Goal: Task Accomplishment & Management: Manage account settings

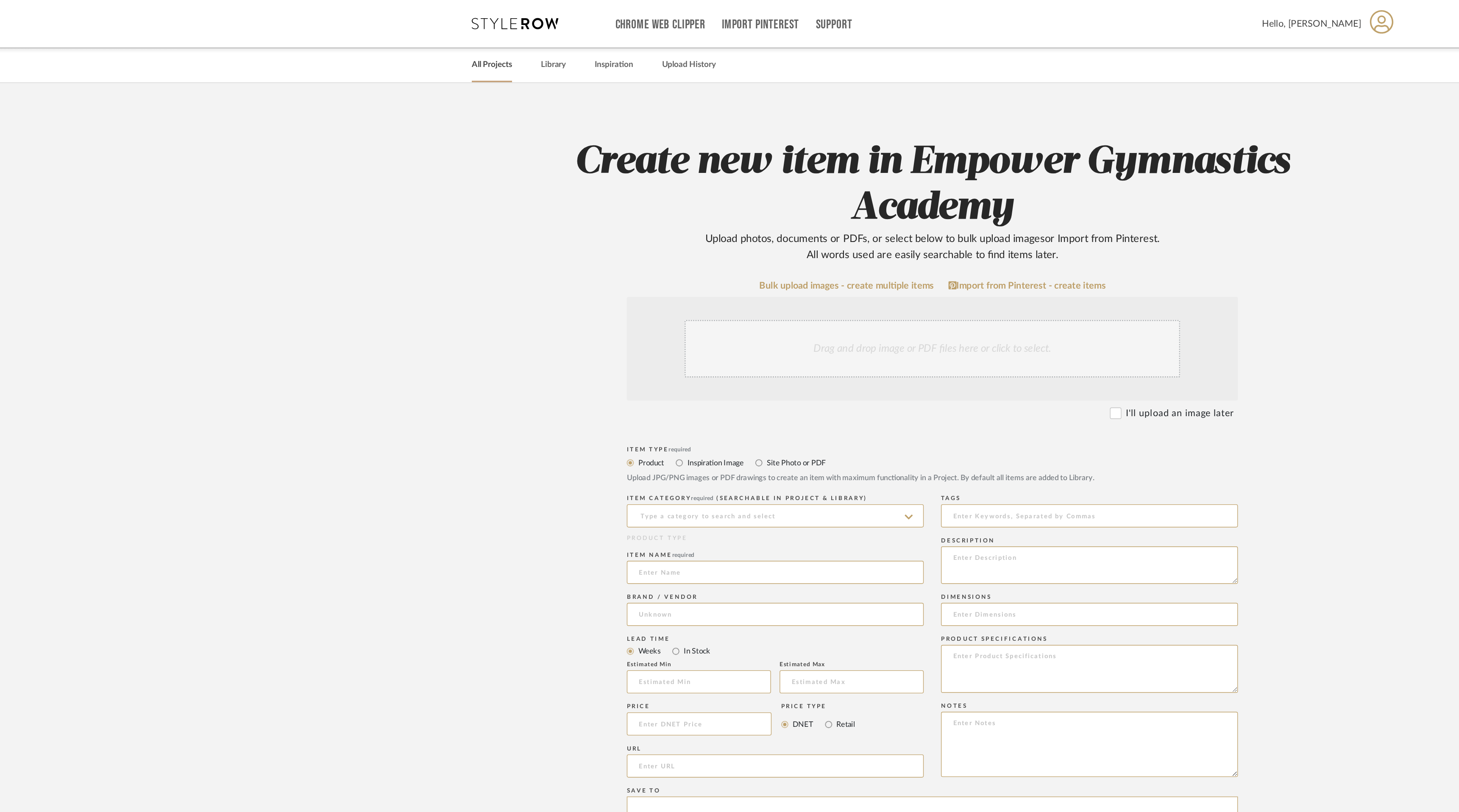
click at [412, 46] on link "All Projects" at bounding box center [406, 48] width 30 height 12
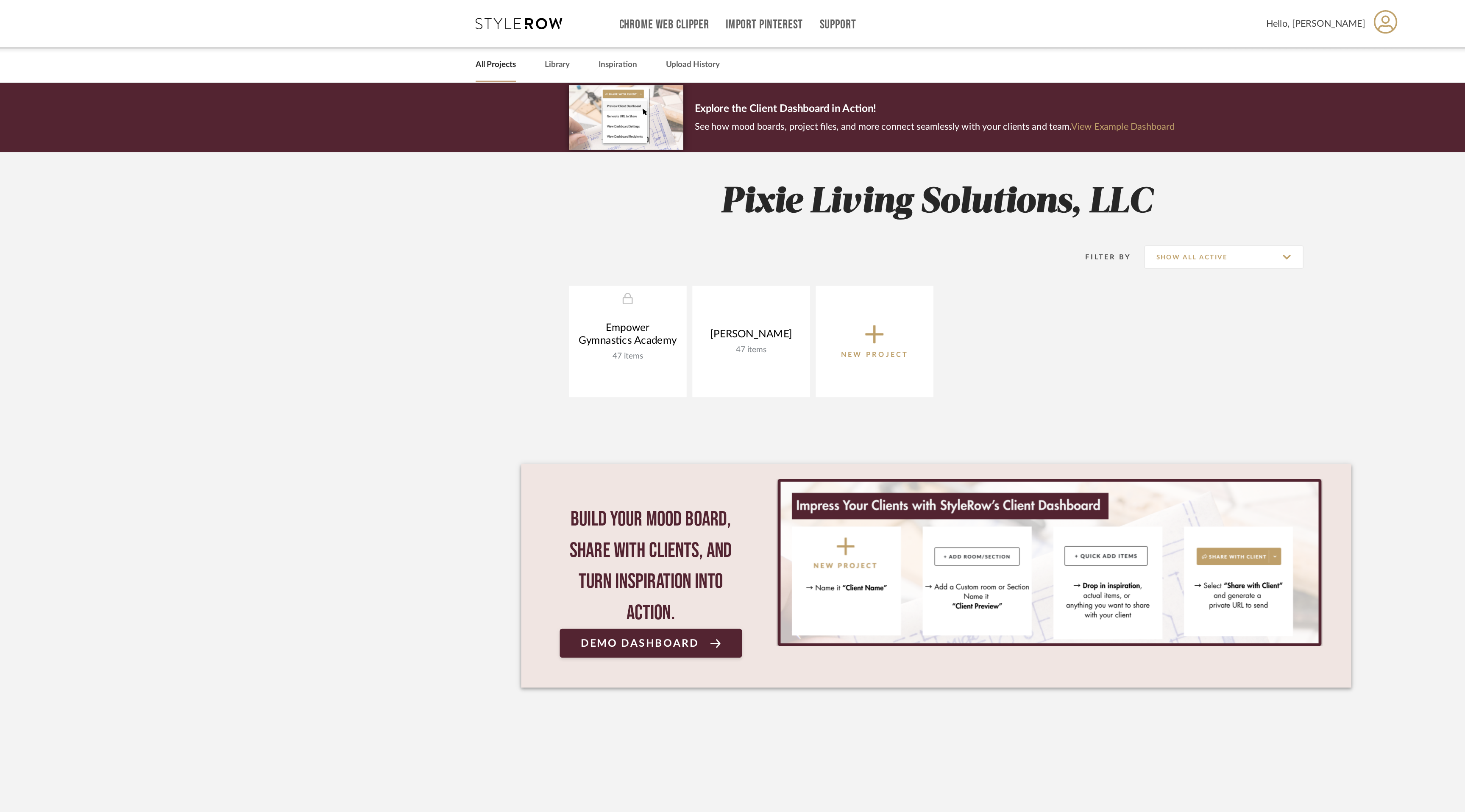
click at [687, 244] on icon at bounding box center [687, 246] width 14 height 14
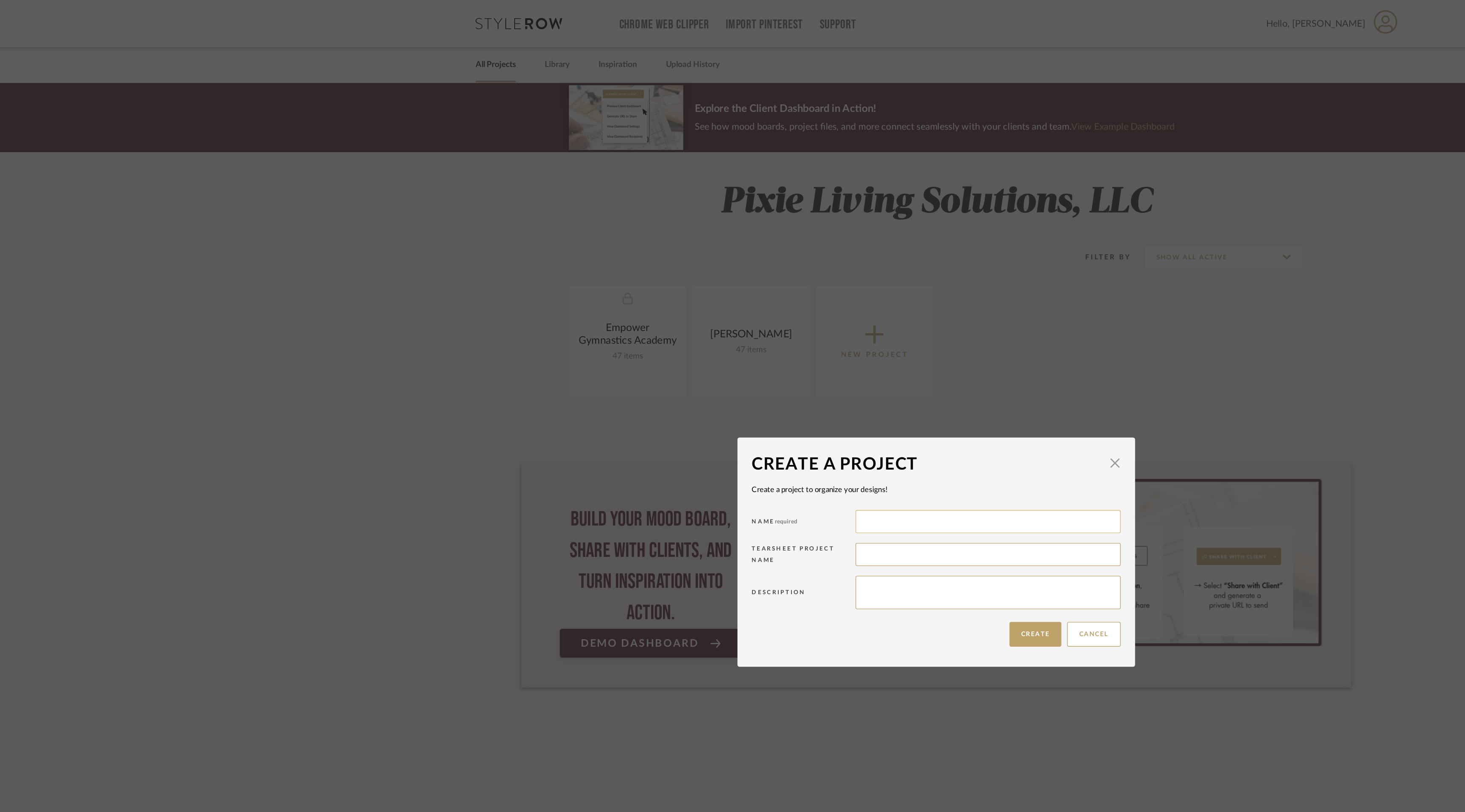
click at [699, 386] on input at bounding box center [771, 384] width 195 height 17
type input "J"
type input "[PERSON_NAME] Family"
click at [704, 440] on textarea at bounding box center [771, 436] width 195 height 25
type textarea "Redesign each space within the home to reflect a Chic Rustic/[US_STATE] style."
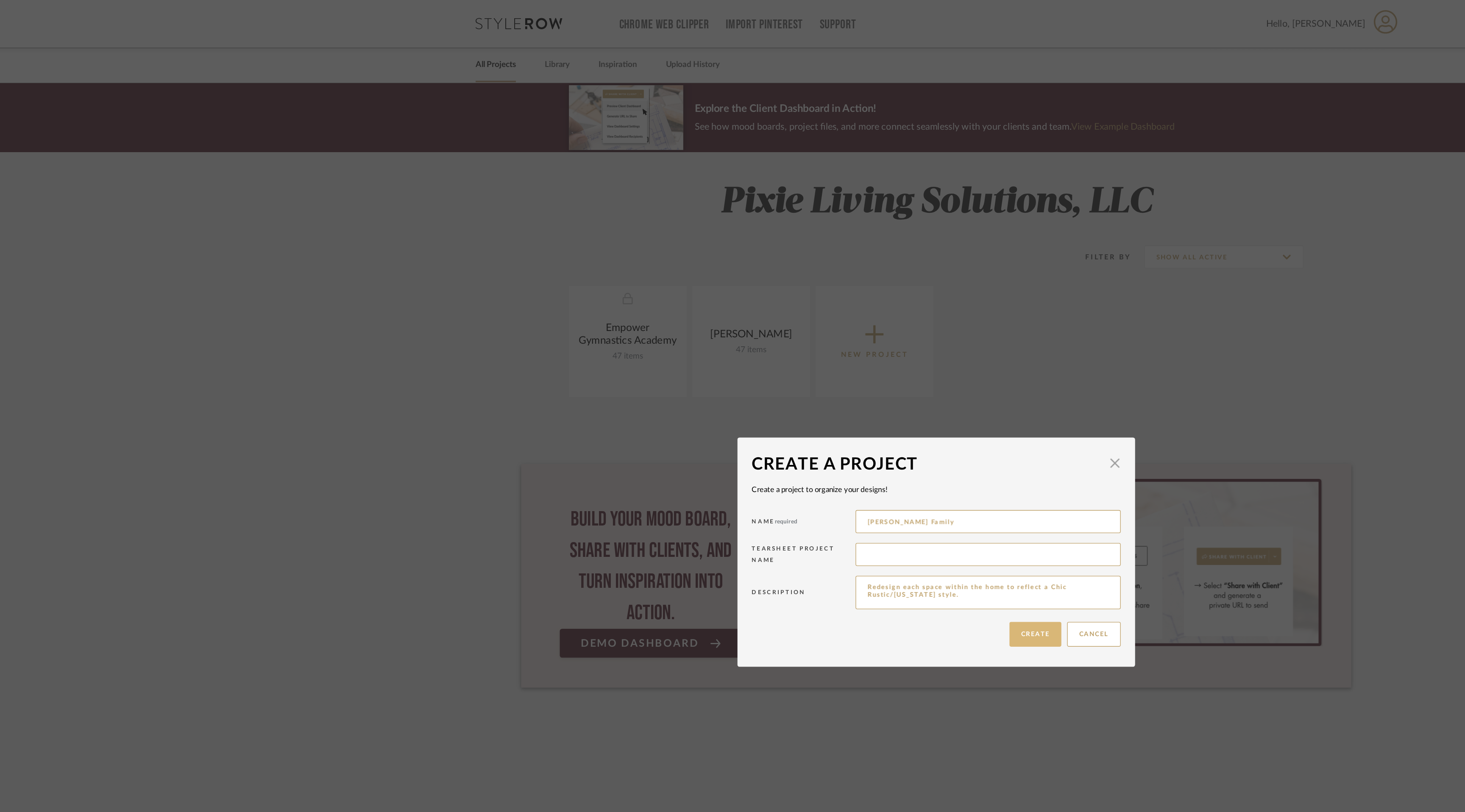
click at [802, 465] on button "Create" at bounding box center [805, 466] width 38 height 18
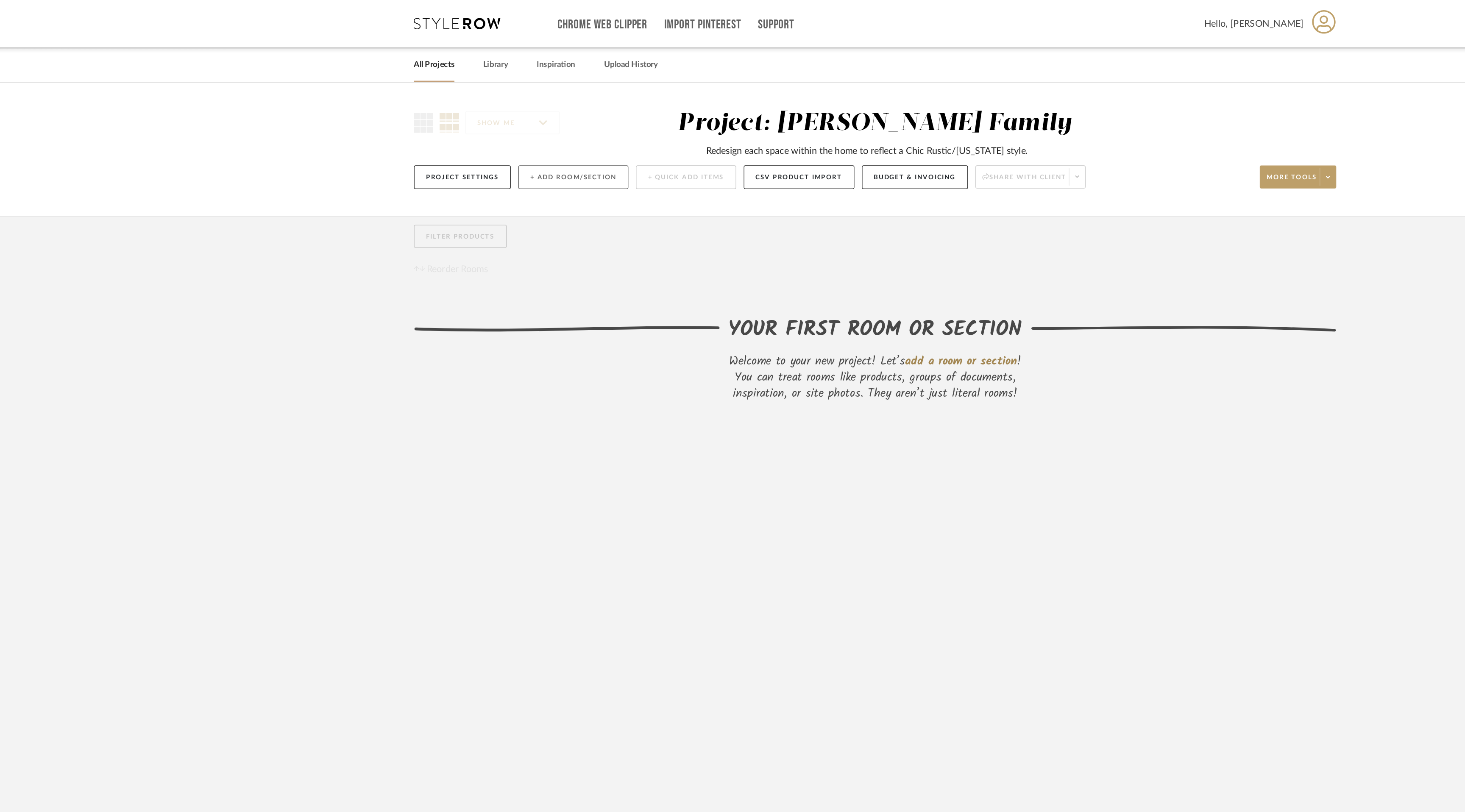
click at [499, 131] on button "+ Add Room/Section" at bounding box center [512, 130] width 81 height 17
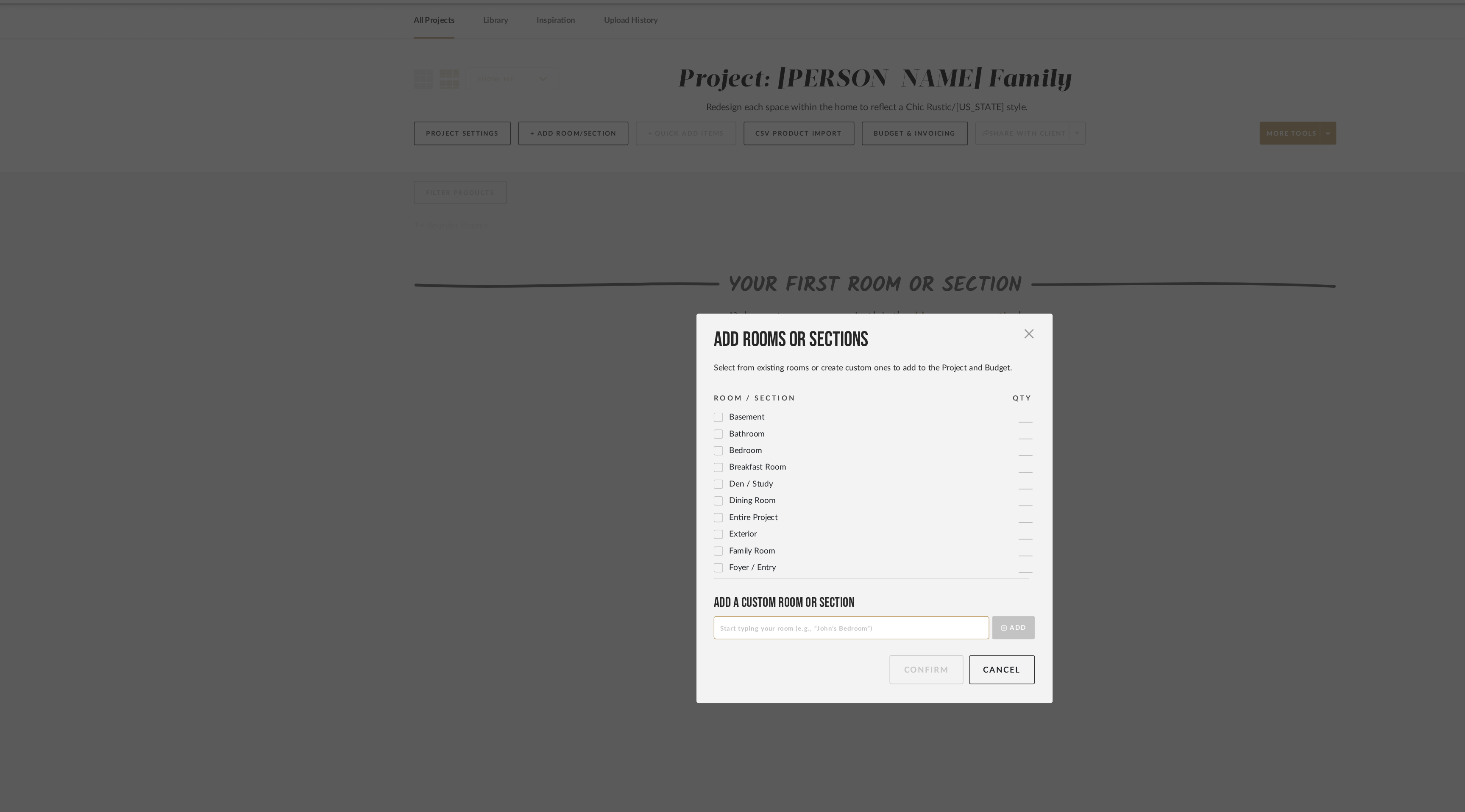
click at [617, 448] on icon at bounding box center [618, 450] width 6 height 5
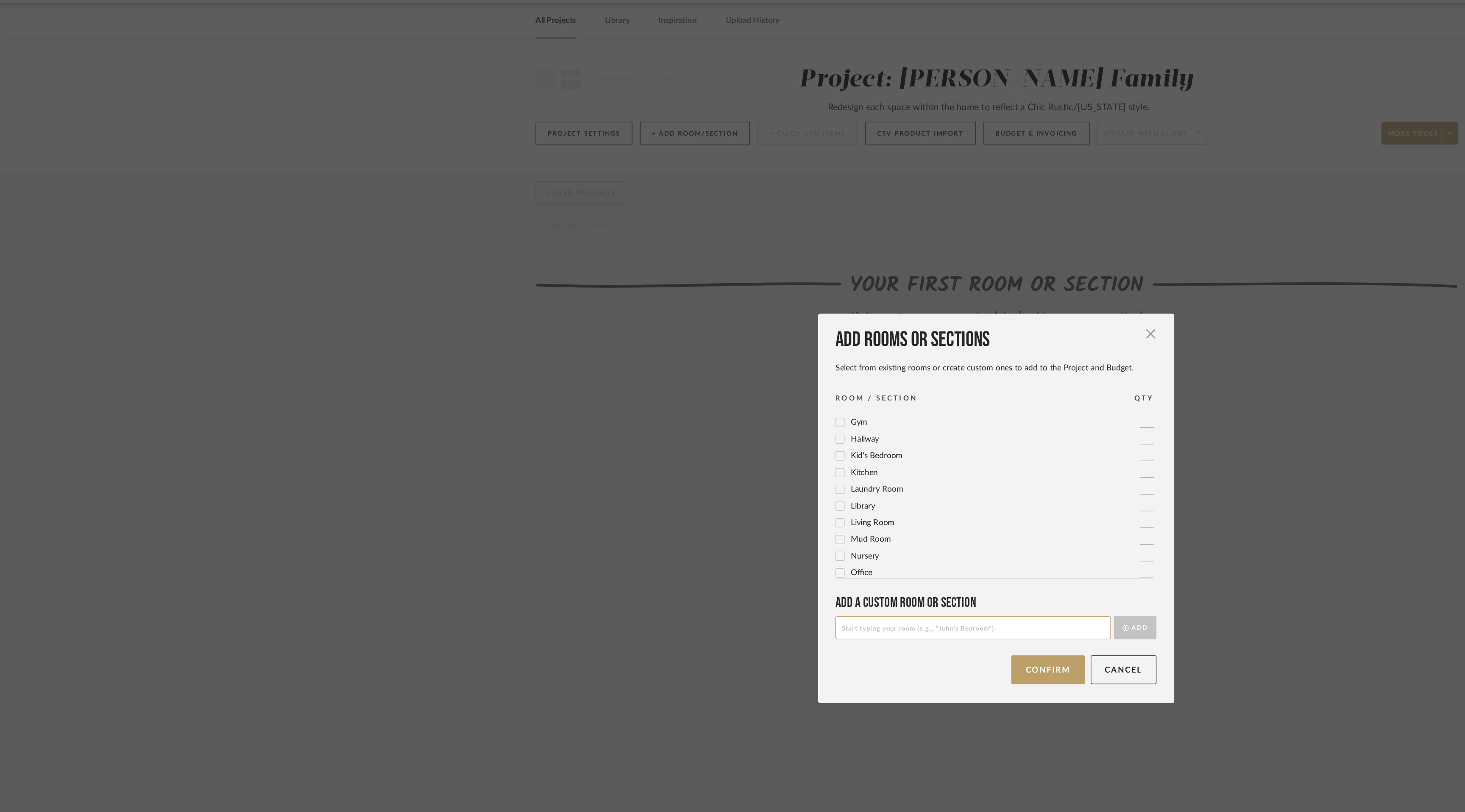
scroll to position [183, 0]
click at [615, 413] on icon at bounding box center [617, 414] width 6 height 6
click at [616, 391] on icon at bounding box center [618, 392] width 6 height 5
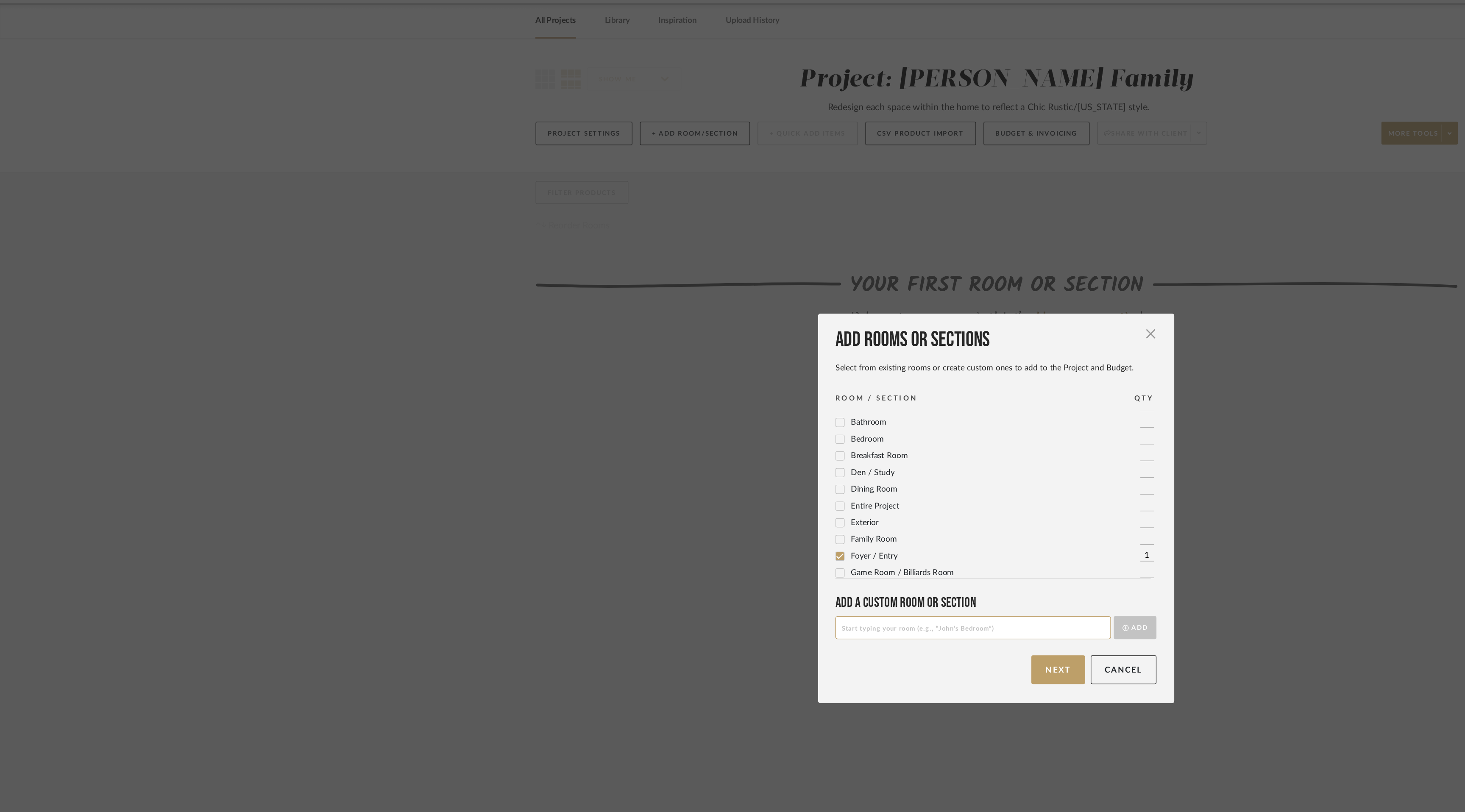
click at [615, 373] on icon at bounding box center [617, 373] width 6 height 6
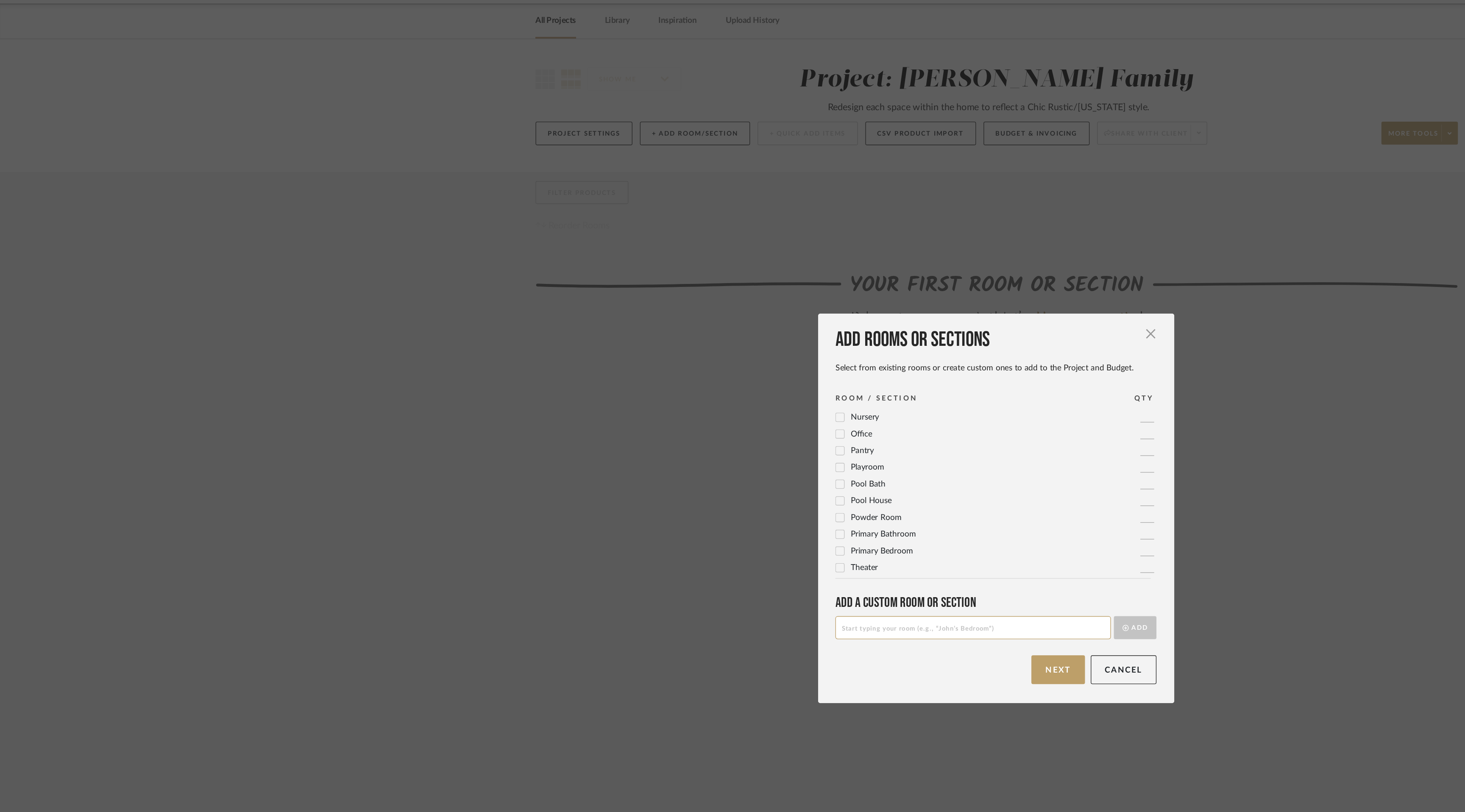
click at [652, 493] on input at bounding box center [715, 494] width 203 height 17
type input "Master Bedroom"
click at [834, 495] on button "Add" at bounding box center [835, 494] width 32 height 17
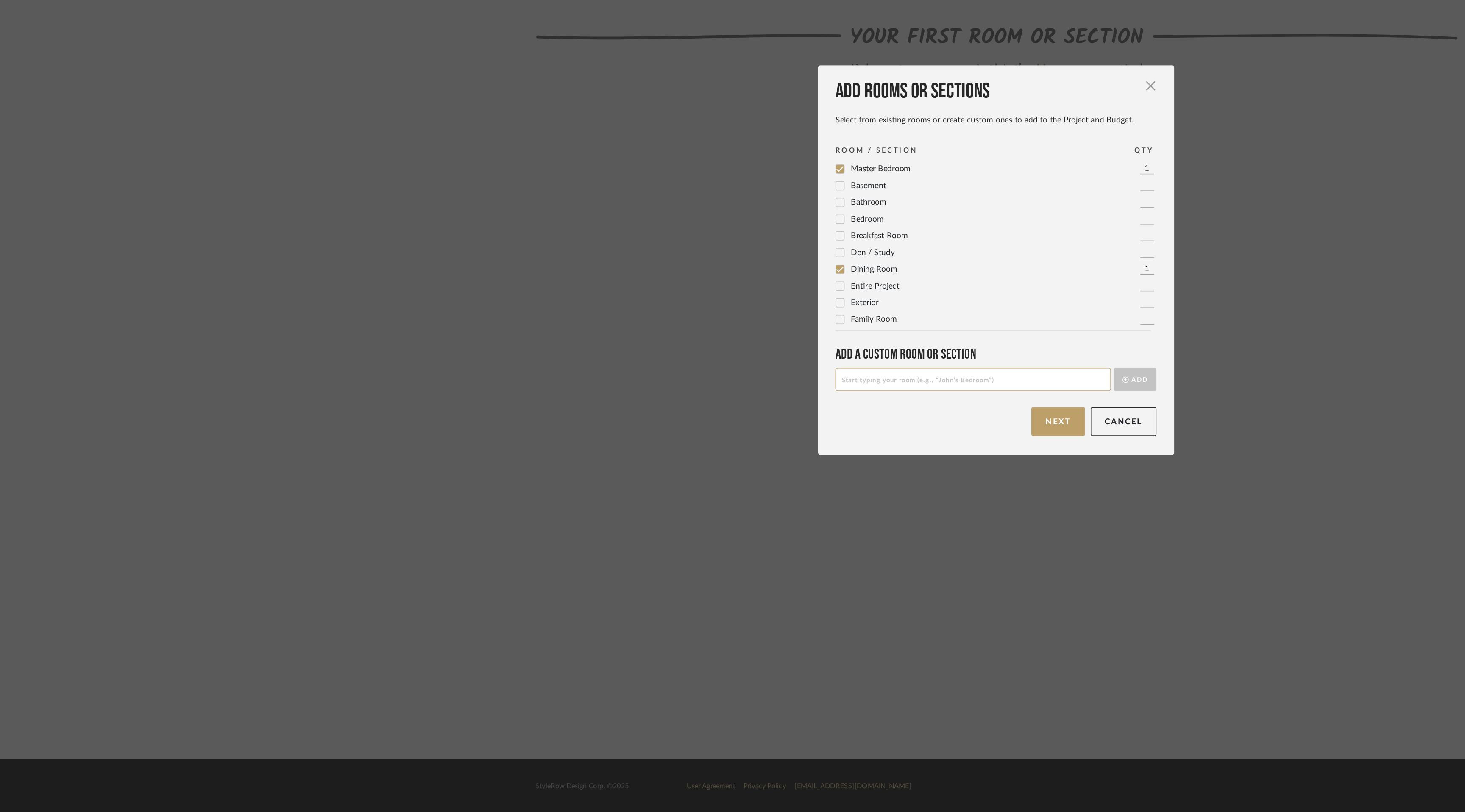
click at [715, 497] on input at bounding box center [715, 494] width 203 height 17
type input "Master Bathroom"
click at [834, 494] on button "Add" at bounding box center [835, 494] width 32 height 17
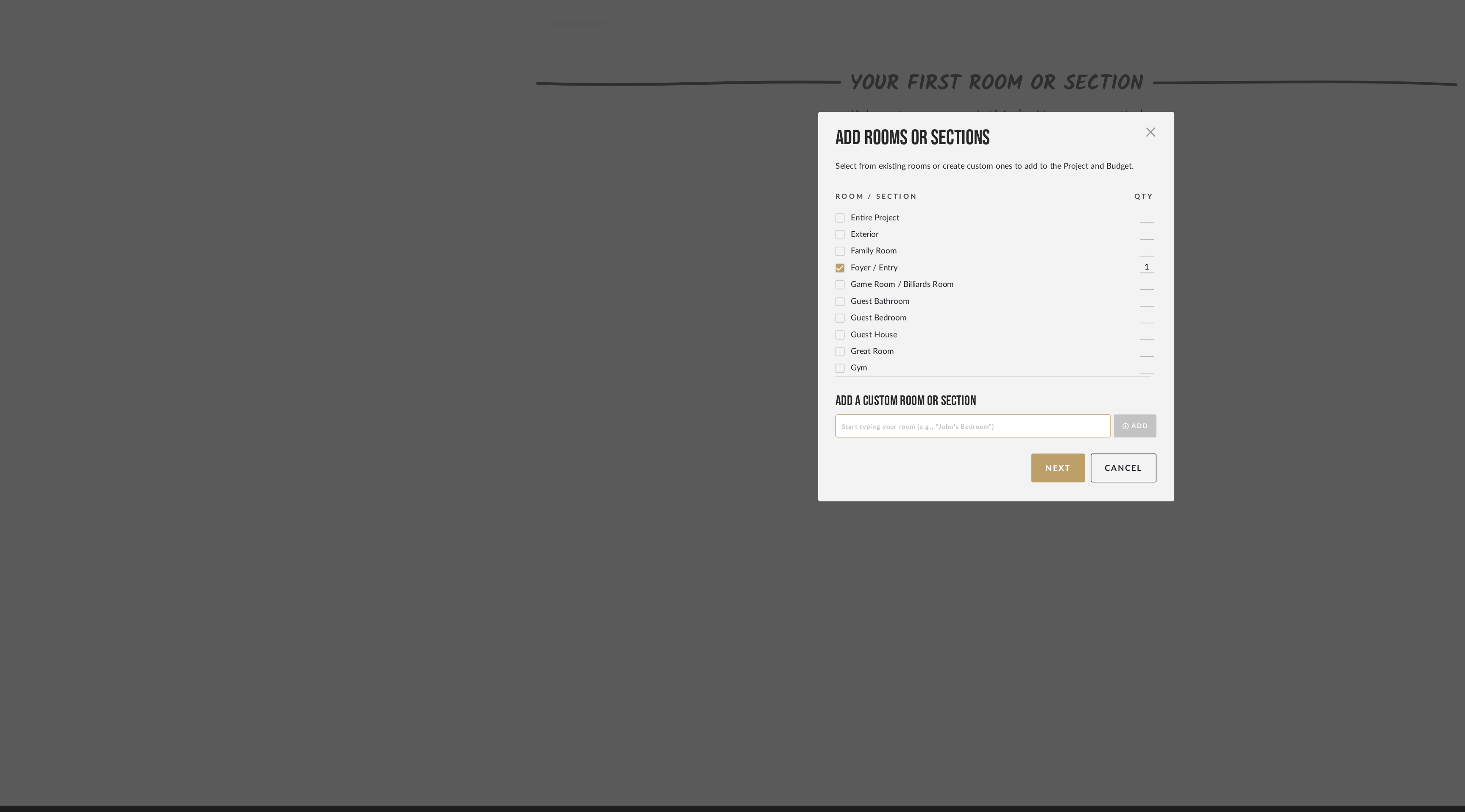
scroll to position [98, 0]
click at [615, 411] on icon at bounding box center [617, 413] width 6 height 6
click at [615, 401] on icon at bounding box center [617, 401] width 6 height 6
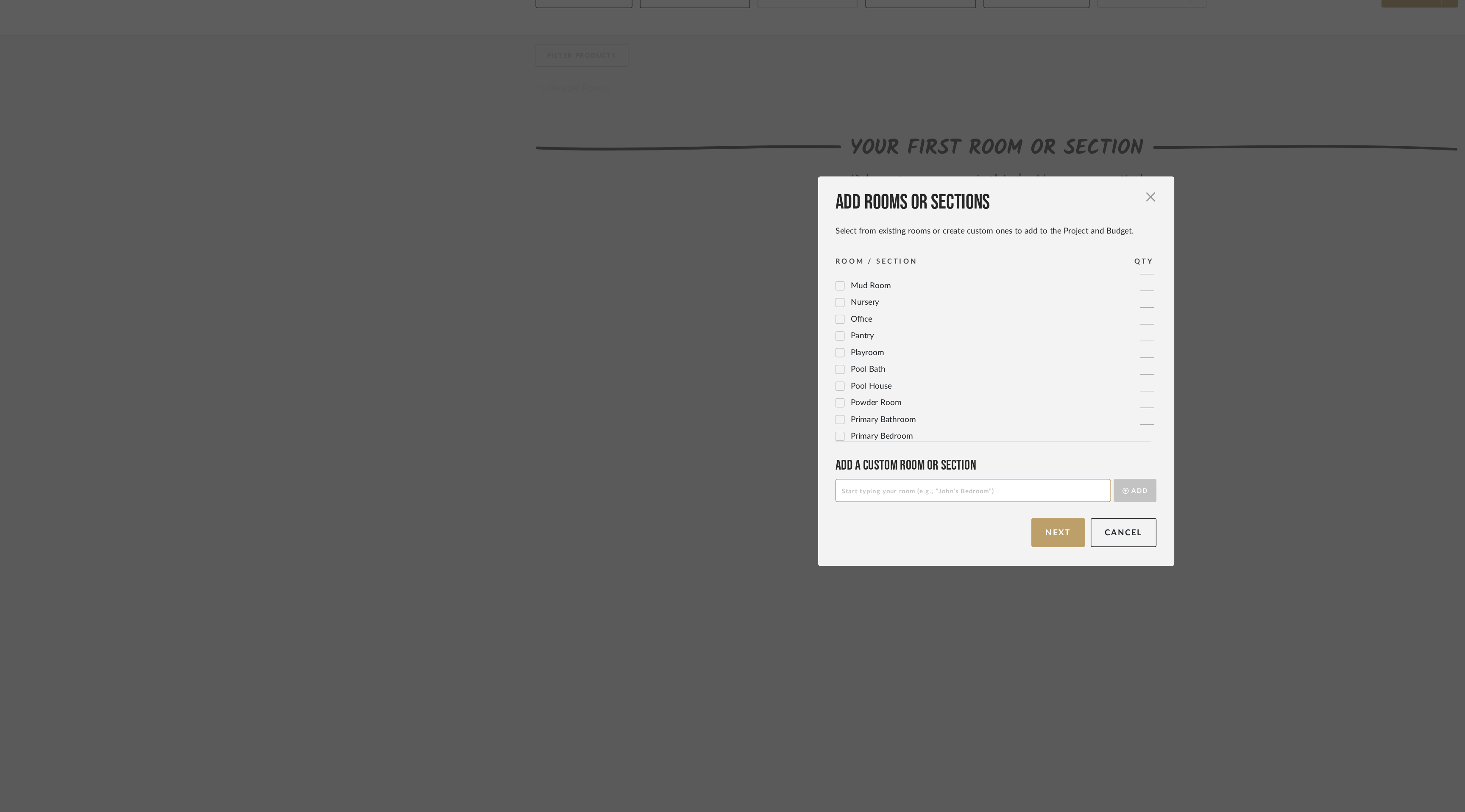
scroll to position [308, 0]
click at [689, 498] on input at bounding box center [715, 494] width 203 height 17
type input "Laundry Room"
click at [831, 495] on button "Add" at bounding box center [835, 494] width 32 height 17
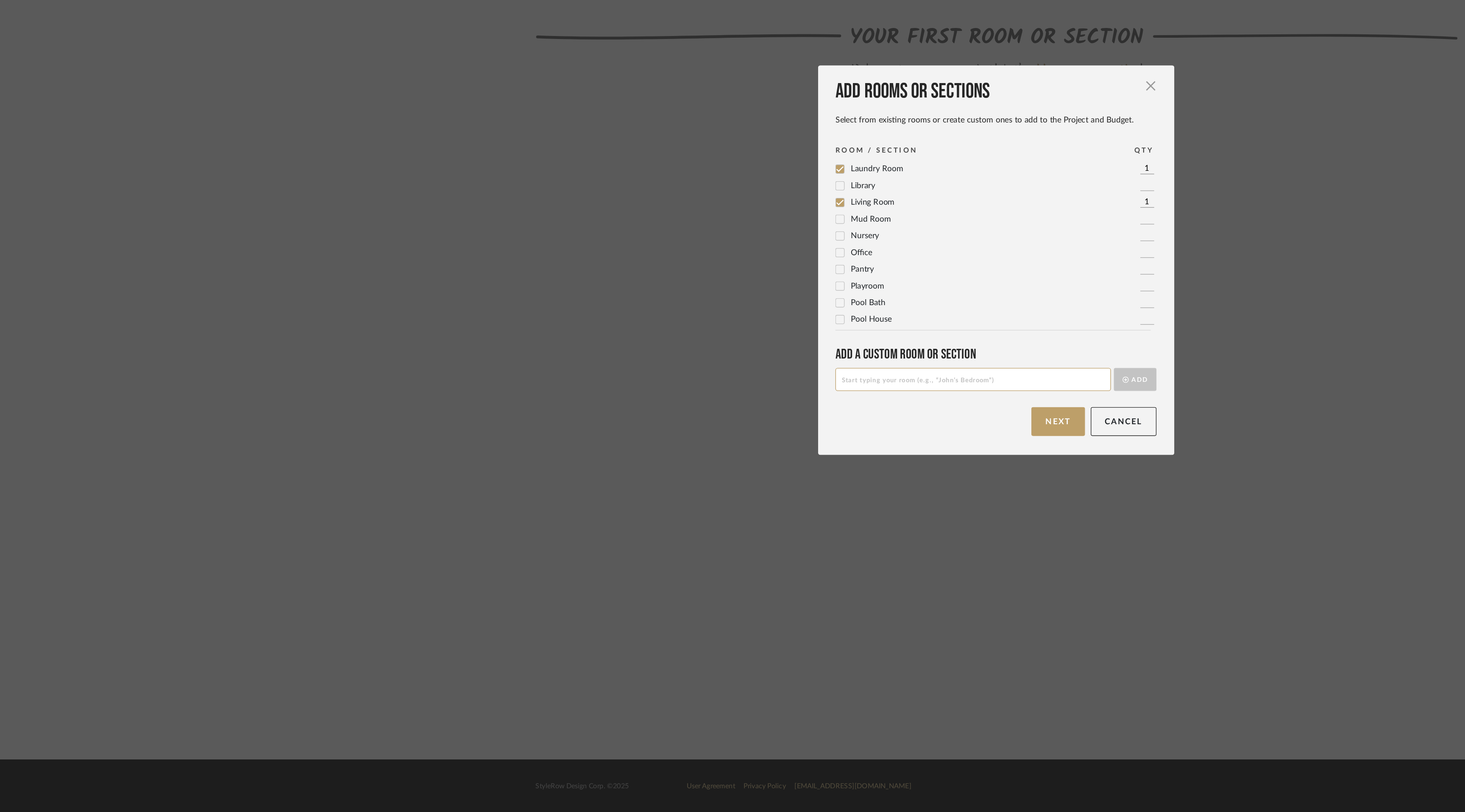
click at [707, 493] on input at bounding box center [715, 494] width 203 height 17
type input "[PERSON_NAME]'s Room"
click at [821, 491] on button "Add" at bounding box center [835, 494] width 32 height 17
click at [693, 497] on input at bounding box center [715, 494] width 203 height 17
type input "[PERSON_NAME]'s Room"
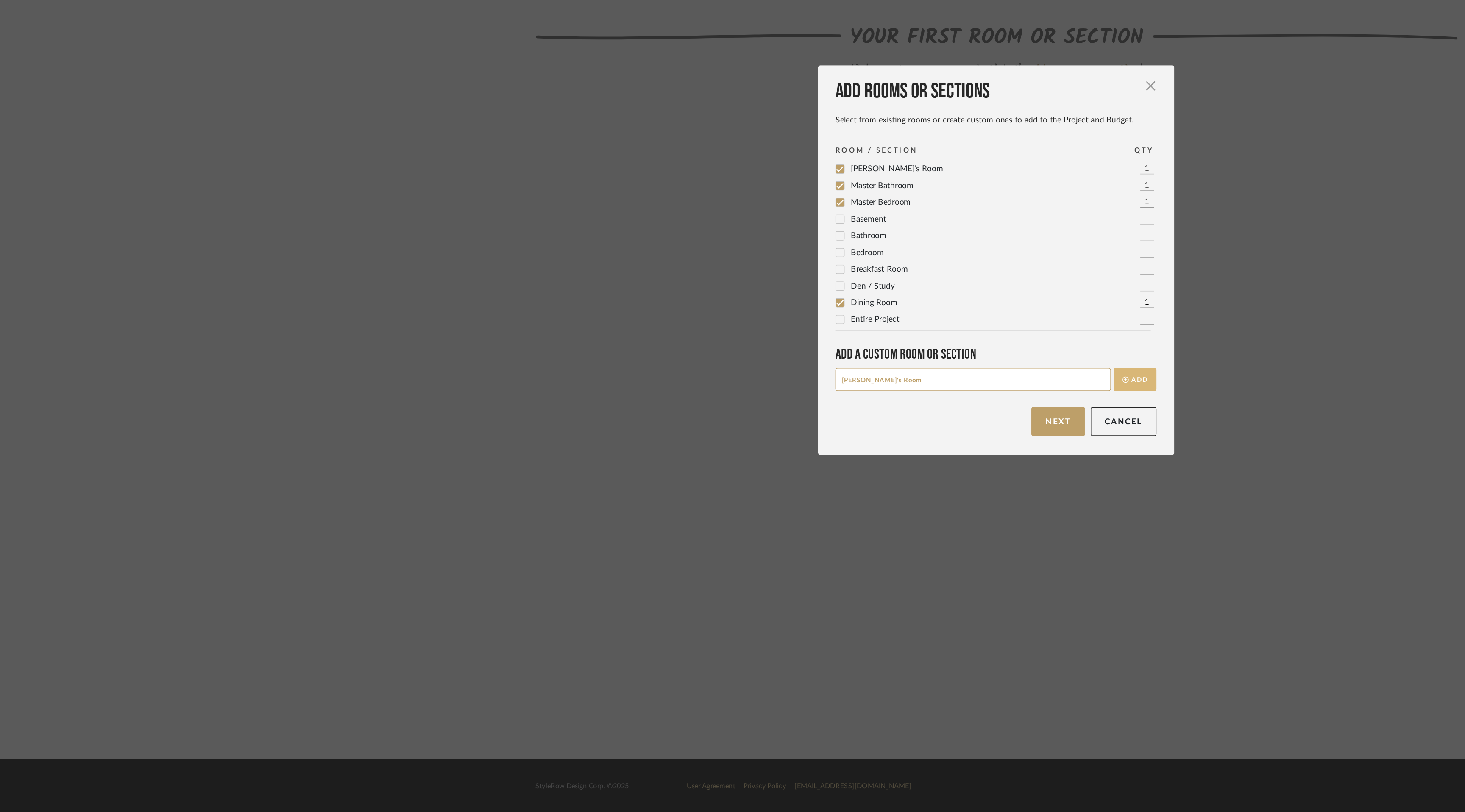
click at [824, 497] on button "Add" at bounding box center [835, 494] width 32 height 17
click at [775, 521] on button "Next" at bounding box center [778, 524] width 39 height 21
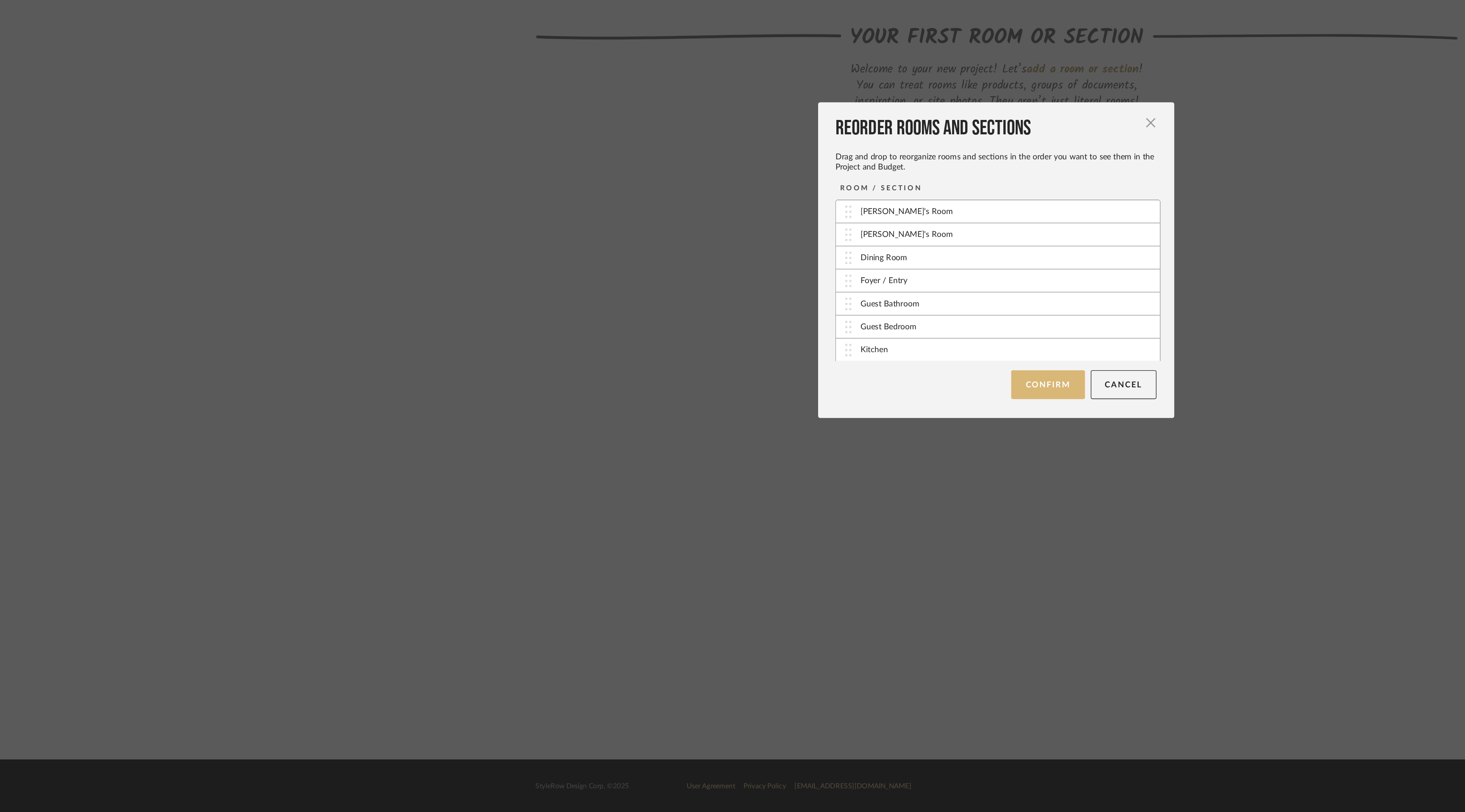
click at [775, 493] on button "Confirm" at bounding box center [770, 497] width 54 height 21
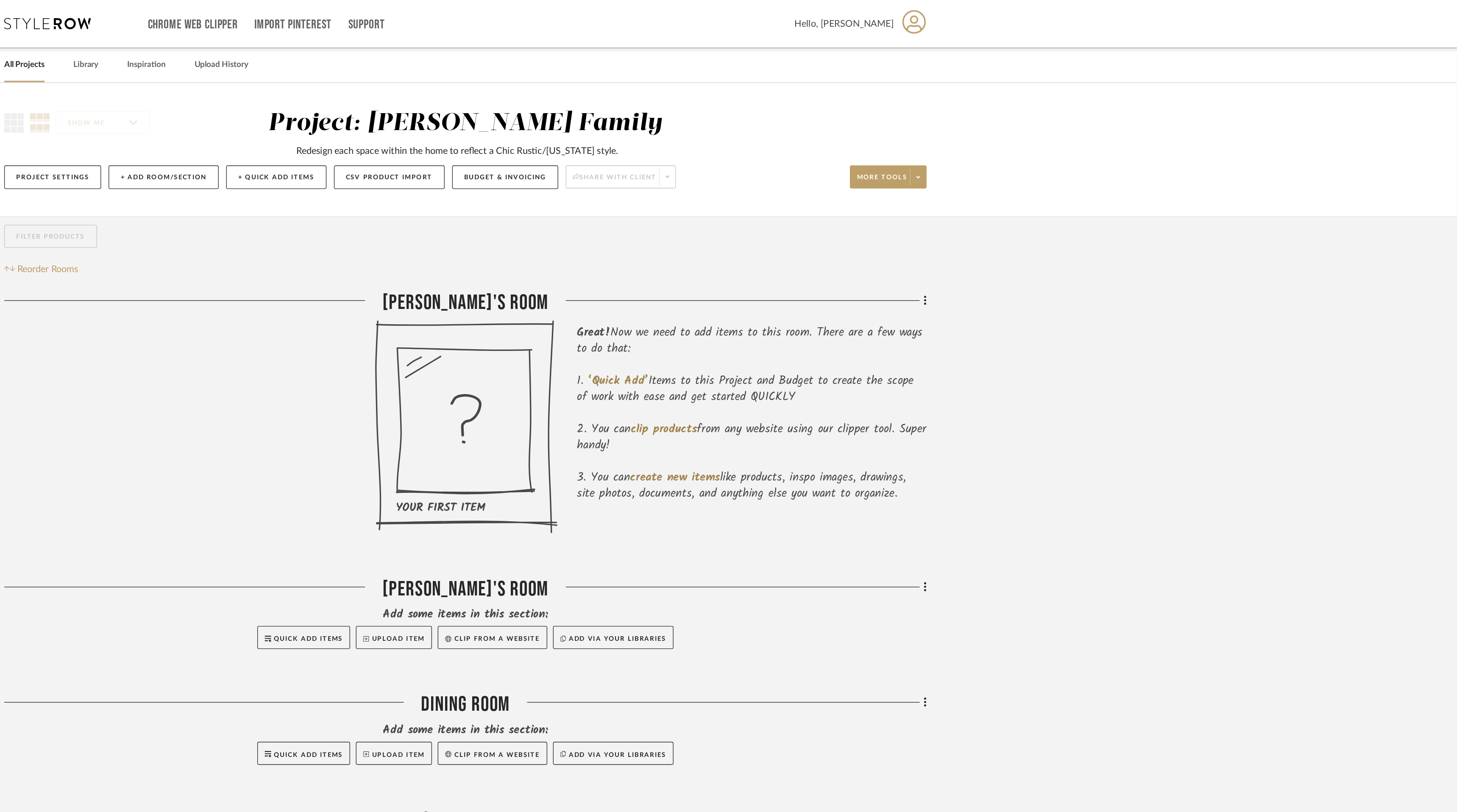
drag, startPoint x: 1067, startPoint y: 221, endPoint x: 1060, endPoint y: 224, distance: 7.6
click at [1060, 224] on div at bounding box center [929, 224] width 278 height 22
click at [1071, 223] on div "Filter by keyword, category or name prior to exporting to Excel or Bulk Actions…" at bounding box center [730, 719] width 703 height 1121
click at [1068, 222] on icon at bounding box center [1067, 221] width 2 height 7
click at [1029, 365] on span "Move Room Down" at bounding box center [1031, 366] width 49 height 7
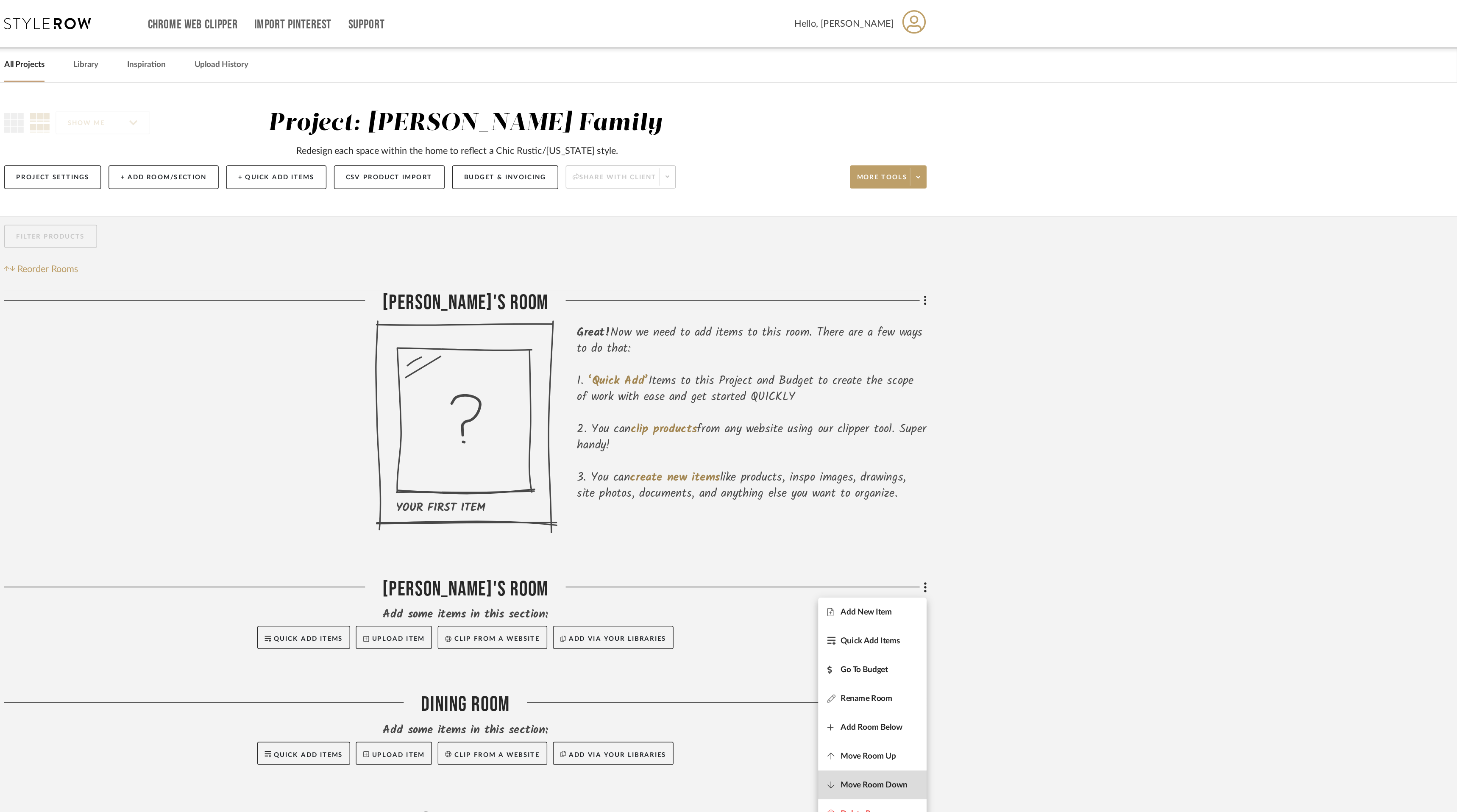
click at [1037, 576] on span "Move Room Down" at bounding box center [1031, 577] width 49 height 7
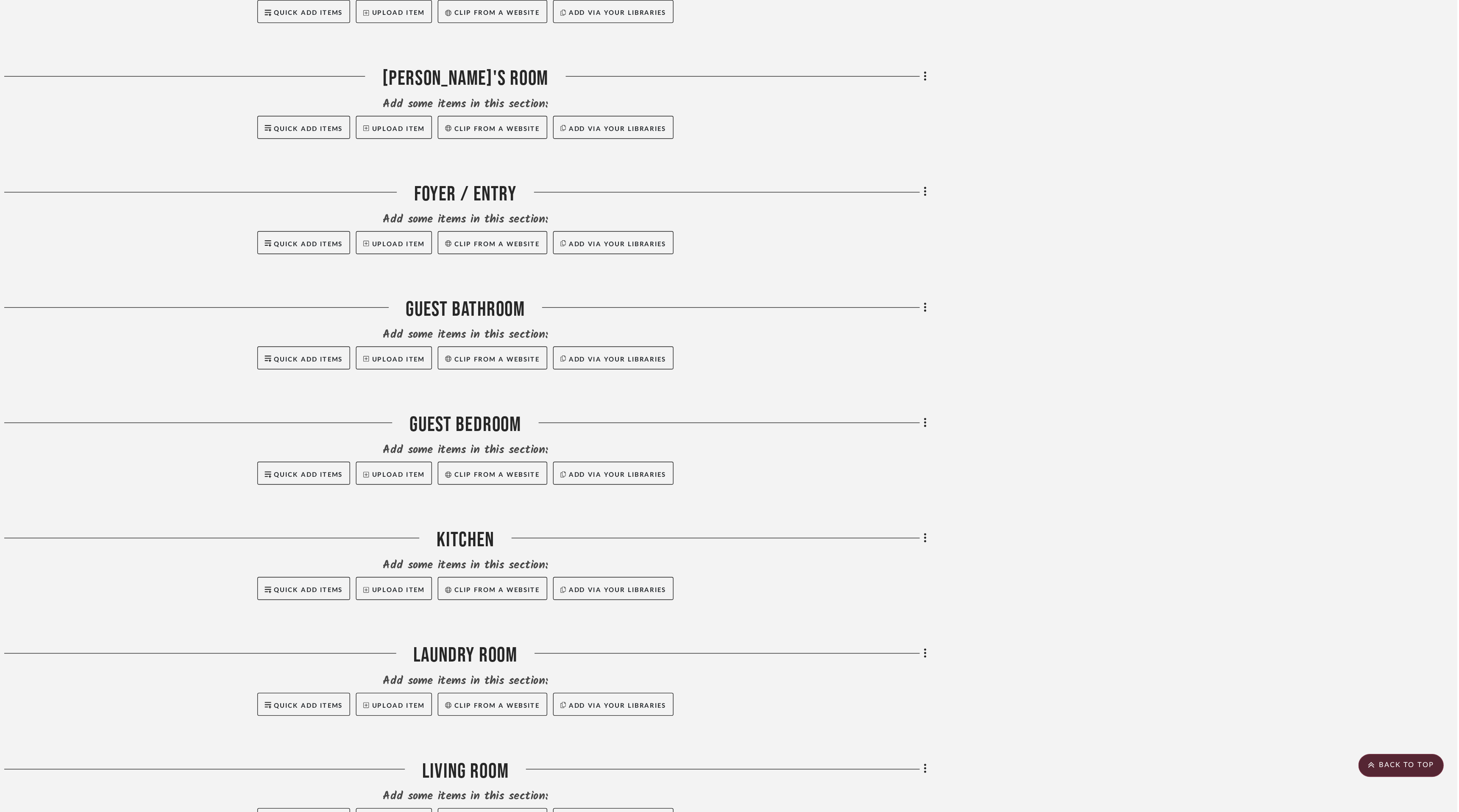
scroll to position [295, 0]
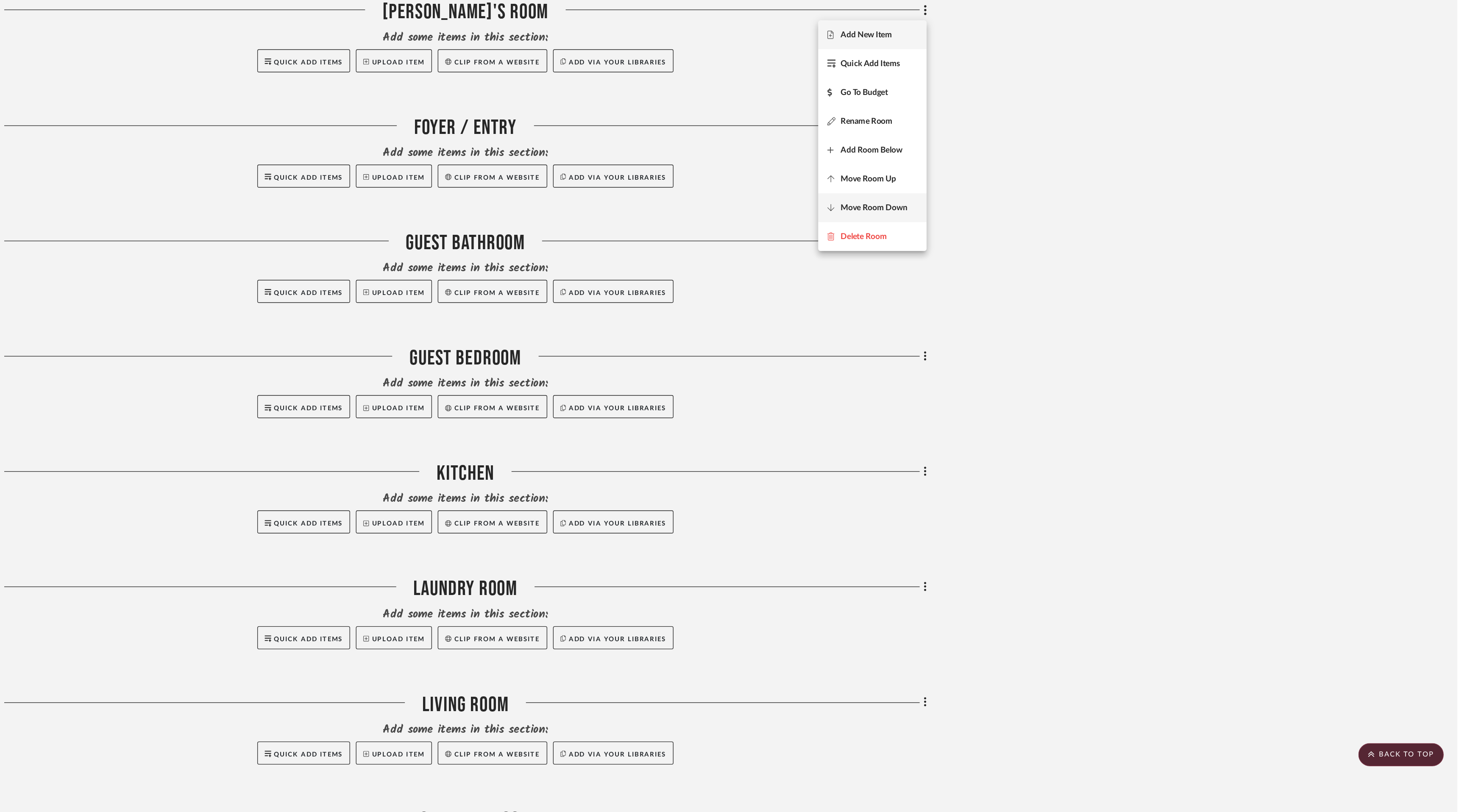
click at [1035, 367] on span "Move Room Down" at bounding box center [1031, 368] width 49 height 7
click at [1033, 369] on span "Move Room Down" at bounding box center [1031, 368] width 49 height 7
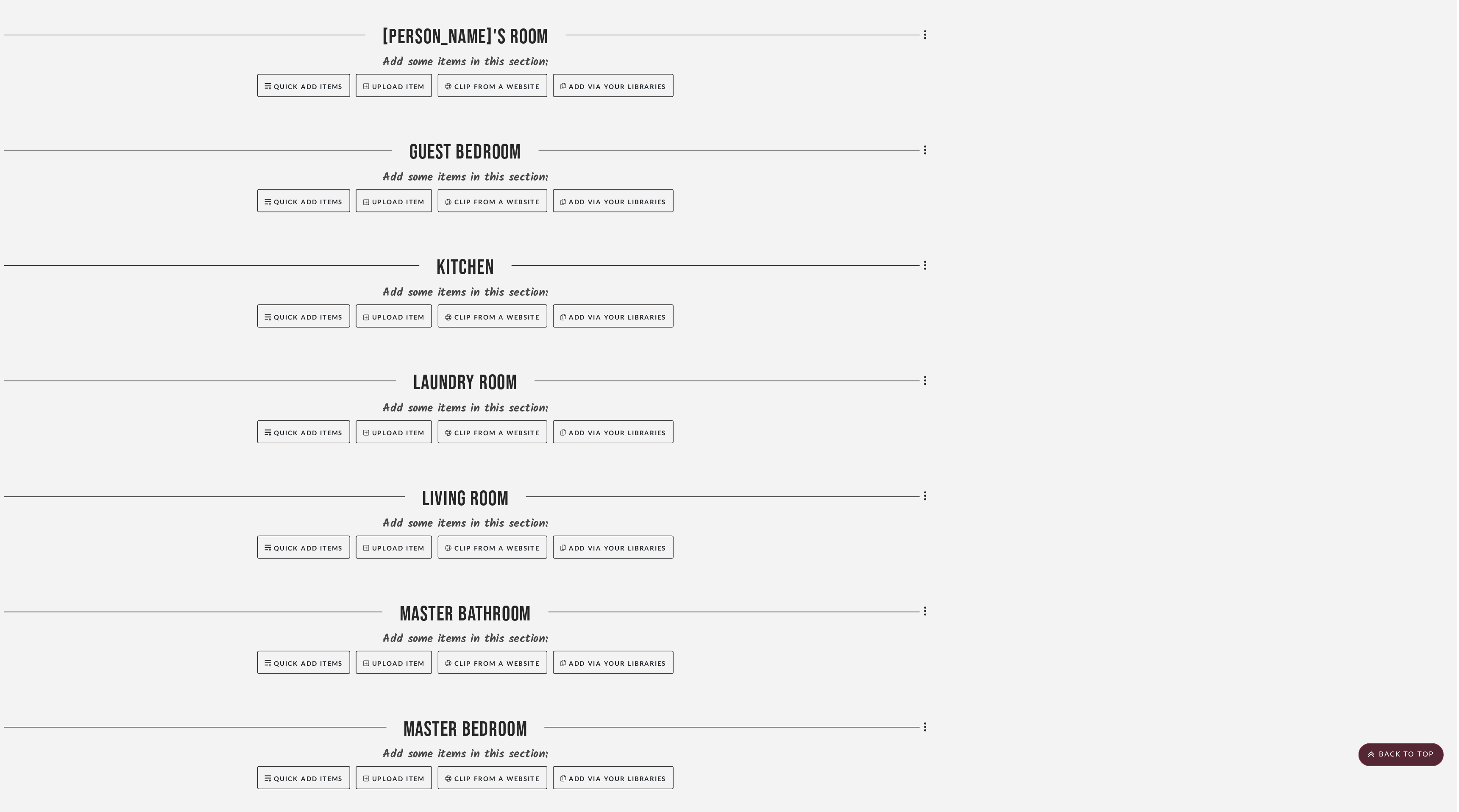
scroll to position [464, 0]
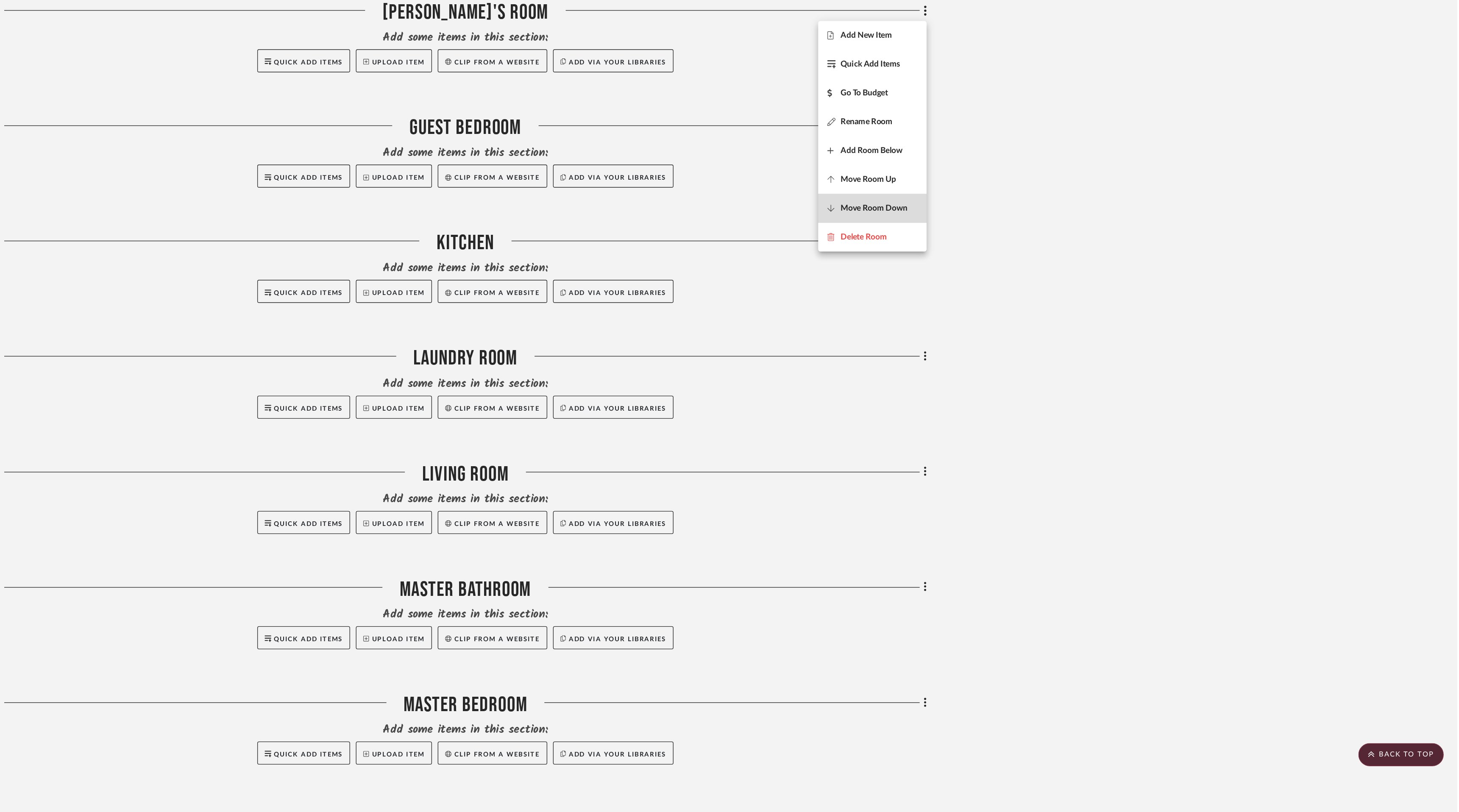
click at [1033, 369] on span "Move Room Down" at bounding box center [1031, 368] width 49 height 7
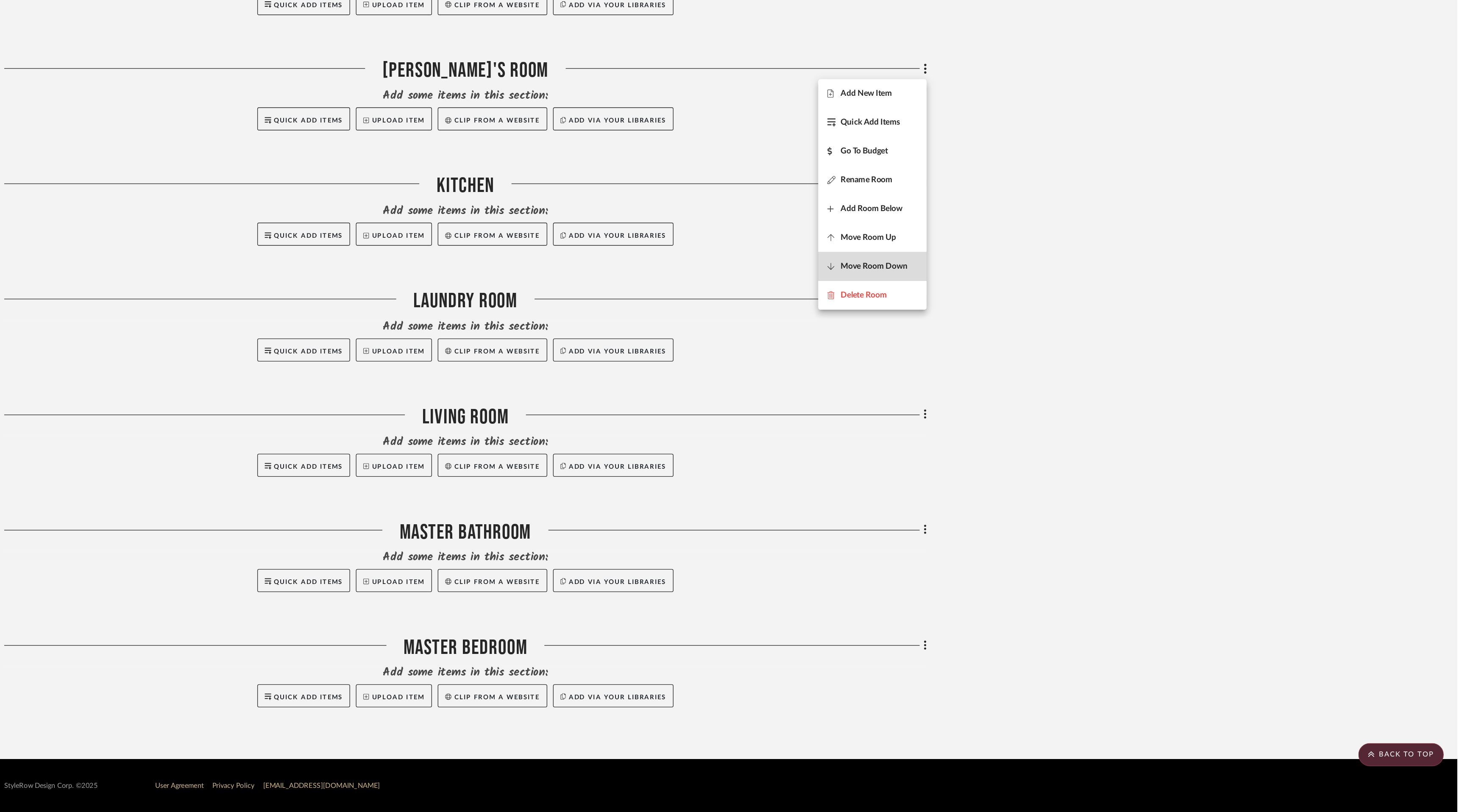
click at [1032, 410] on span "Move Room Down" at bounding box center [1031, 410] width 49 height 7
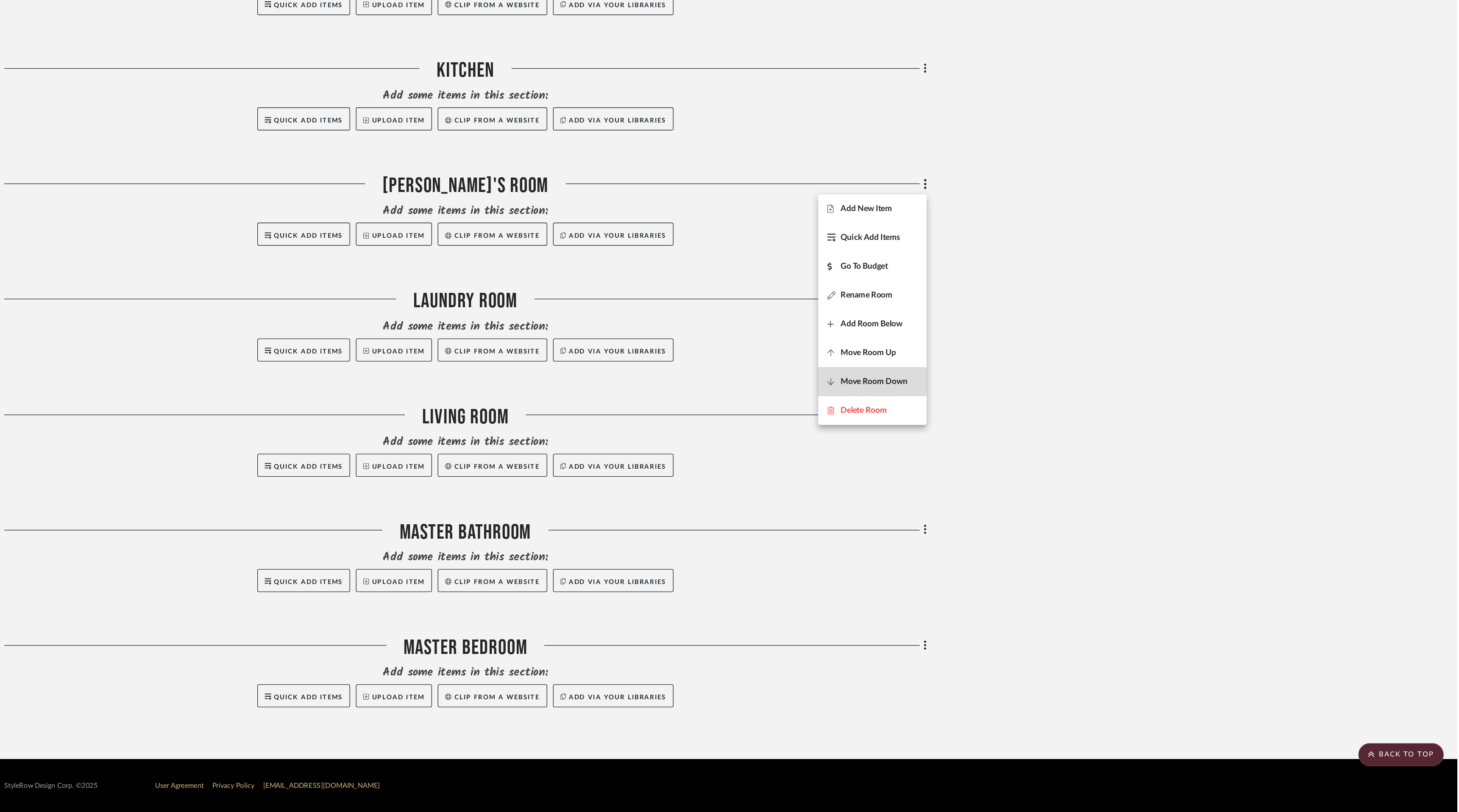
click at [1035, 489] on button "Move Room Down" at bounding box center [1029, 495] width 80 height 21
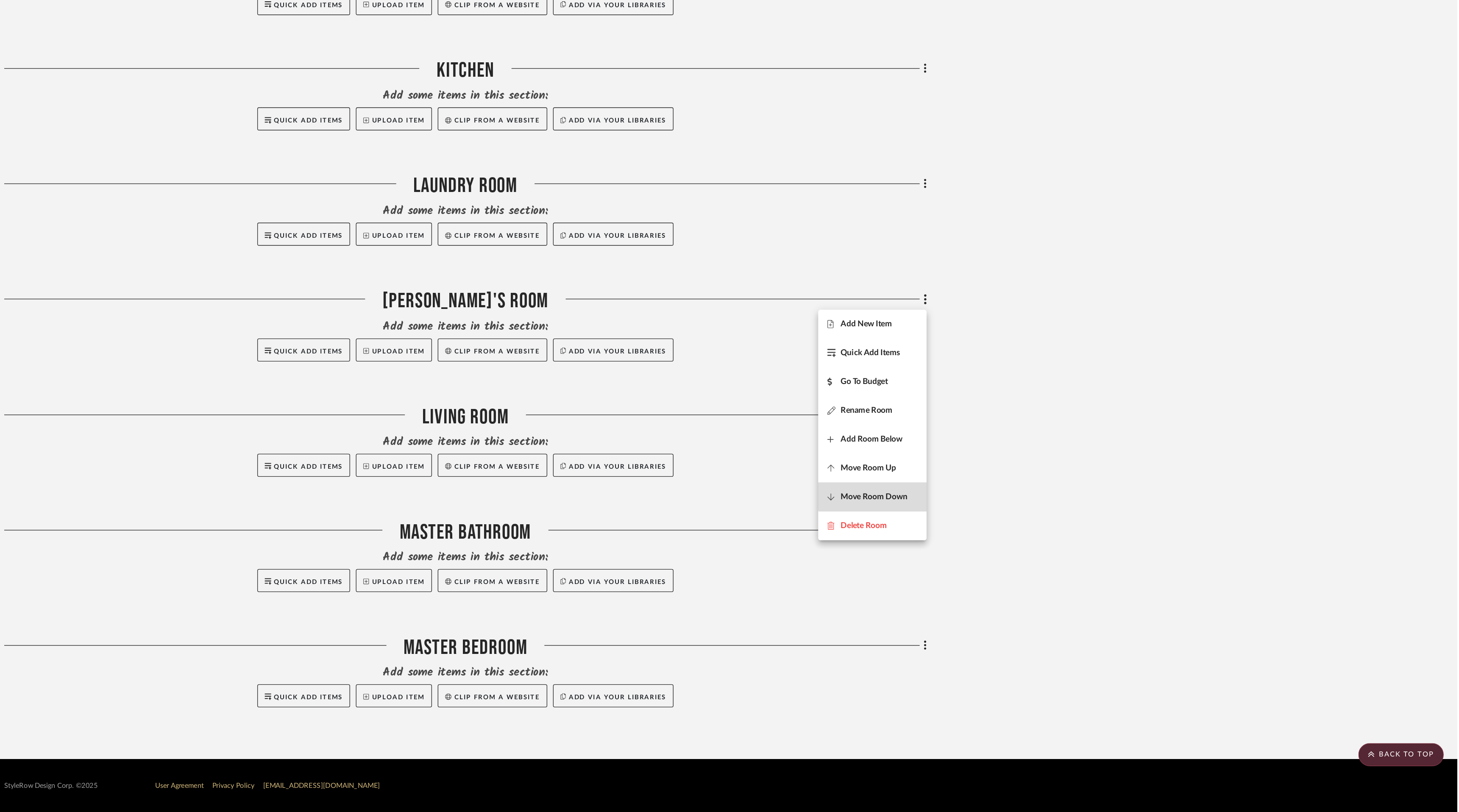
click at [1036, 575] on button "Move Room Down" at bounding box center [1029, 580] width 80 height 21
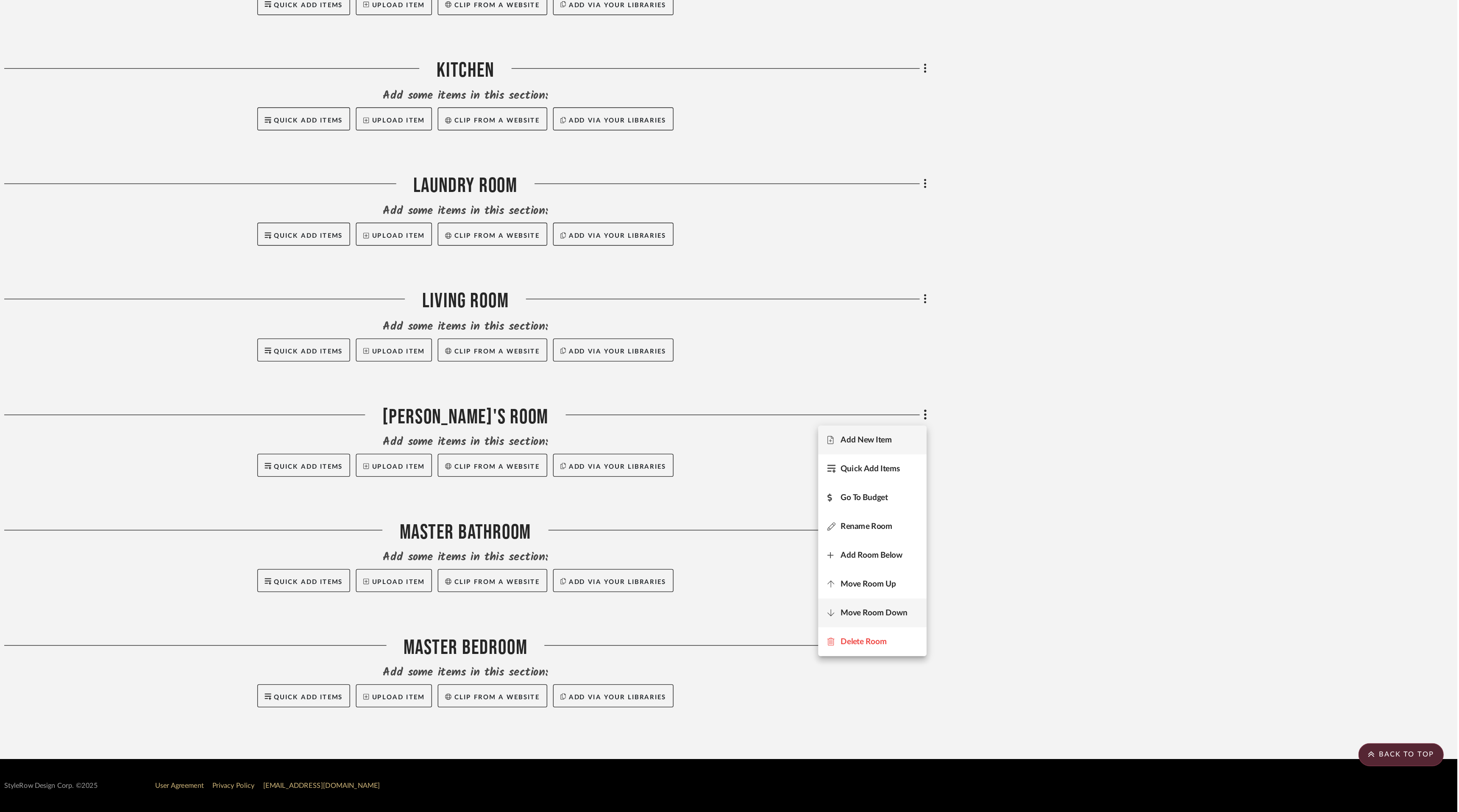
click at [1035, 656] on button "Move Room Down" at bounding box center [1029, 665] width 80 height 21
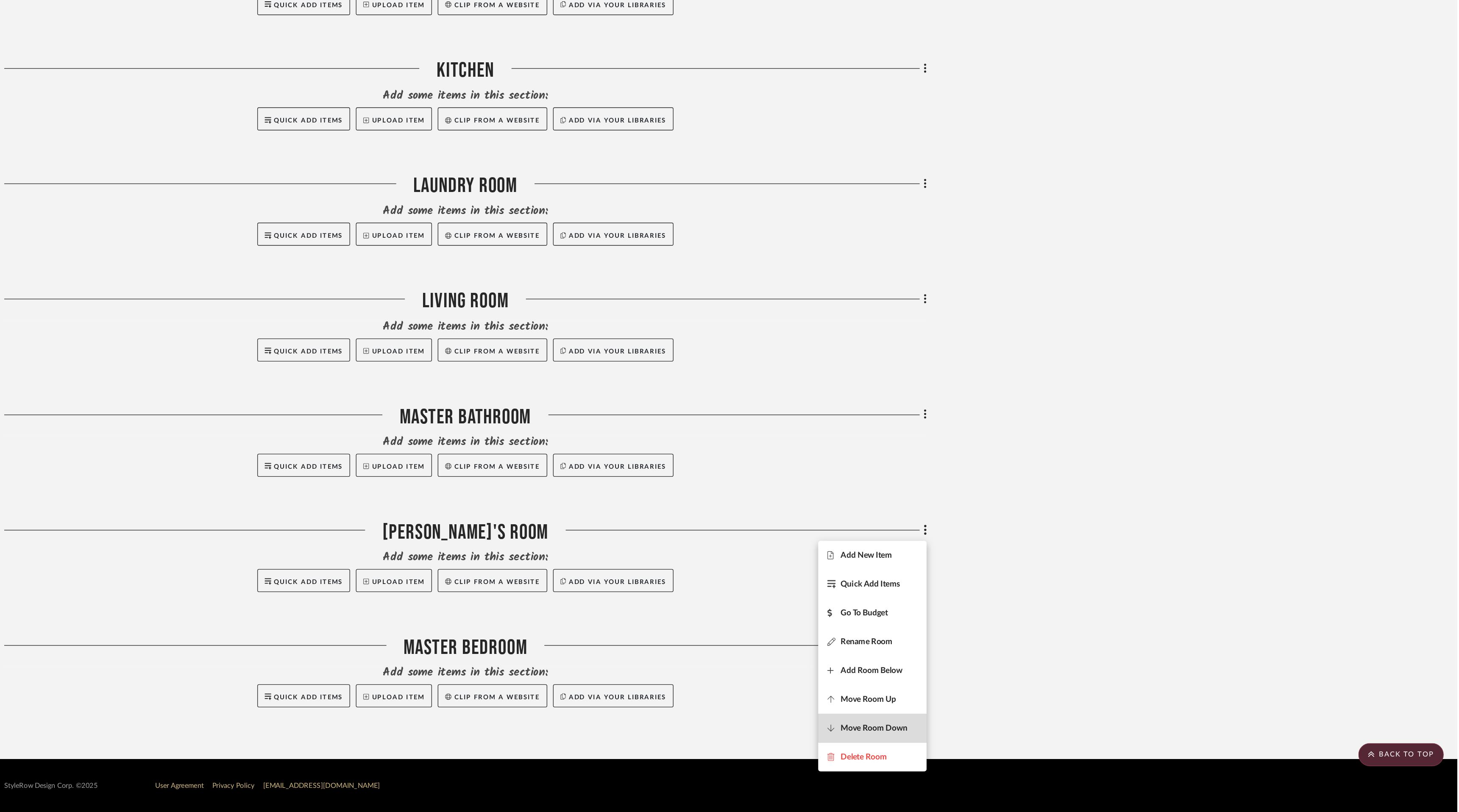
click at [1033, 746] on span "Move Room Down" at bounding box center [1031, 749] width 49 height 7
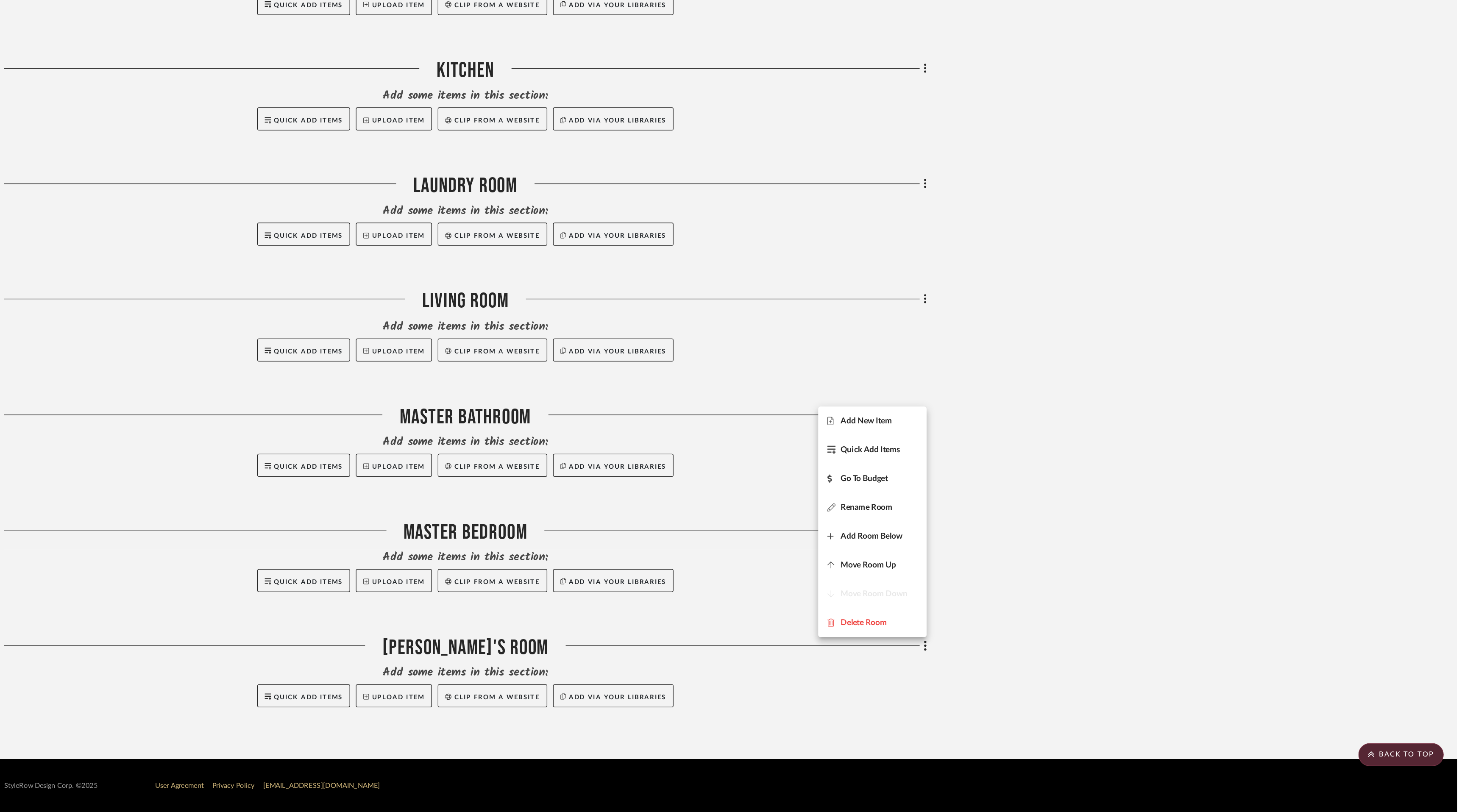
click at [1141, 404] on div at bounding box center [730, 406] width 1459 height 812
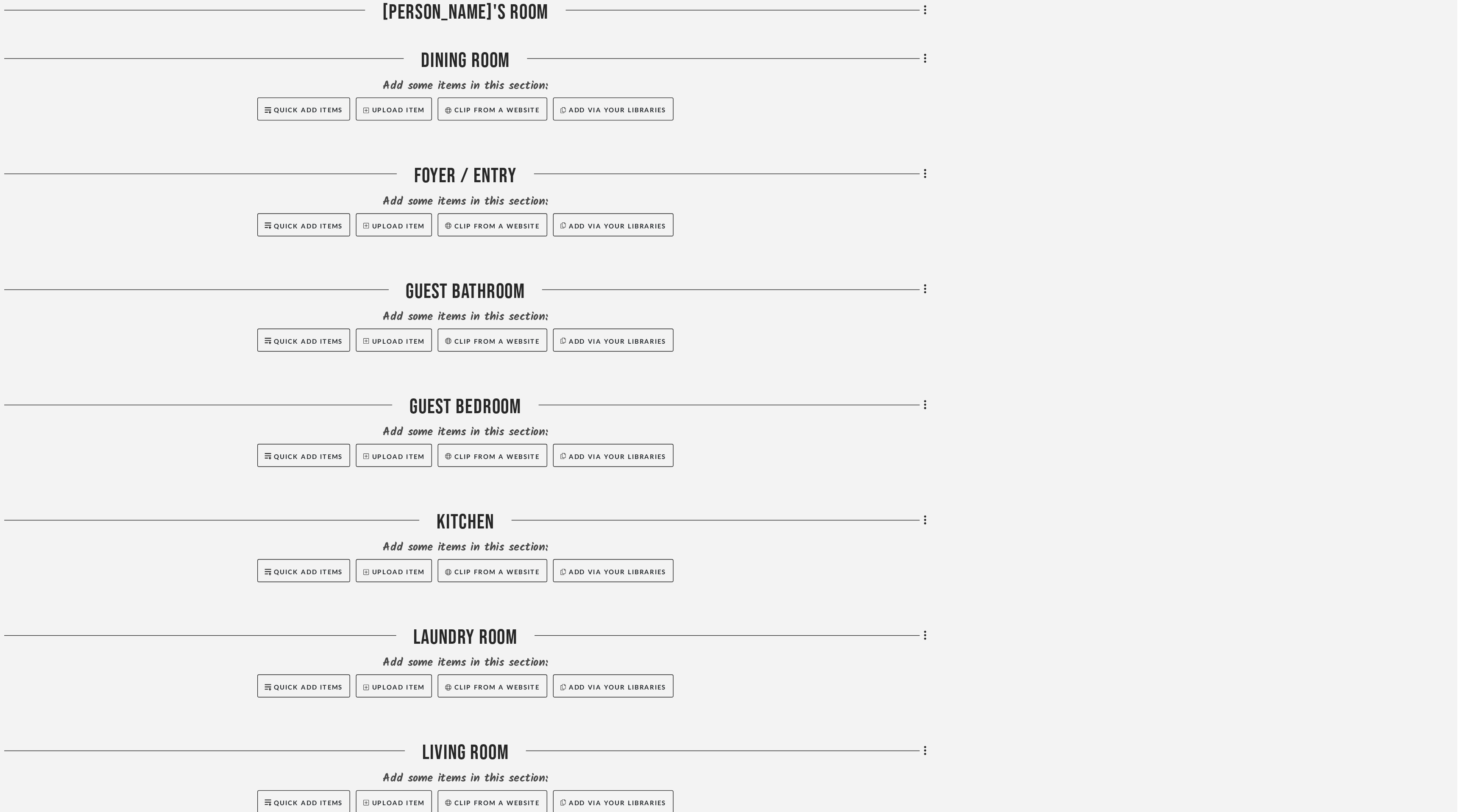
scroll to position [0, 0]
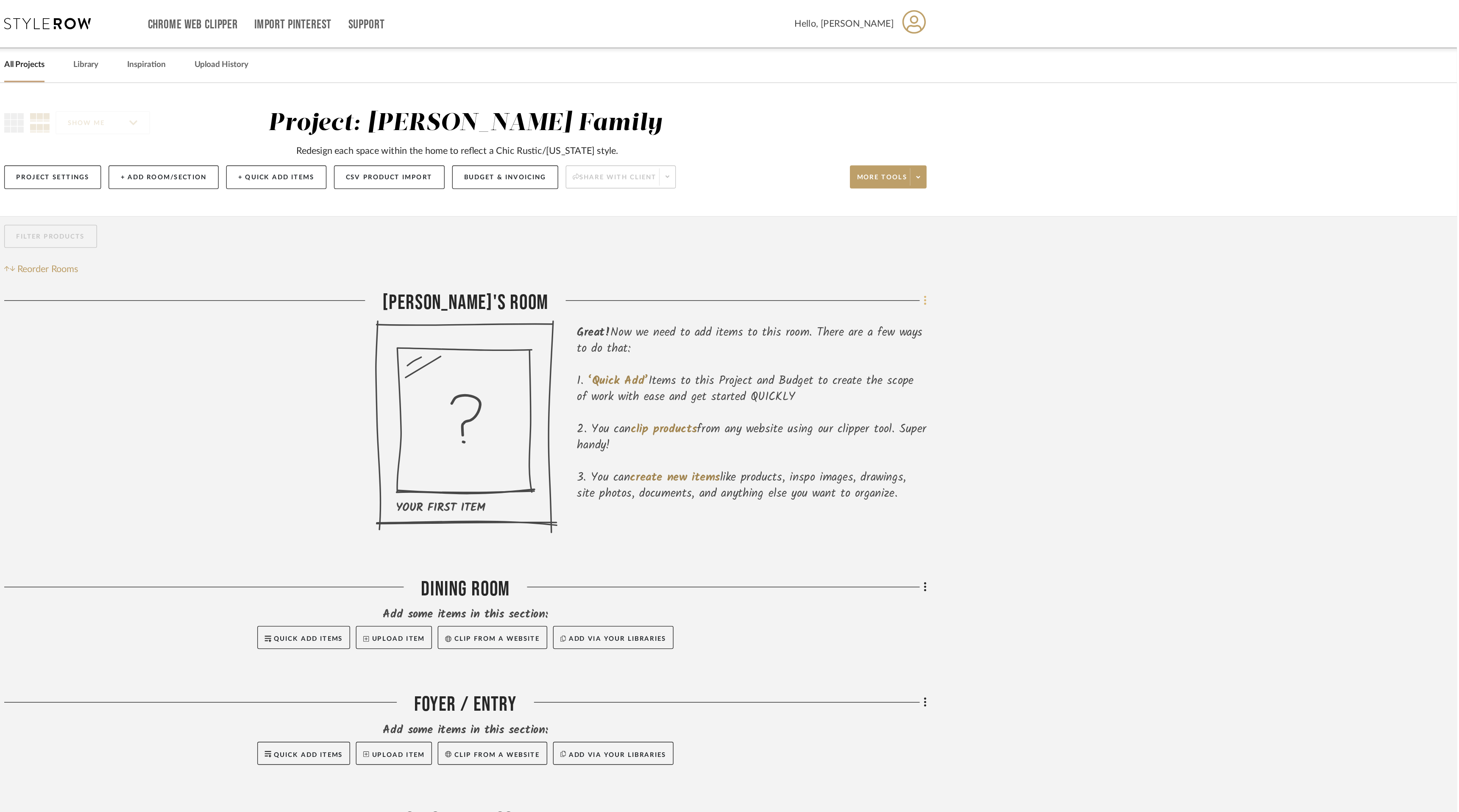
click at [1067, 219] on icon at bounding box center [1068, 221] width 3 height 9
click at [1044, 371] on button "Move Room Down" at bounding box center [1029, 366] width 80 height 21
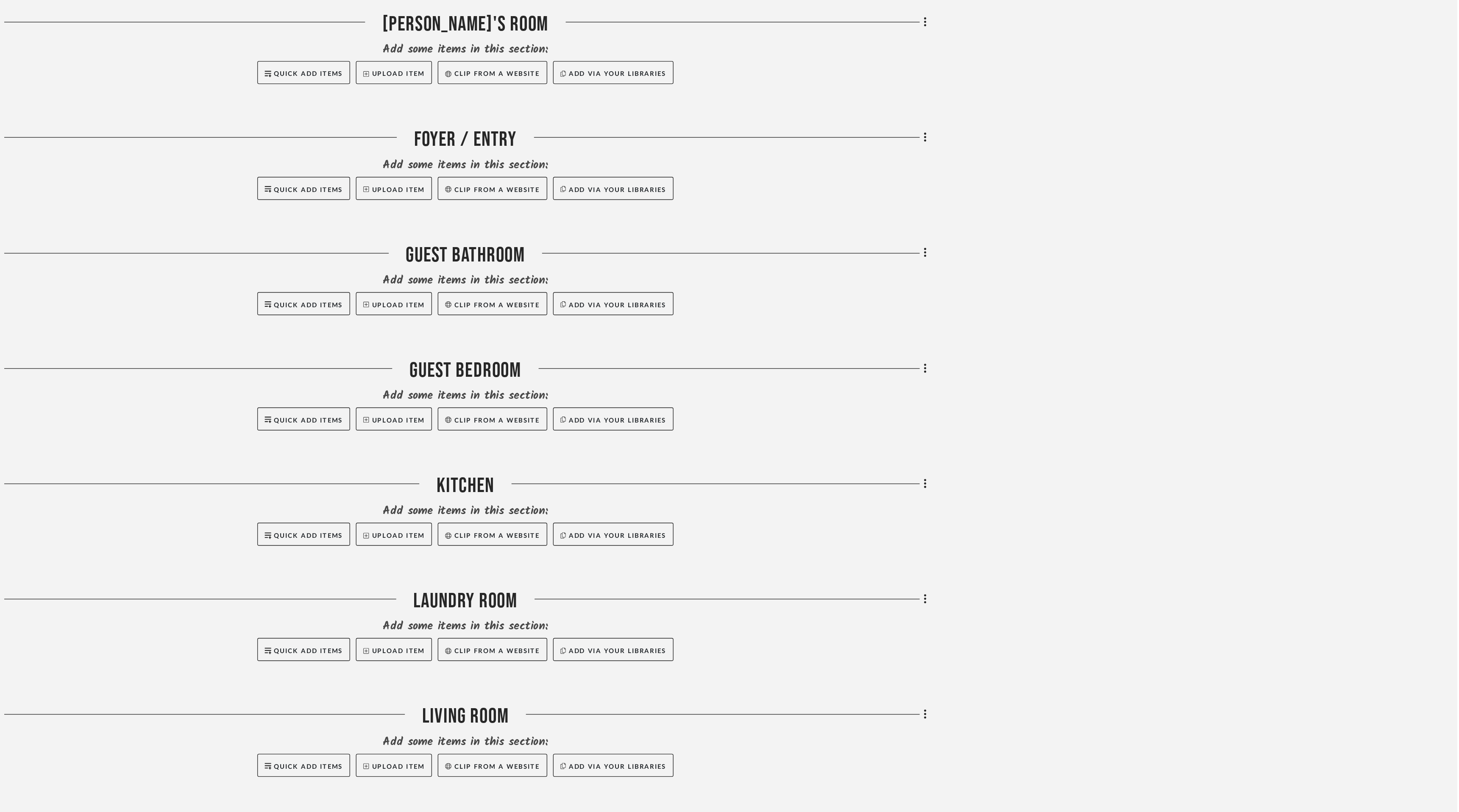
scroll to position [210, 0]
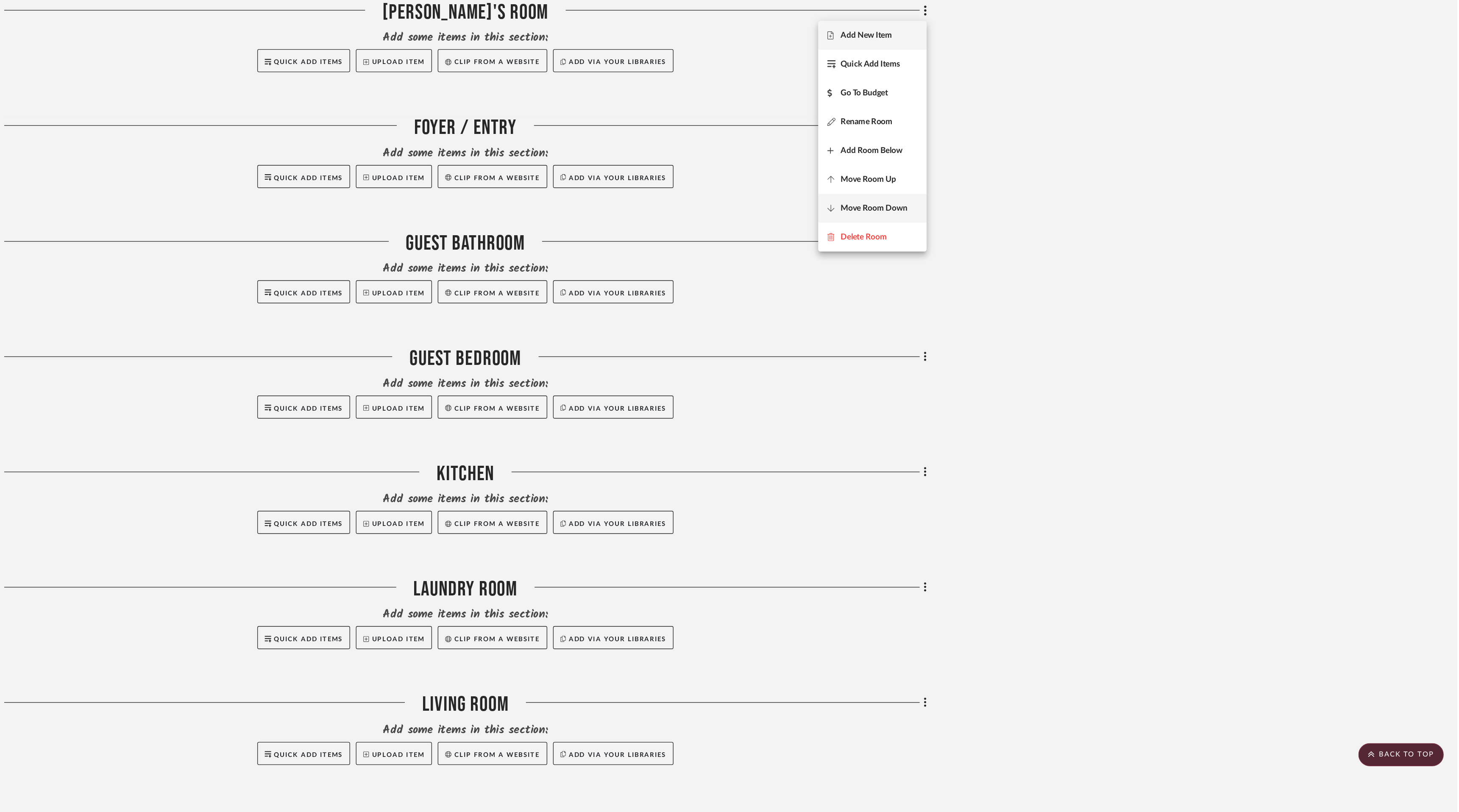
click at [1047, 366] on span "Move Room Down" at bounding box center [1031, 368] width 49 height 7
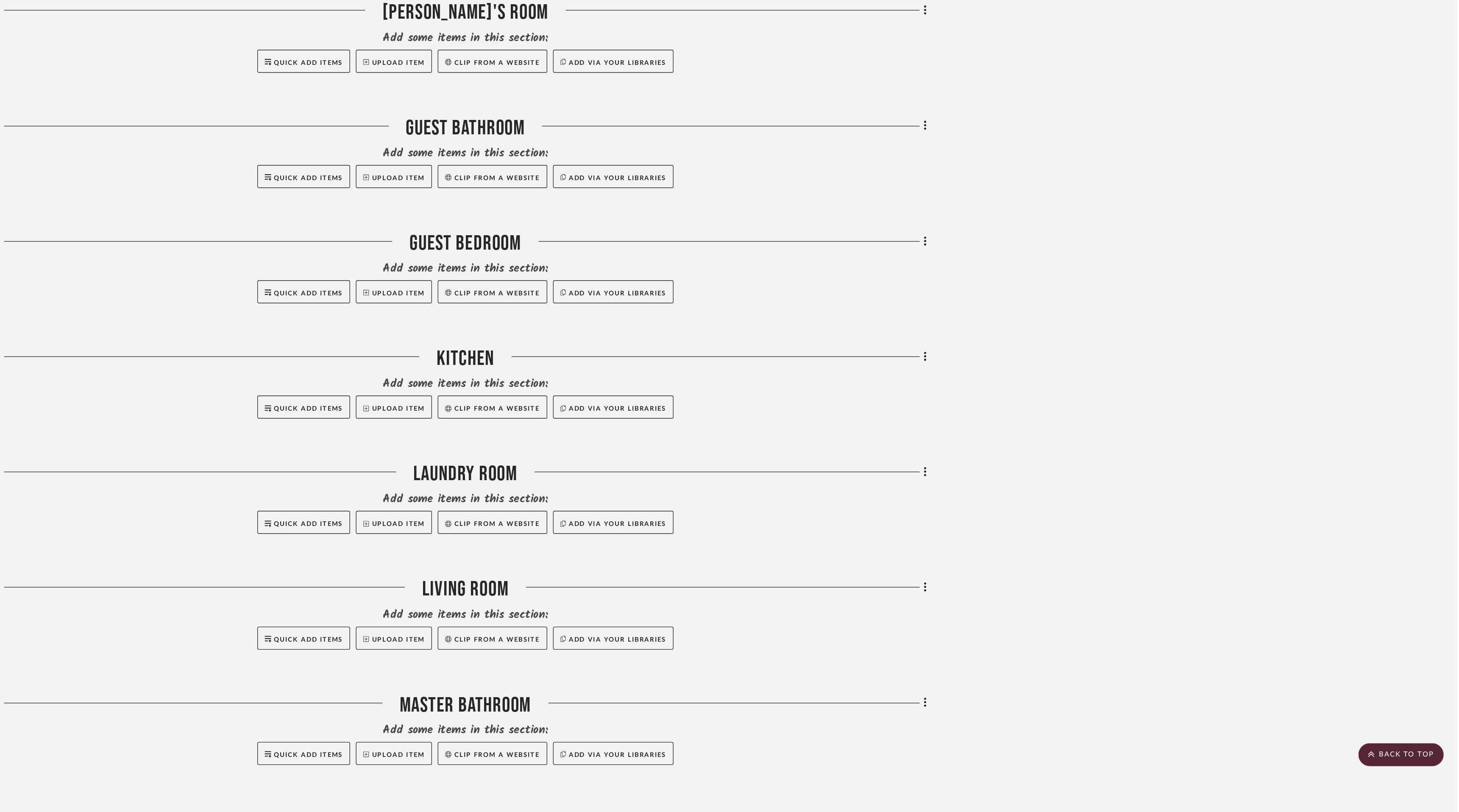
scroll to position [295, 0]
click at [1044, 369] on span "Move Room Down" at bounding box center [1031, 368] width 49 height 7
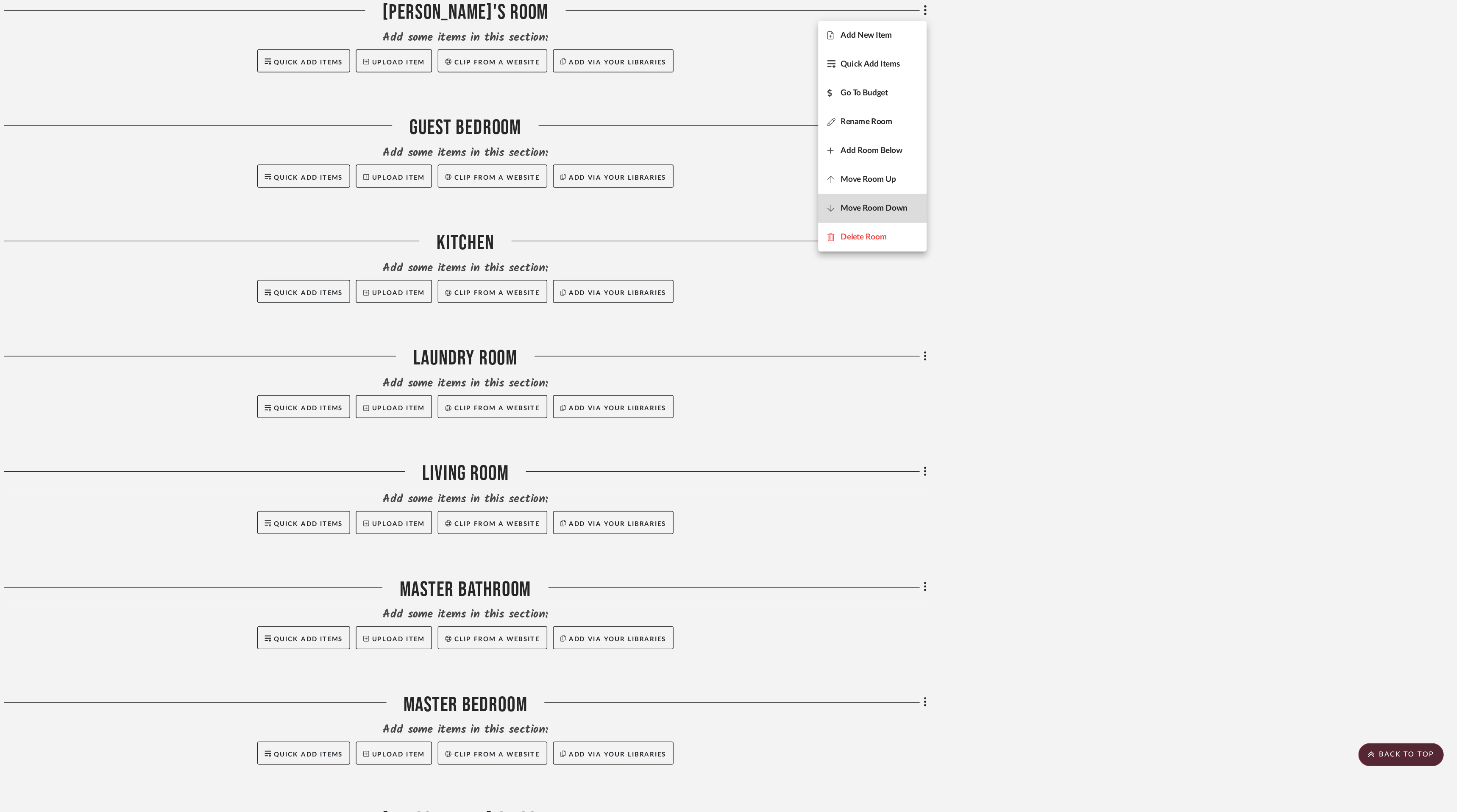
click at [1037, 368] on span "Move Room Down" at bounding box center [1031, 368] width 49 height 7
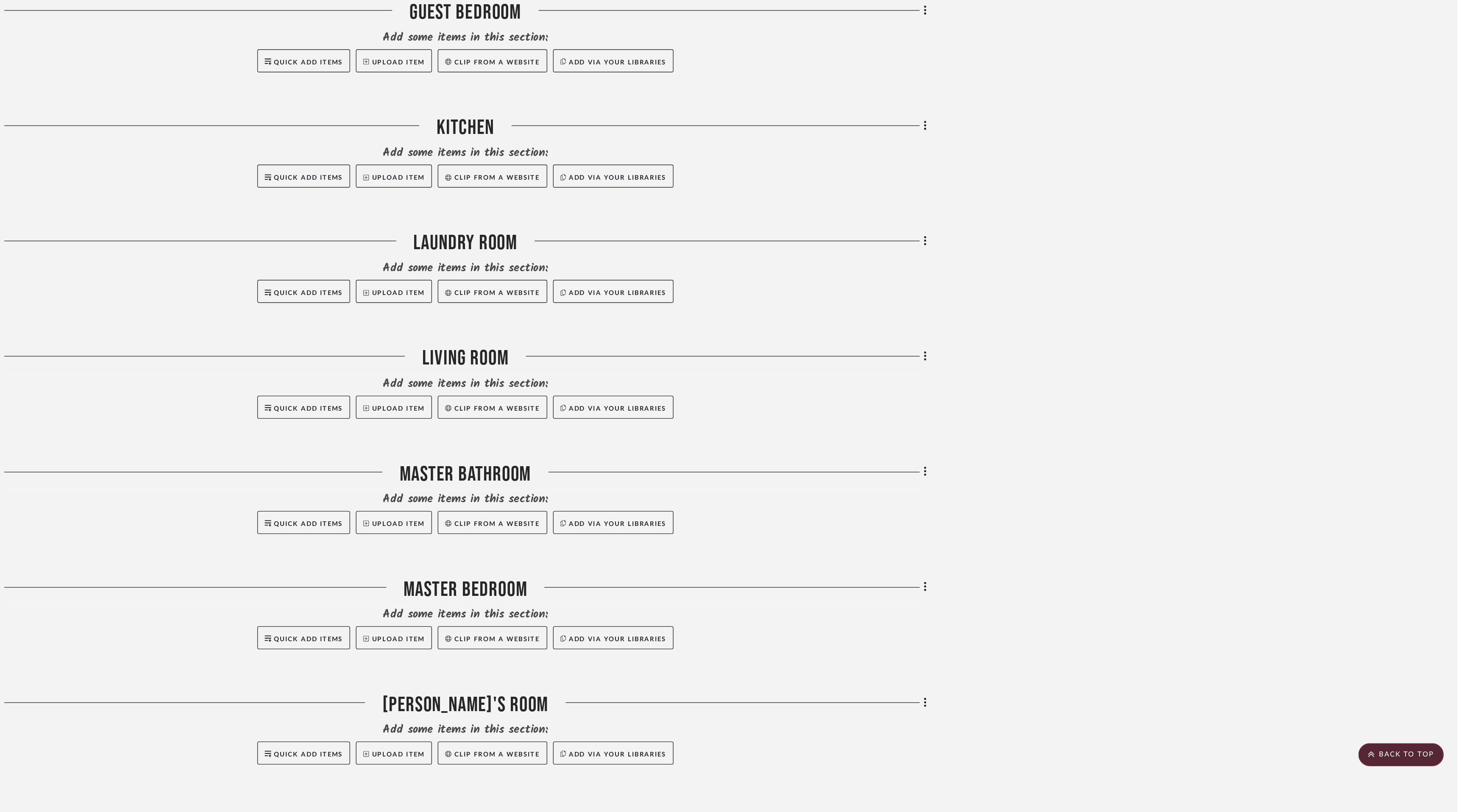
scroll to position [465, 0]
click at [1033, 369] on span "Move Room Down" at bounding box center [1031, 366] width 49 height 7
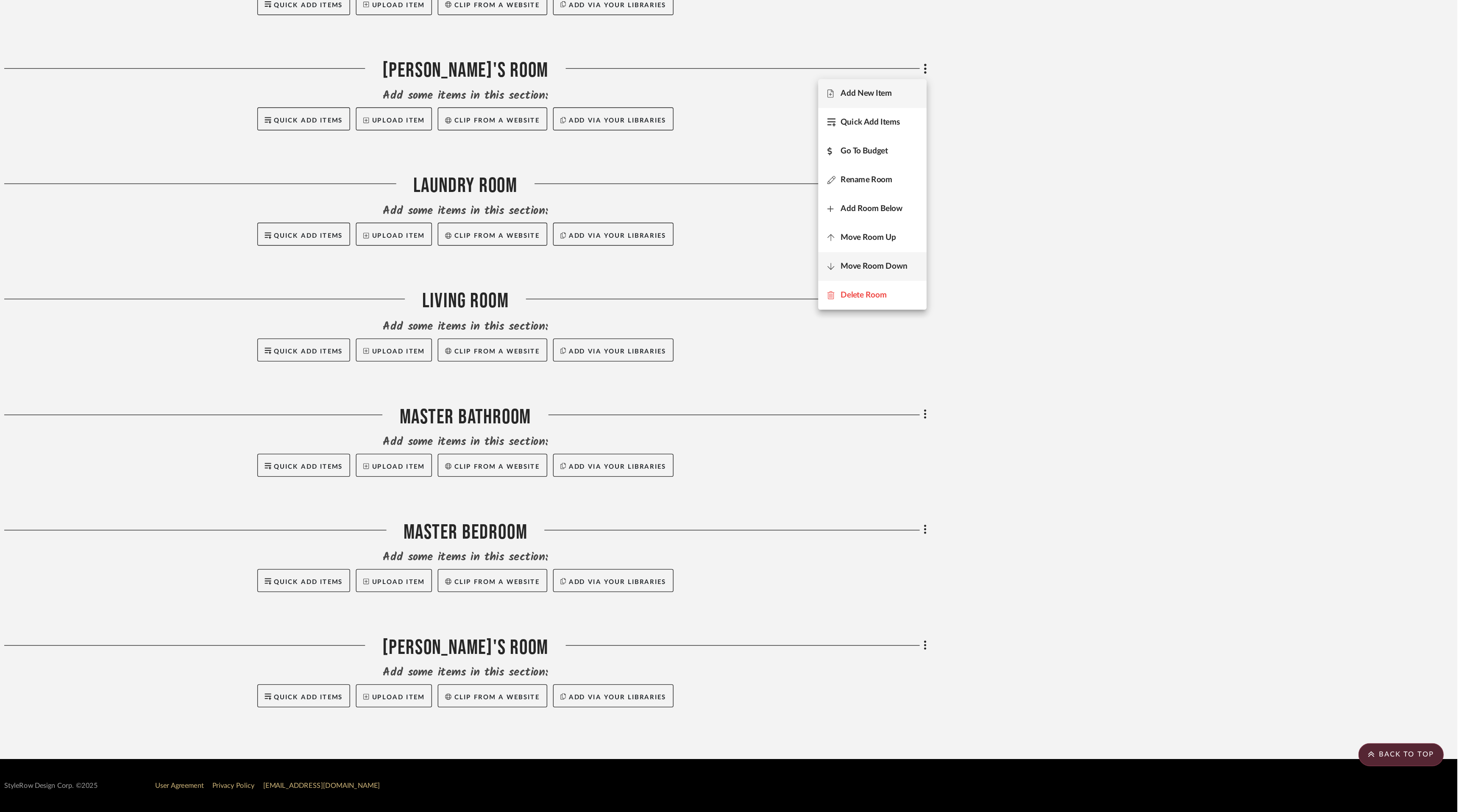
click at [1029, 412] on span "Move Room Down" at bounding box center [1031, 410] width 49 height 7
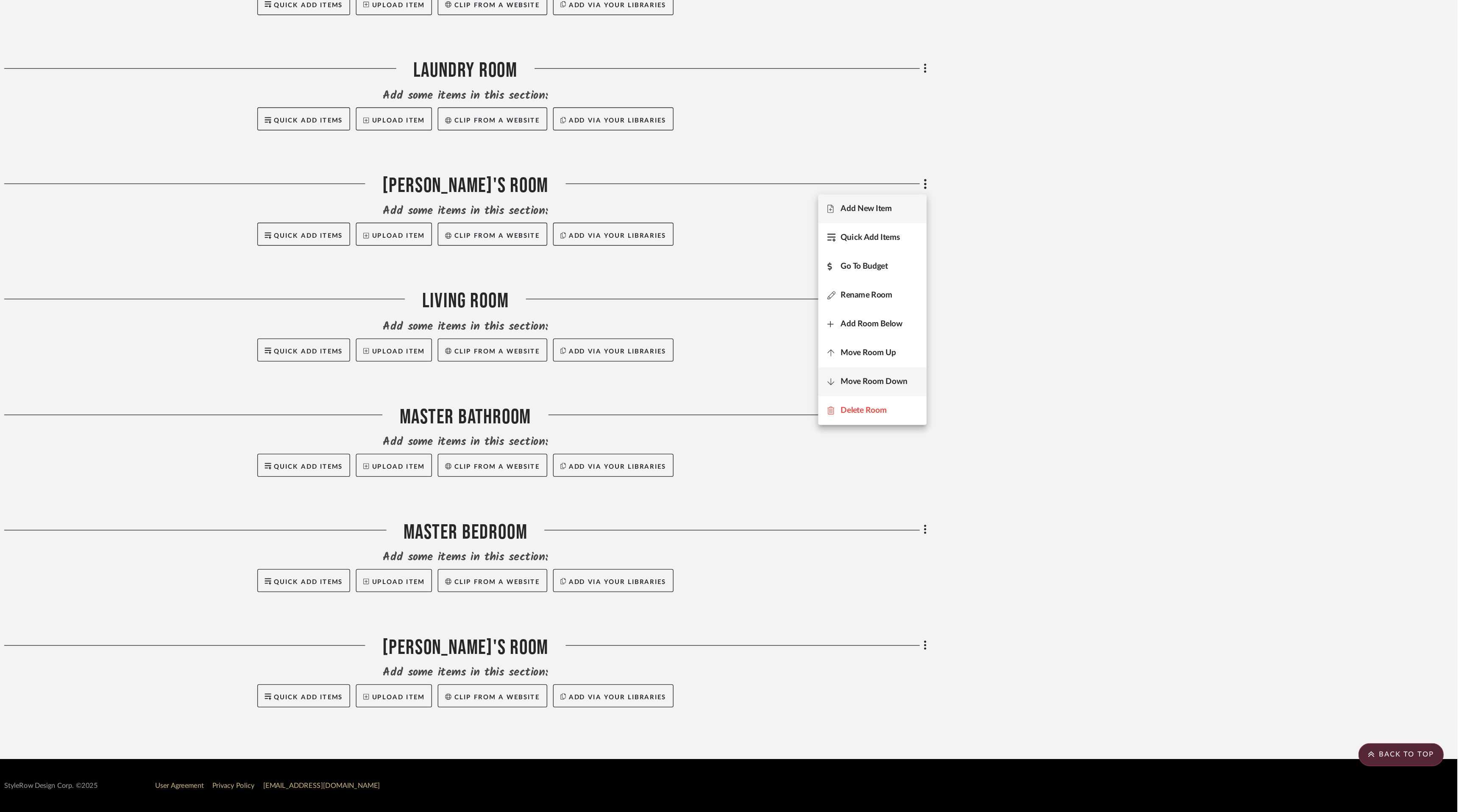
click at [1033, 488] on button "Move Room Down" at bounding box center [1029, 495] width 80 height 21
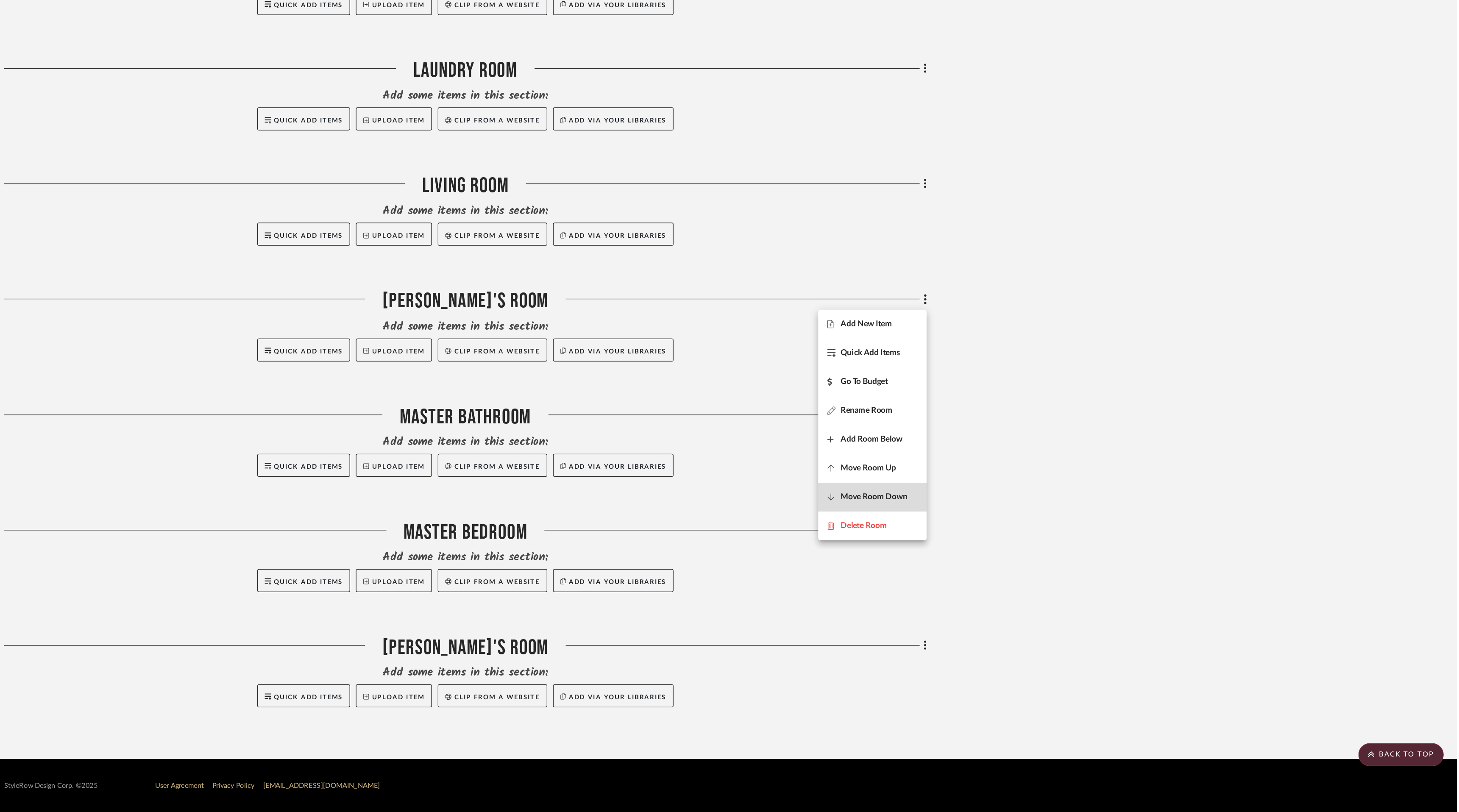
click at [1034, 586] on button "Move Room Down" at bounding box center [1029, 580] width 80 height 21
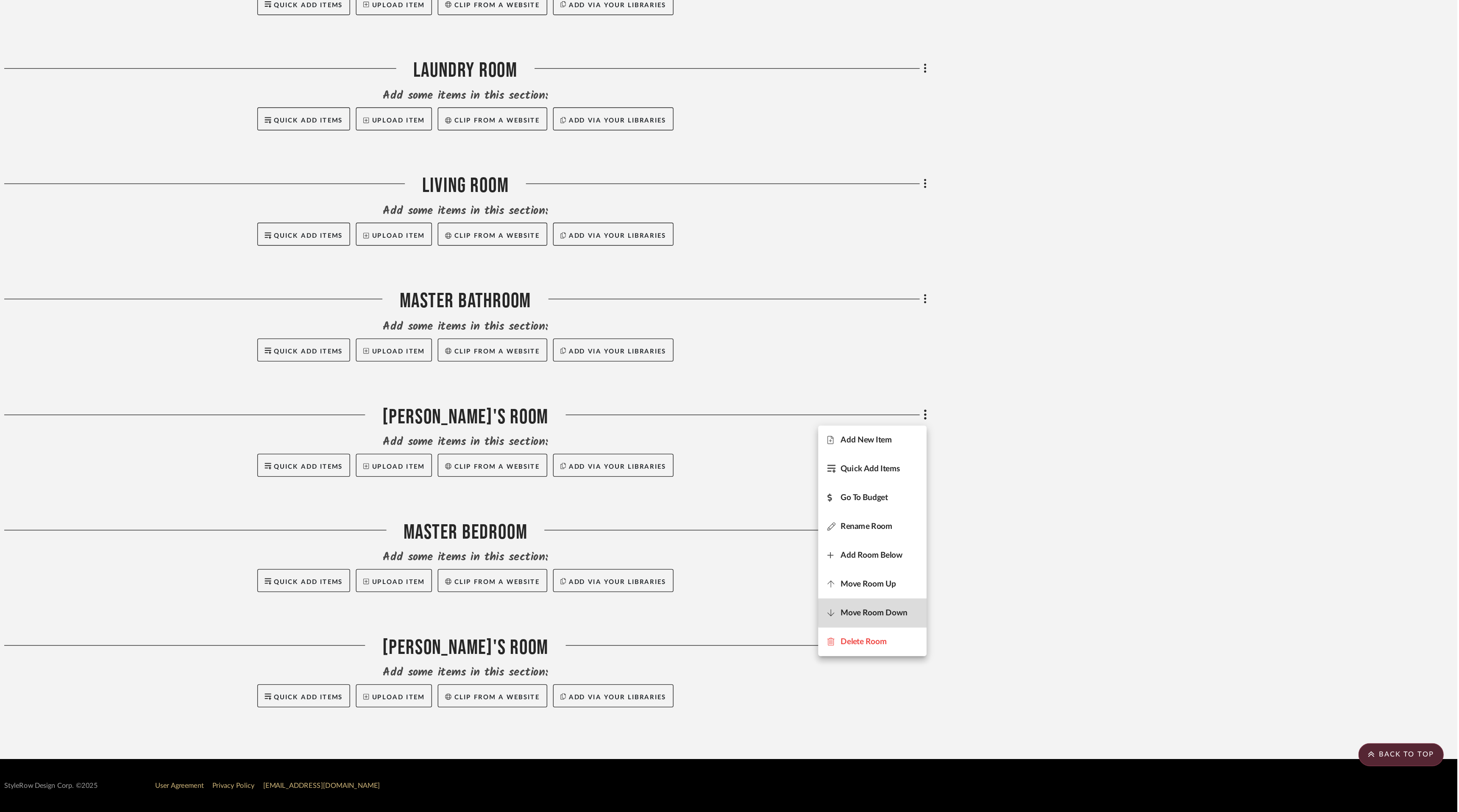
click at [1031, 665] on span "Move Room Down" at bounding box center [1031, 665] width 49 height 7
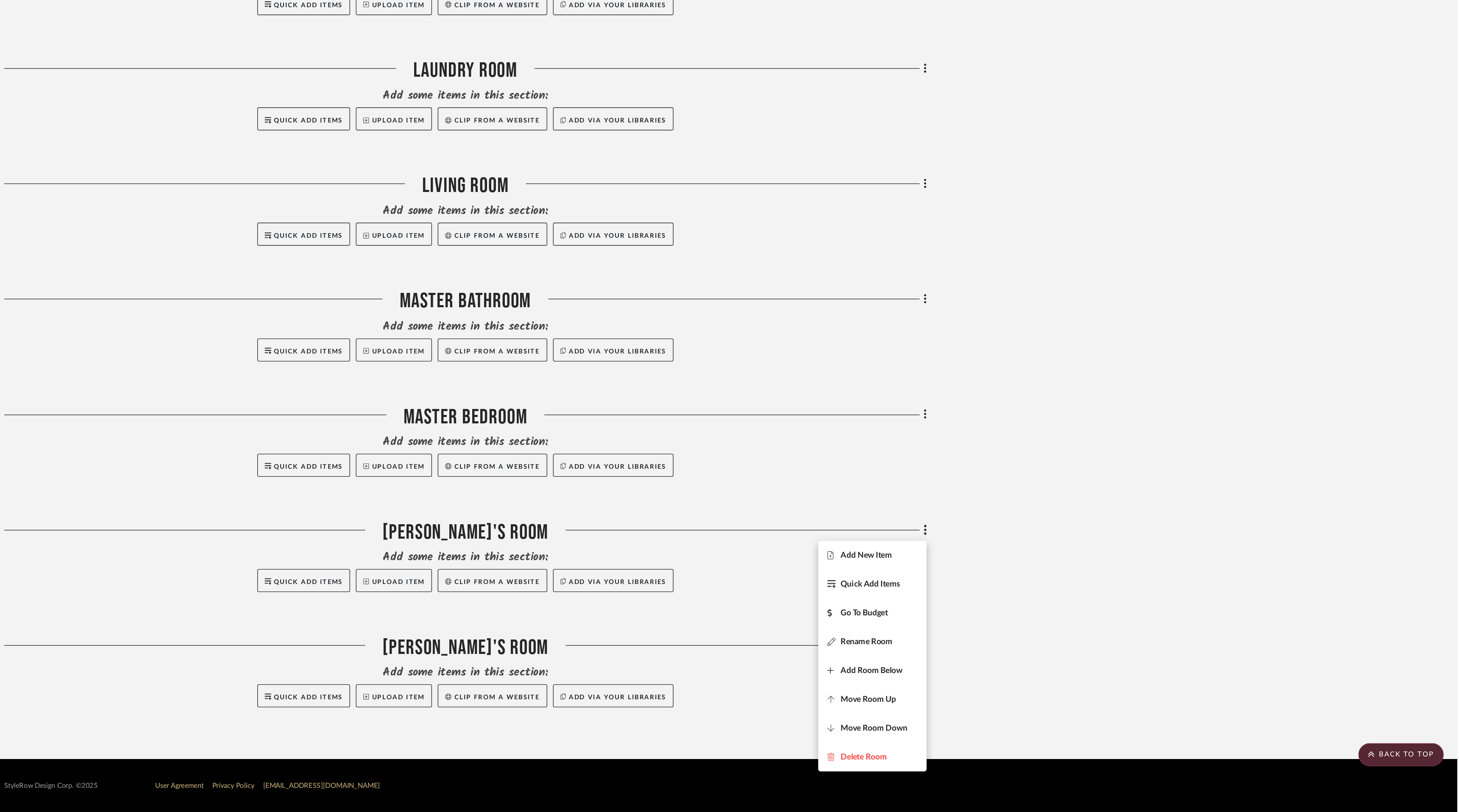
click at [1133, 511] on div at bounding box center [730, 406] width 1459 height 812
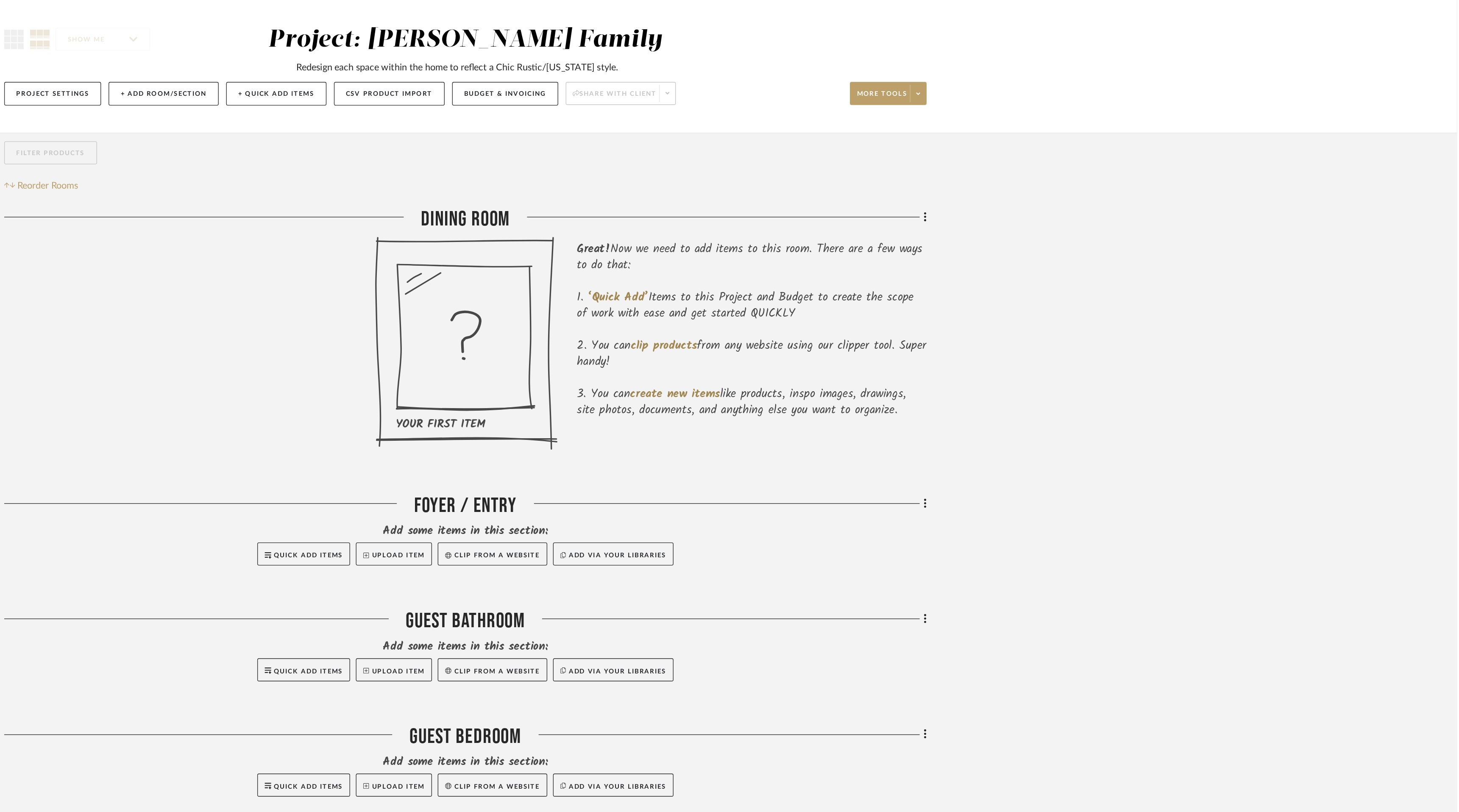
scroll to position [0, 0]
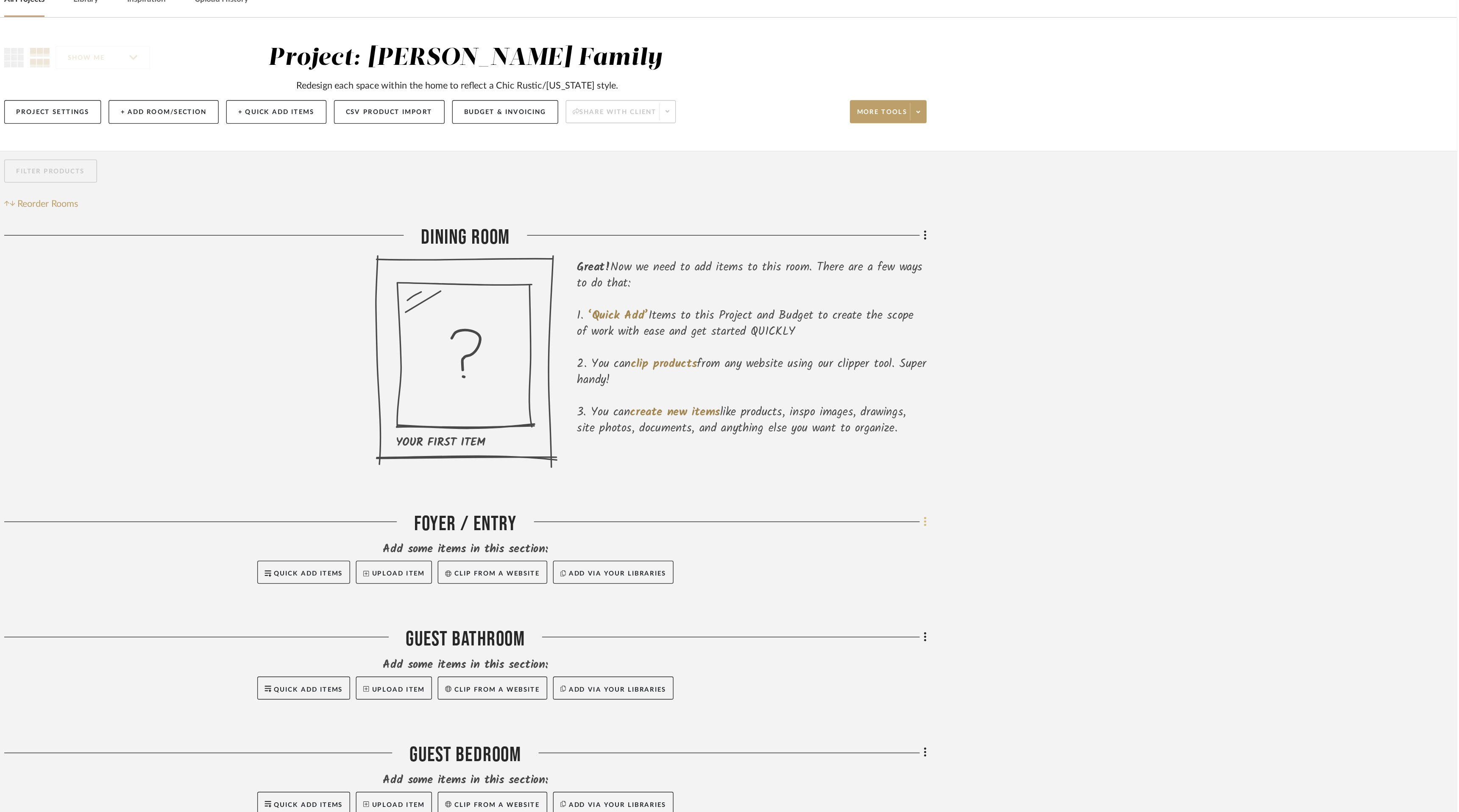
click at [1068, 435] on icon at bounding box center [1067, 431] width 2 height 7
click at [1035, 555] on span "Move Room Up" at bounding box center [1026, 556] width 41 height 7
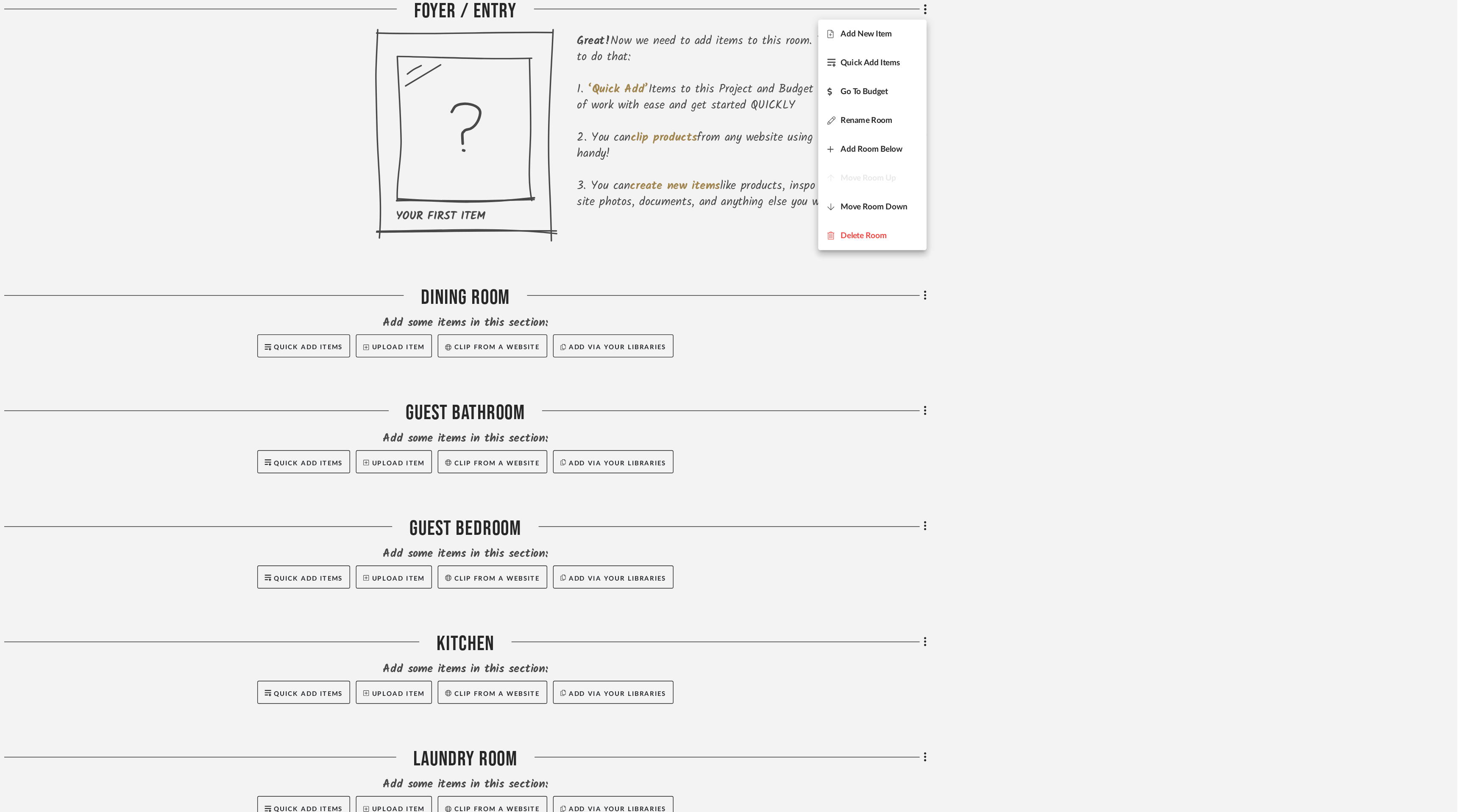
click at [1067, 517] on div at bounding box center [730, 406] width 1459 height 812
click at [1067, 517] on icon at bounding box center [1068, 516] width 3 height 9
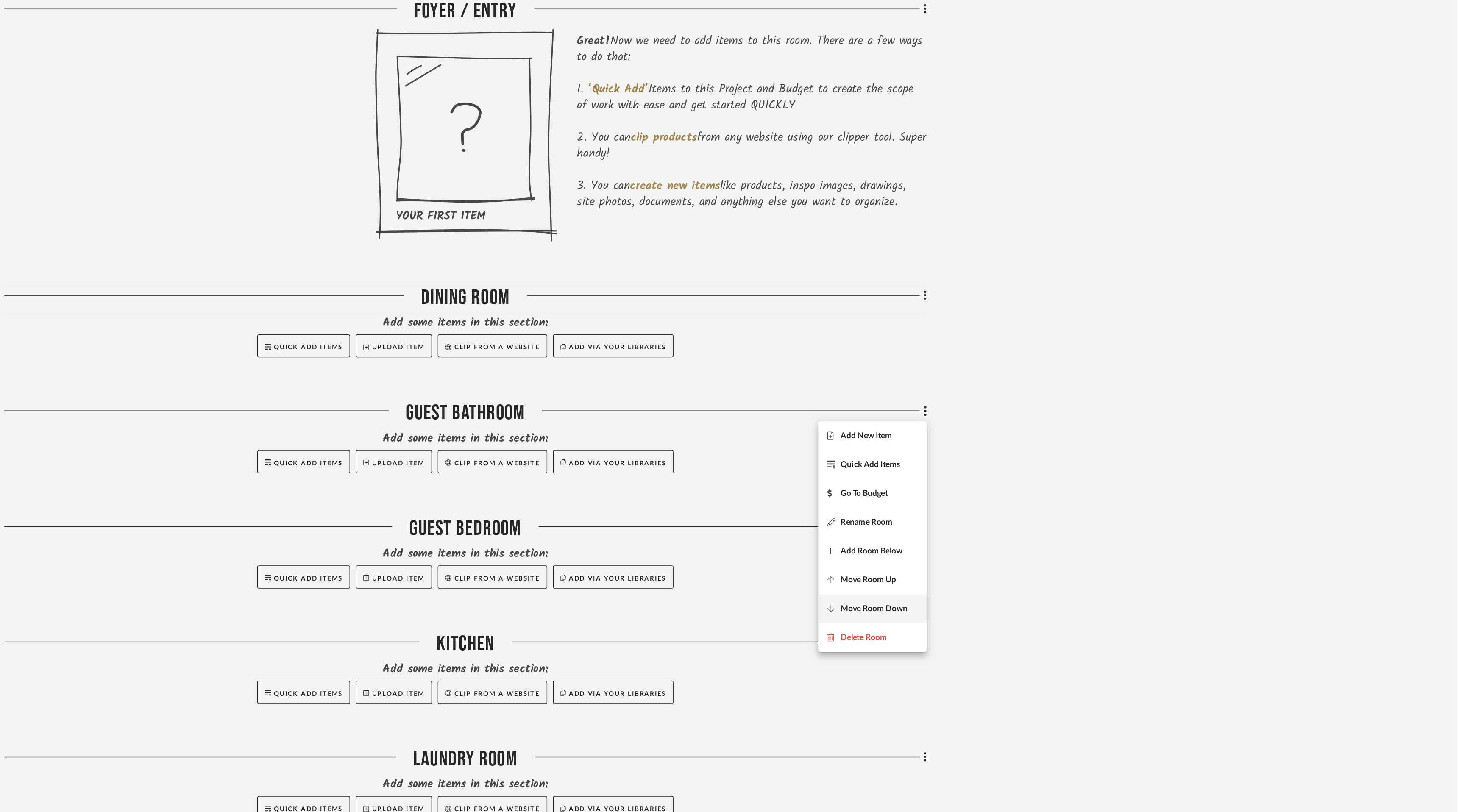
click at [1037, 661] on span "Move Room Down" at bounding box center [1031, 661] width 49 height 7
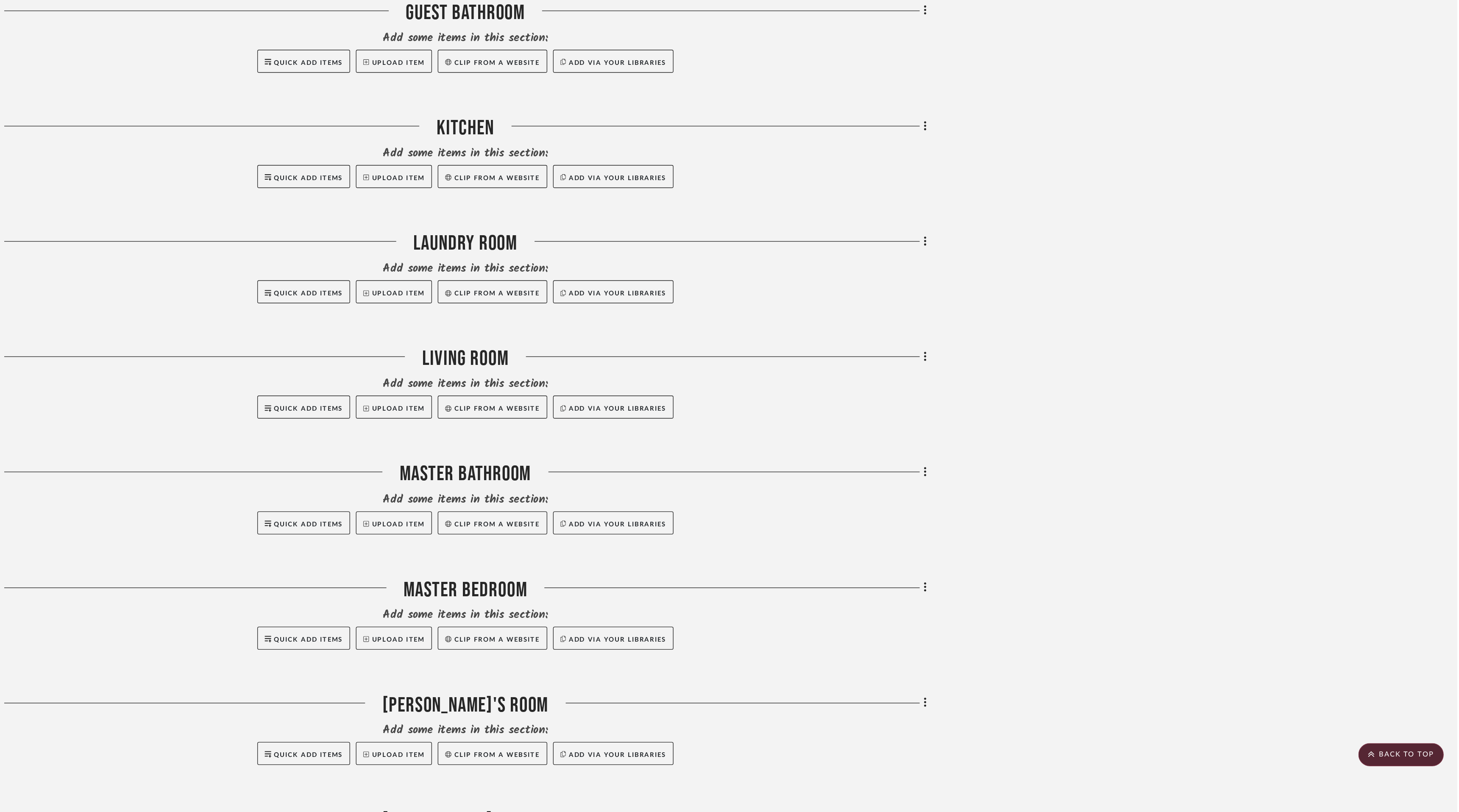
scroll to position [379, 0]
click at [1055, 369] on span "Move Room Down" at bounding box center [1029, 368] width 66 height 7
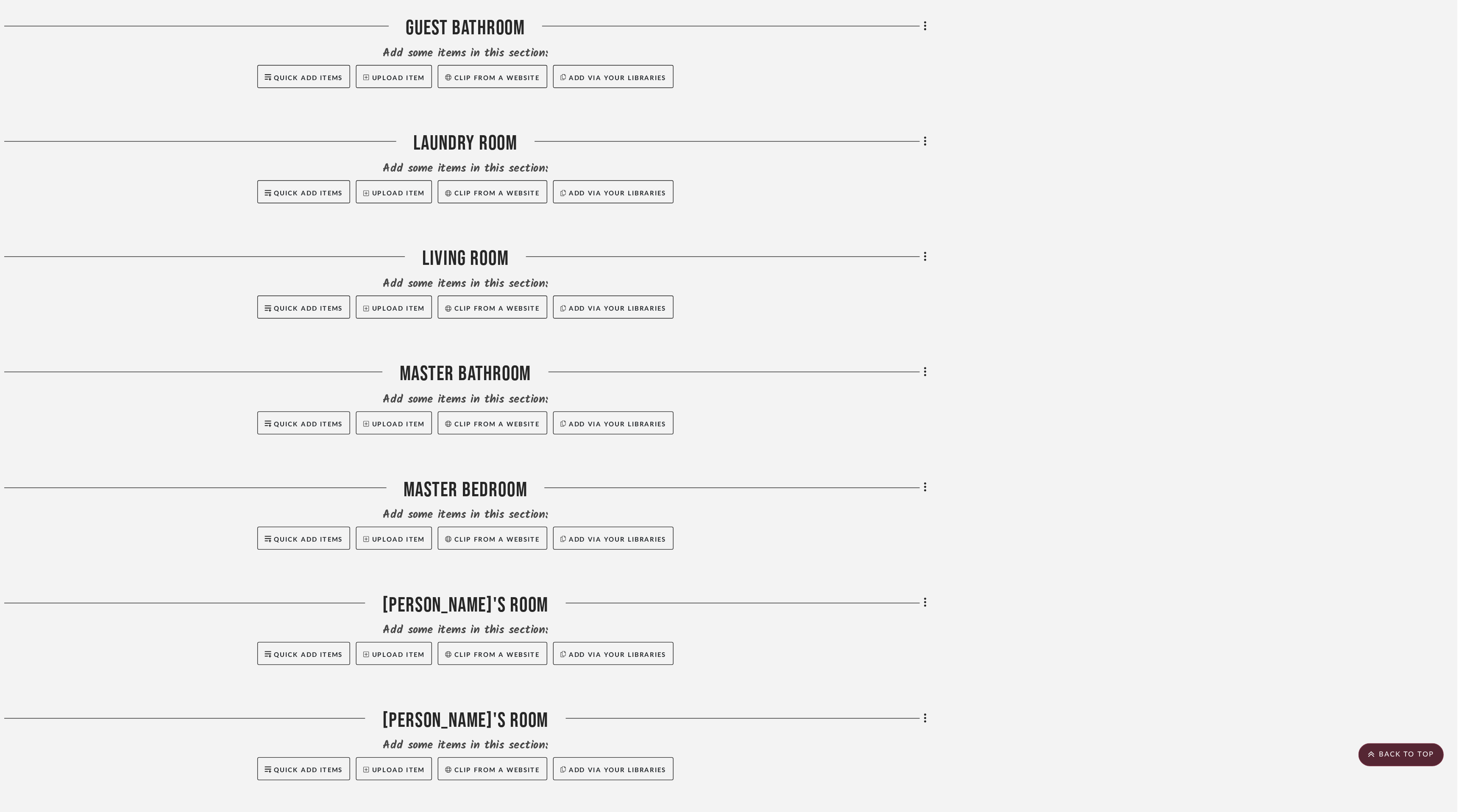
scroll to position [464, 0]
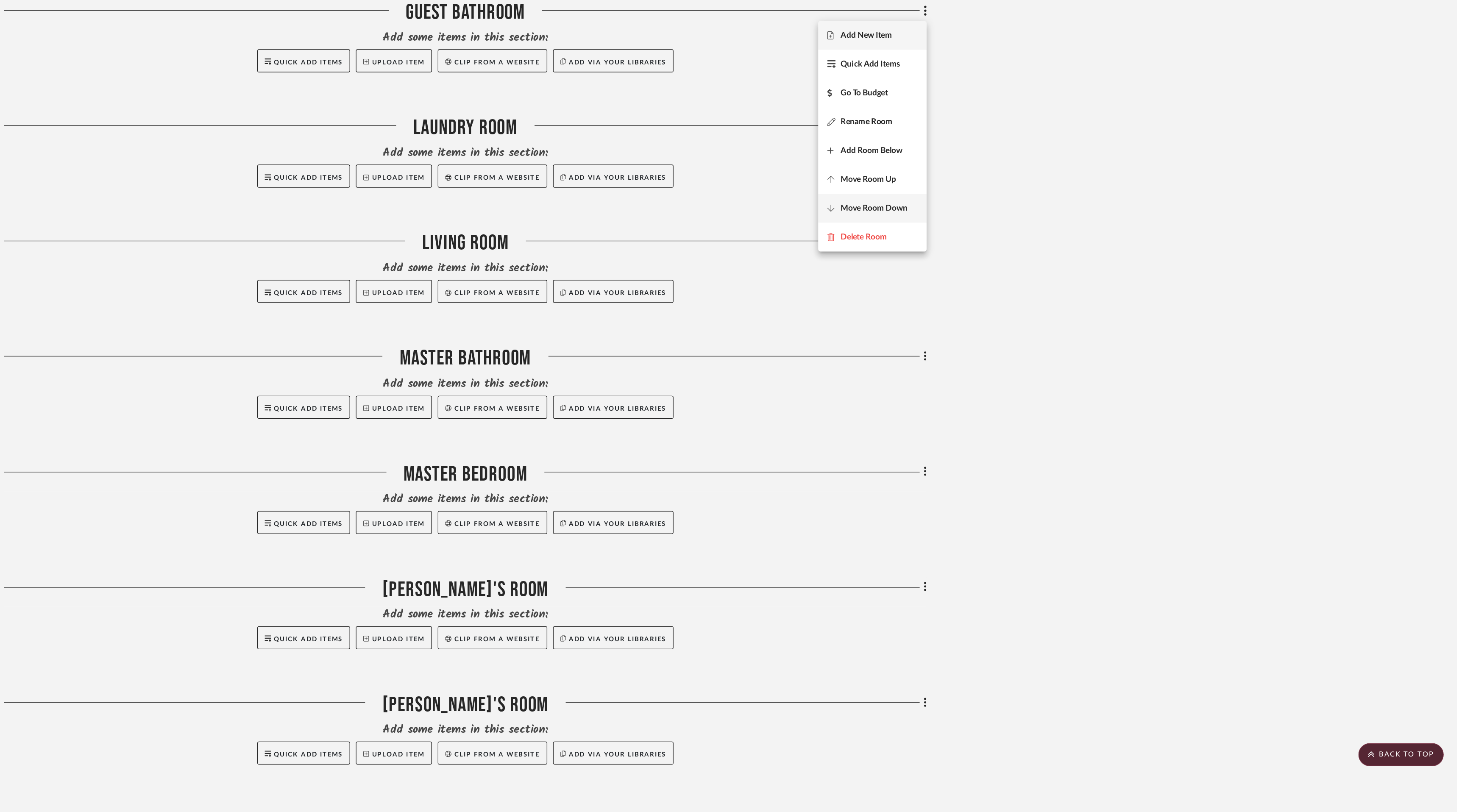
click at [1053, 372] on button "Move Room Down" at bounding box center [1029, 368] width 80 height 21
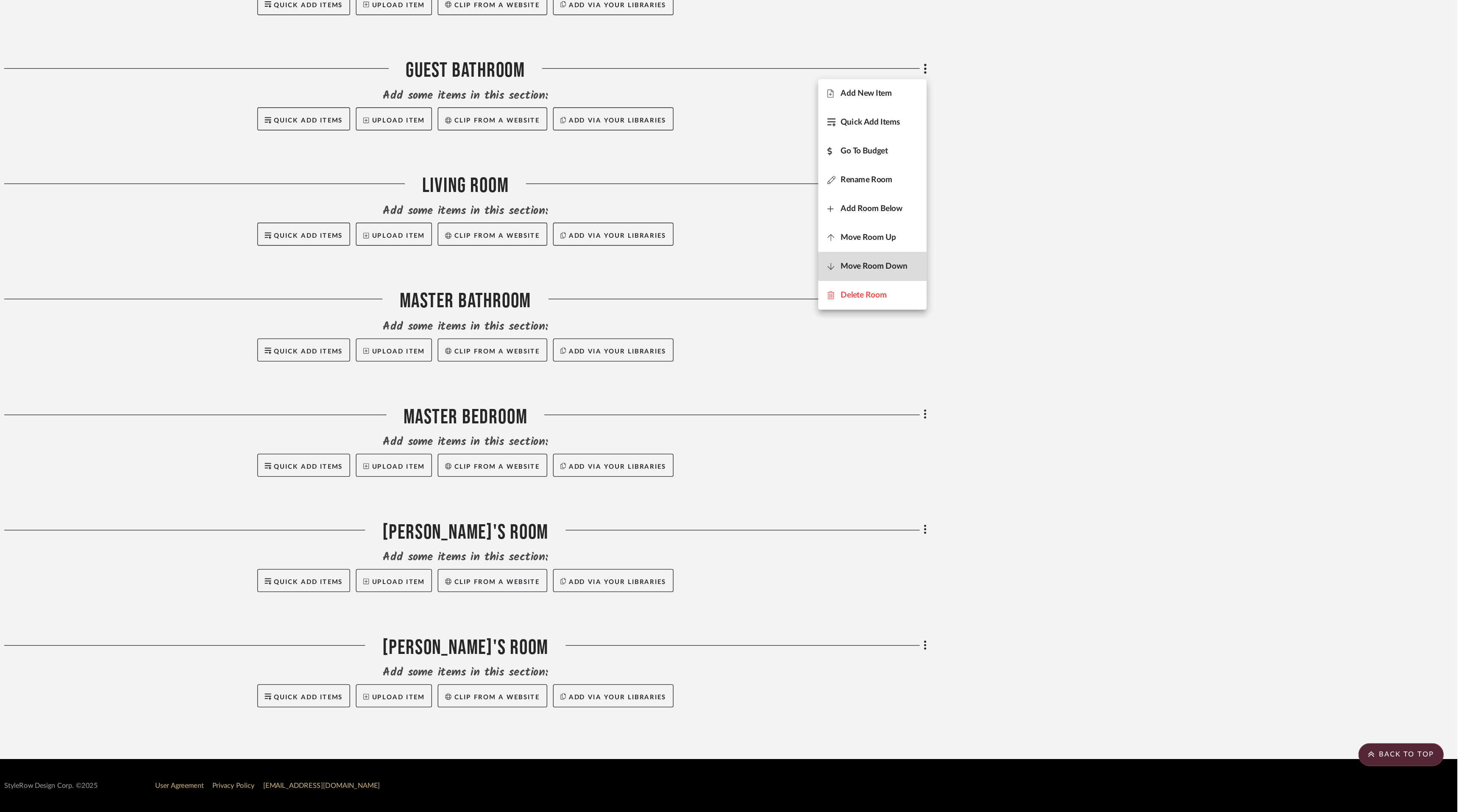
click at [1047, 414] on button "Move Room Down" at bounding box center [1029, 410] width 80 height 21
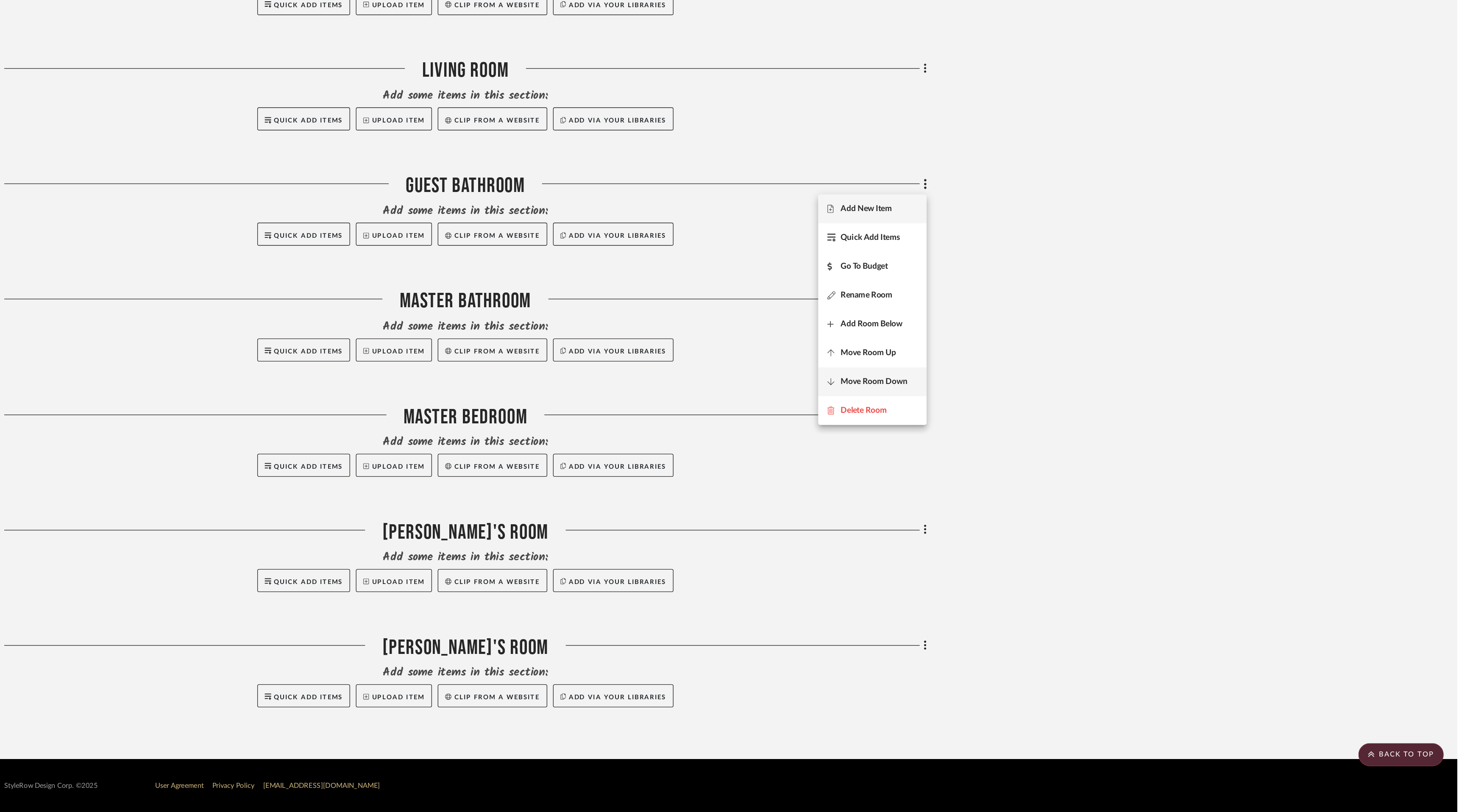
click at [1040, 496] on span "Move Room Down" at bounding box center [1031, 495] width 49 height 7
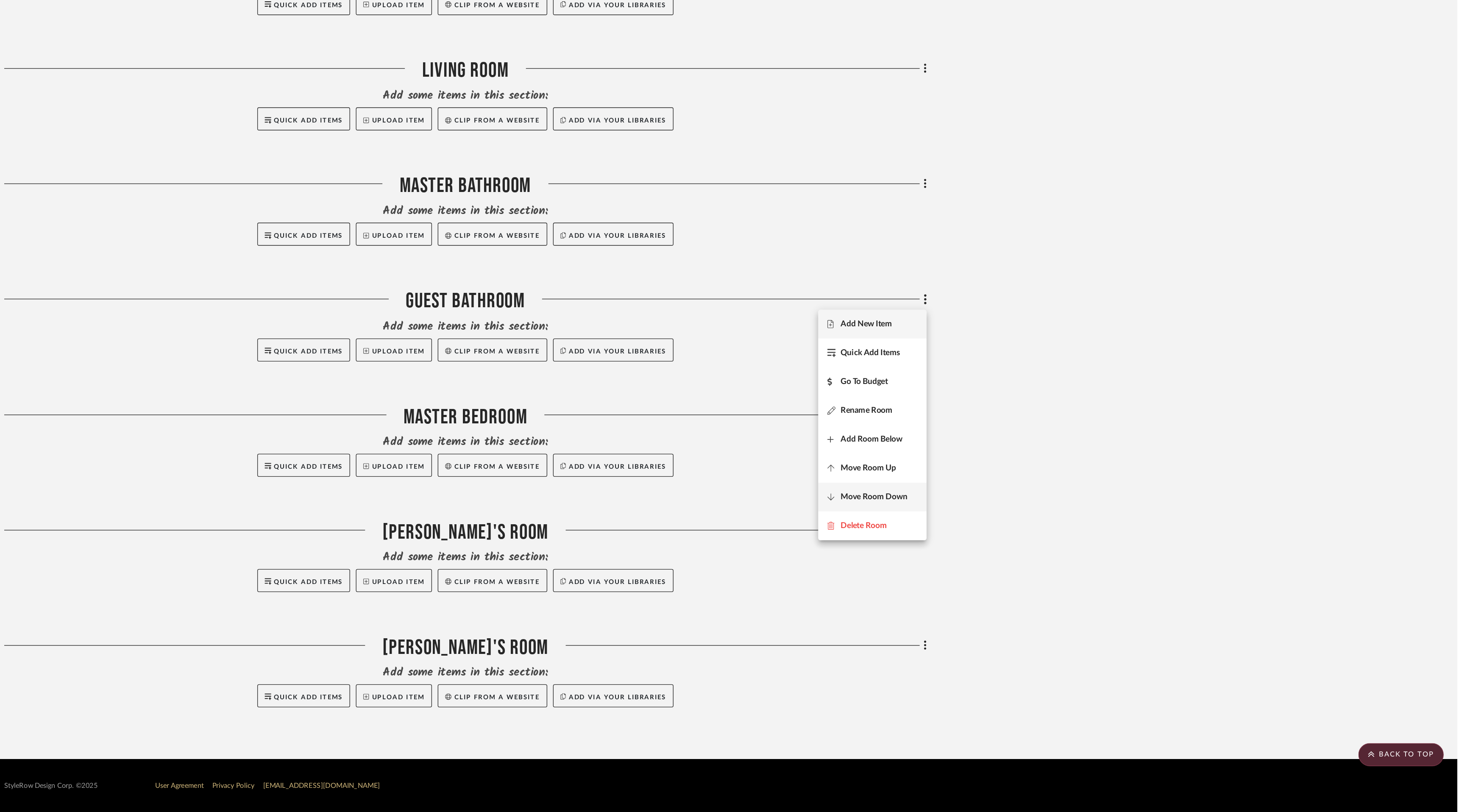
click at [1033, 580] on span "Move Room Down" at bounding box center [1031, 580] width 49 height 7
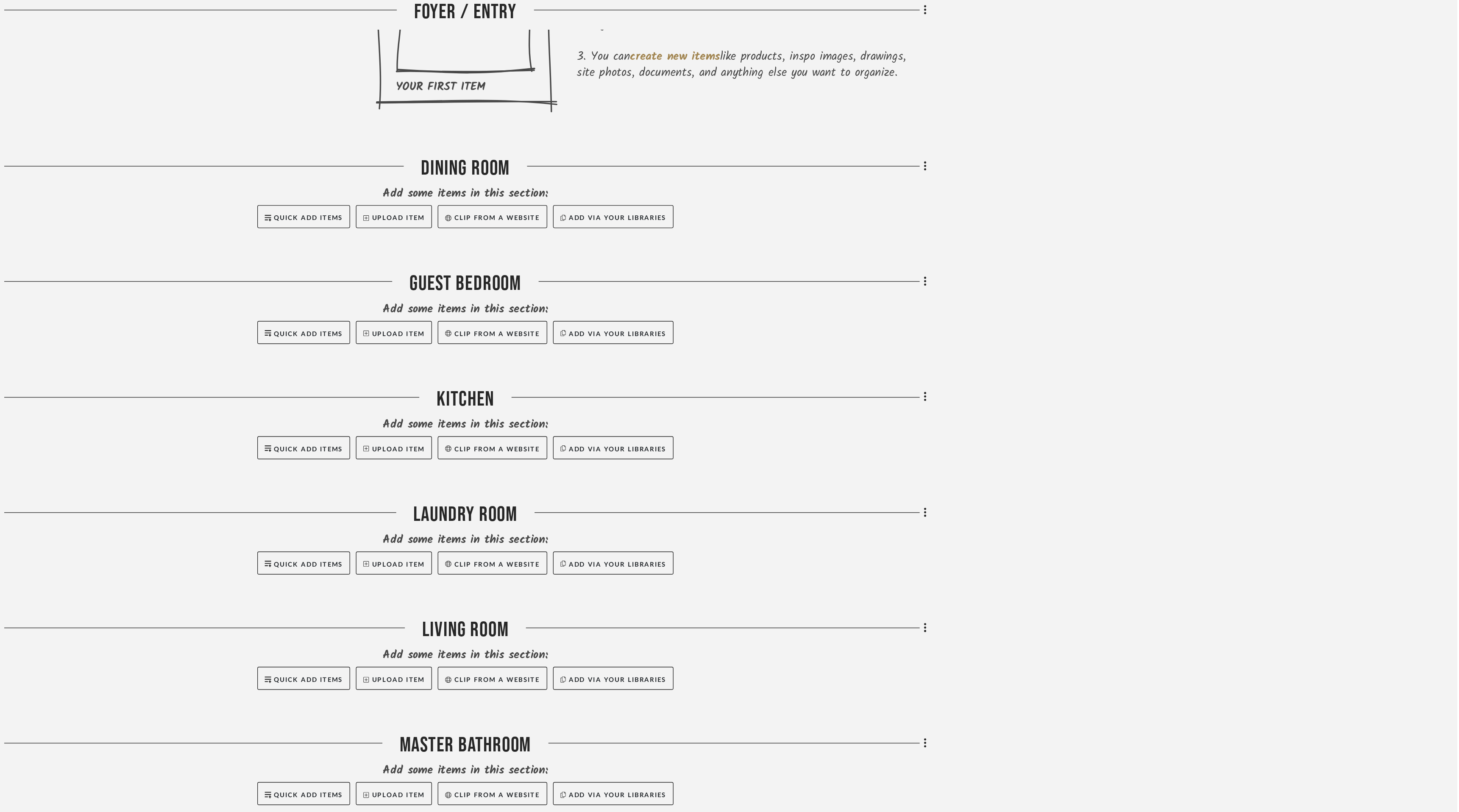
scroll to position [302, 0]
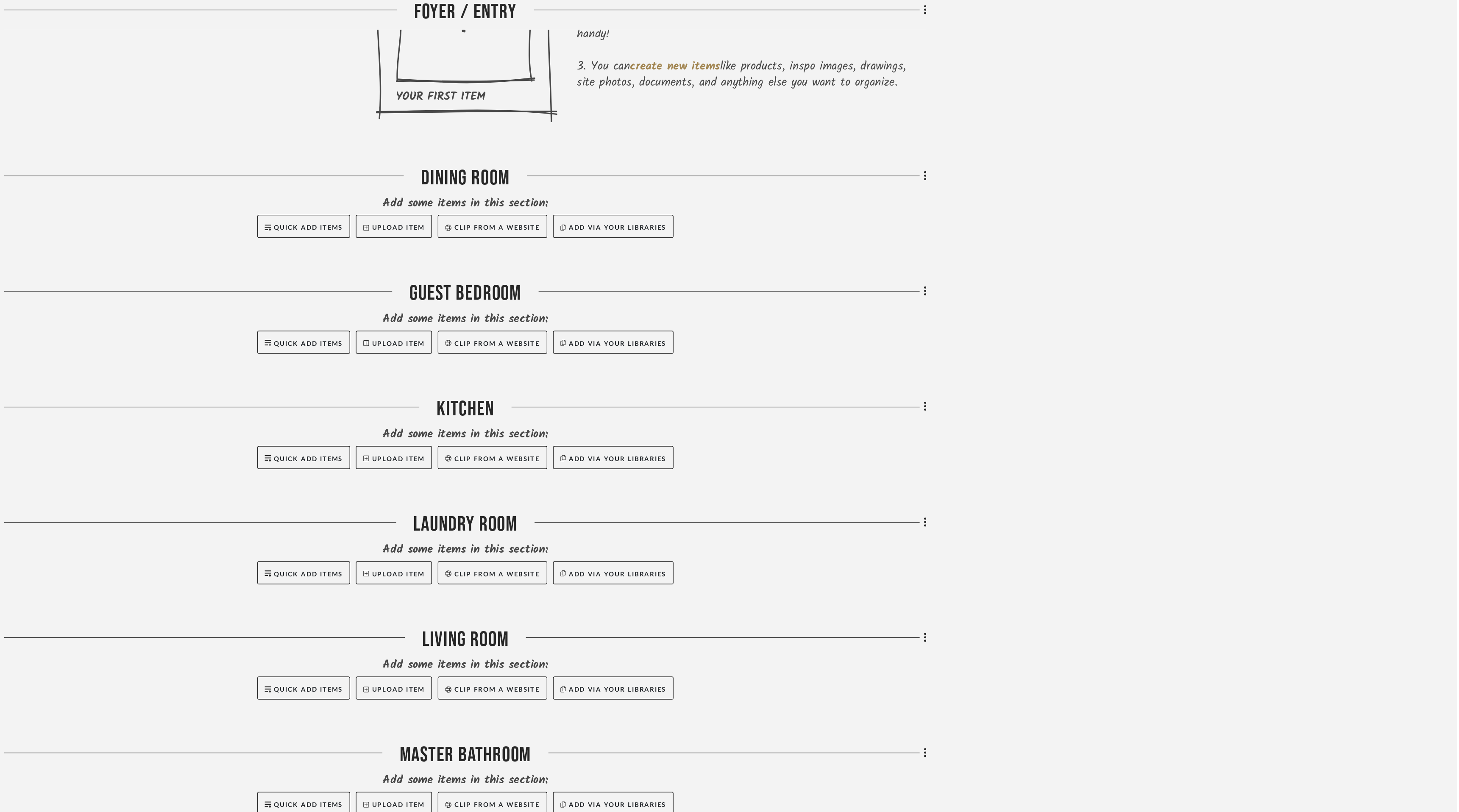
click at [1066, 217] on div at bounding box center [730, 406] width 1459 height 812
click at [1066, 217] on fa-icon at bounding box center [1067, 215] width 6 height 14
click at [1051, 355] on button "Move Room Down" at bounding box center [1029, 360] width 80 height 21
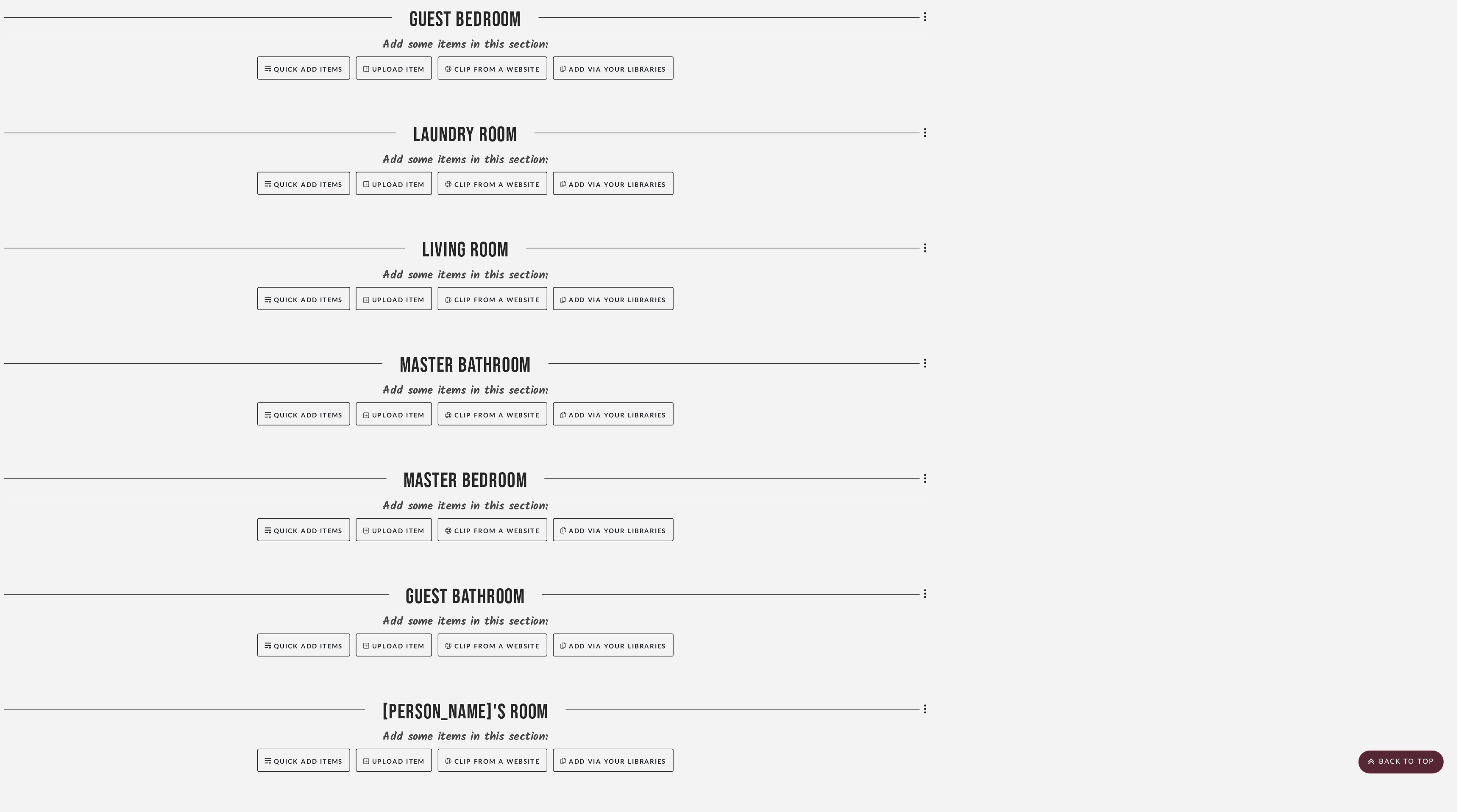
scroll to position [379, 0]
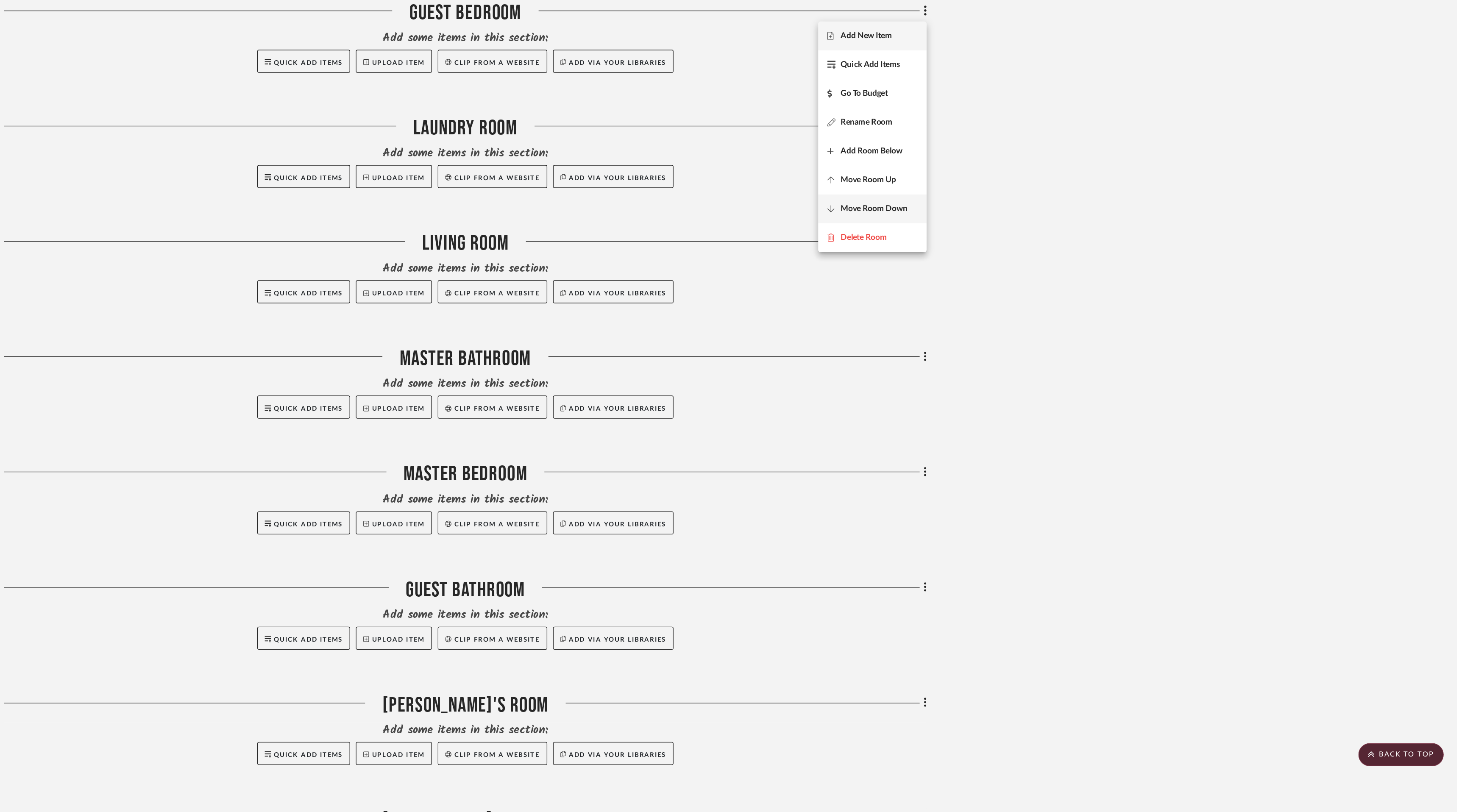
click at [1041, 361] on button "Move Room Down" at bounding box center [1029, 368] width 80 height 21
click at [1045, 366] on span "Move Room Down" at bounding box center [1031, 368] width 49 height 7
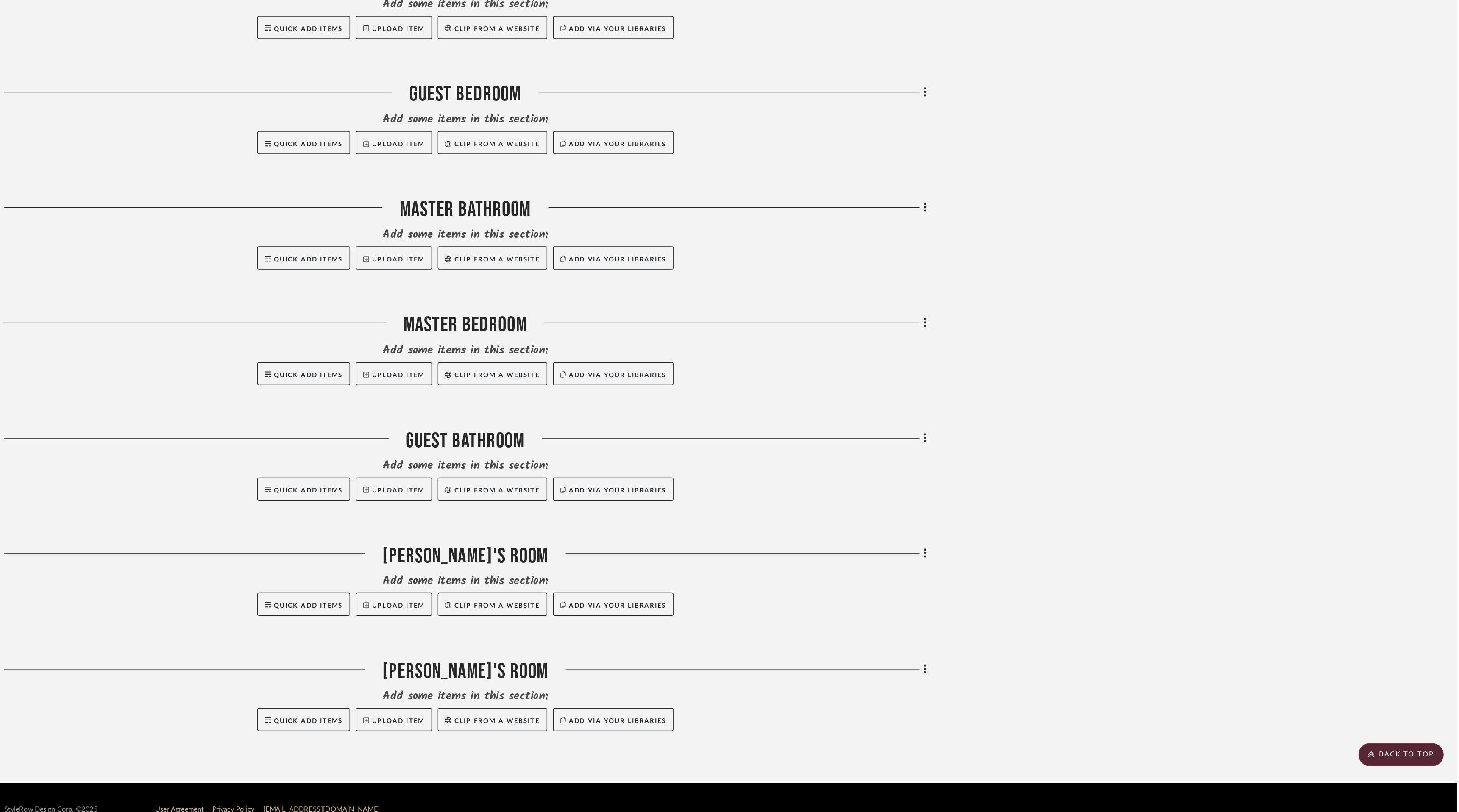
scroll to position [506, 0]
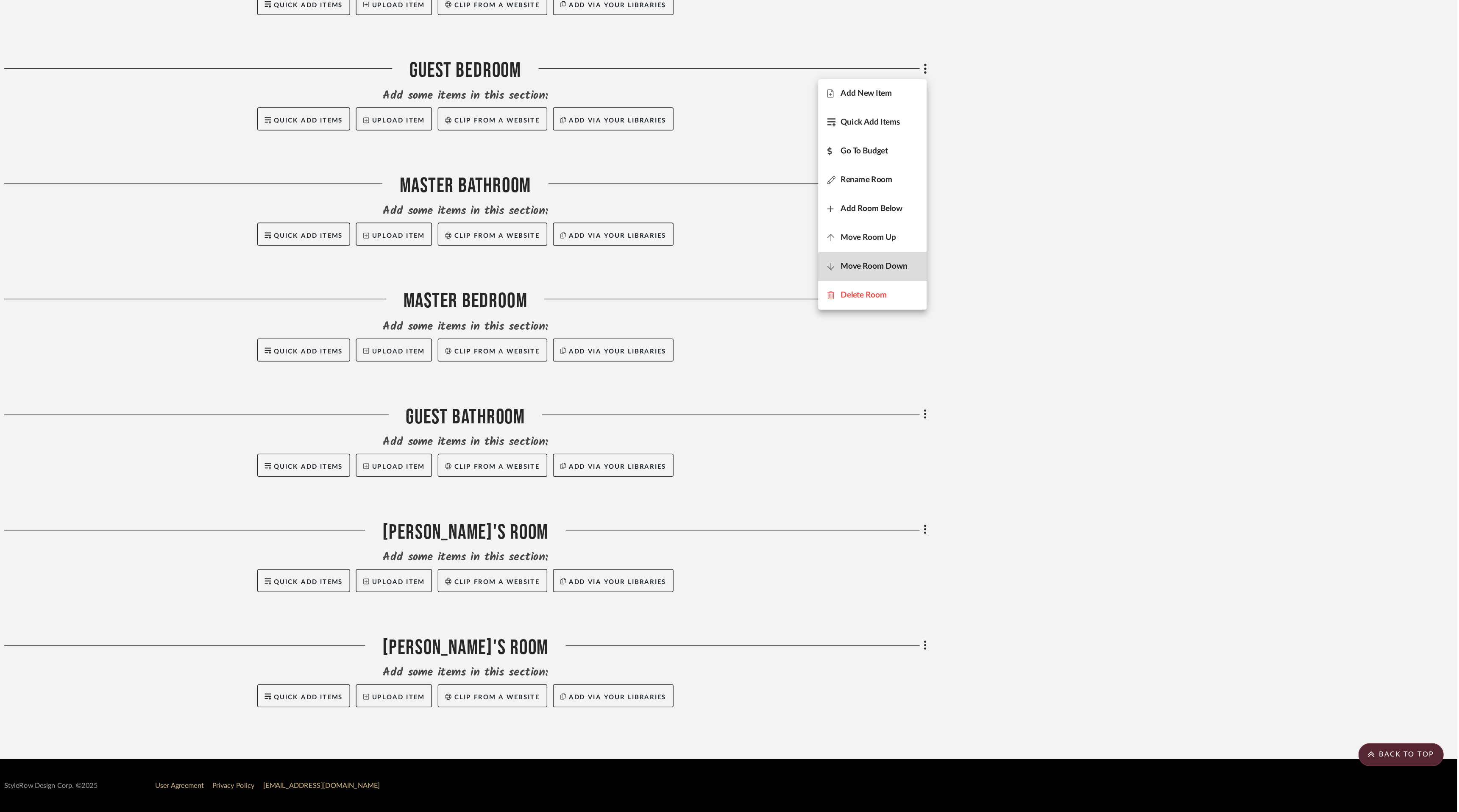
click at [1044, 413] on span "Move Room Down" at bounding box center [1031, 410] width 49 height 7
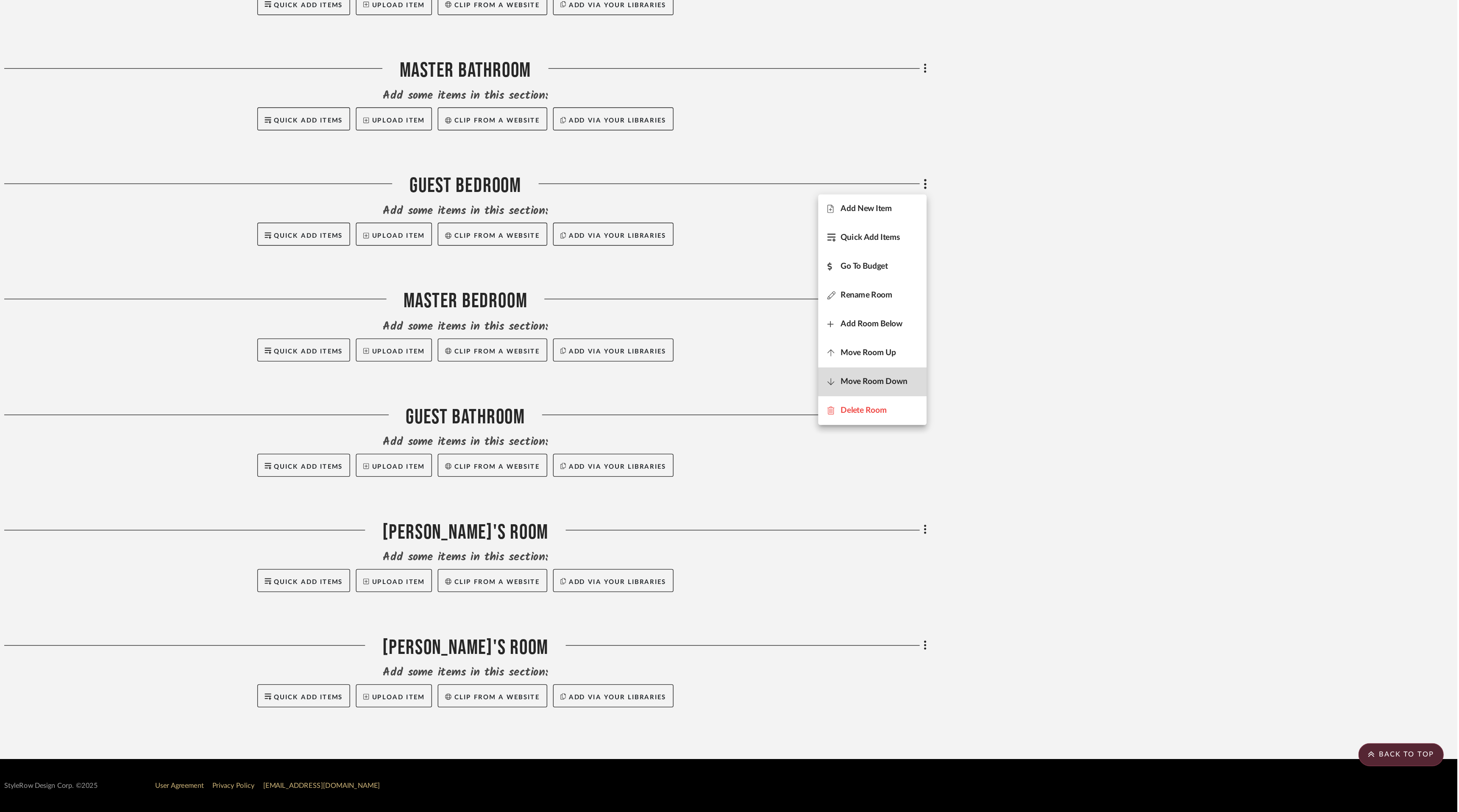
click at [1041, 499] on button "Move Room Down" at bounding box center [1029, 495] width 80 height 21
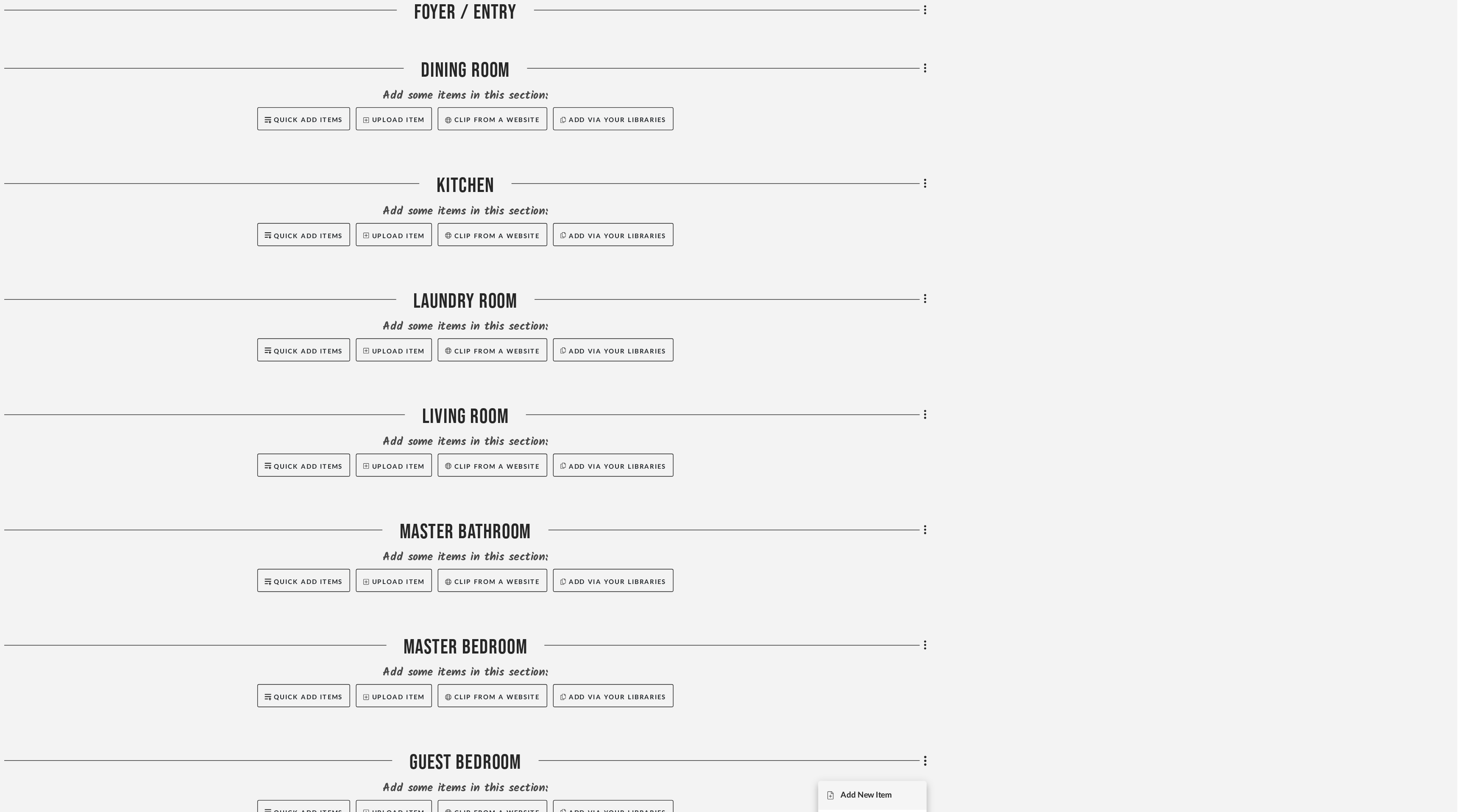
scroll to position [374, 0]
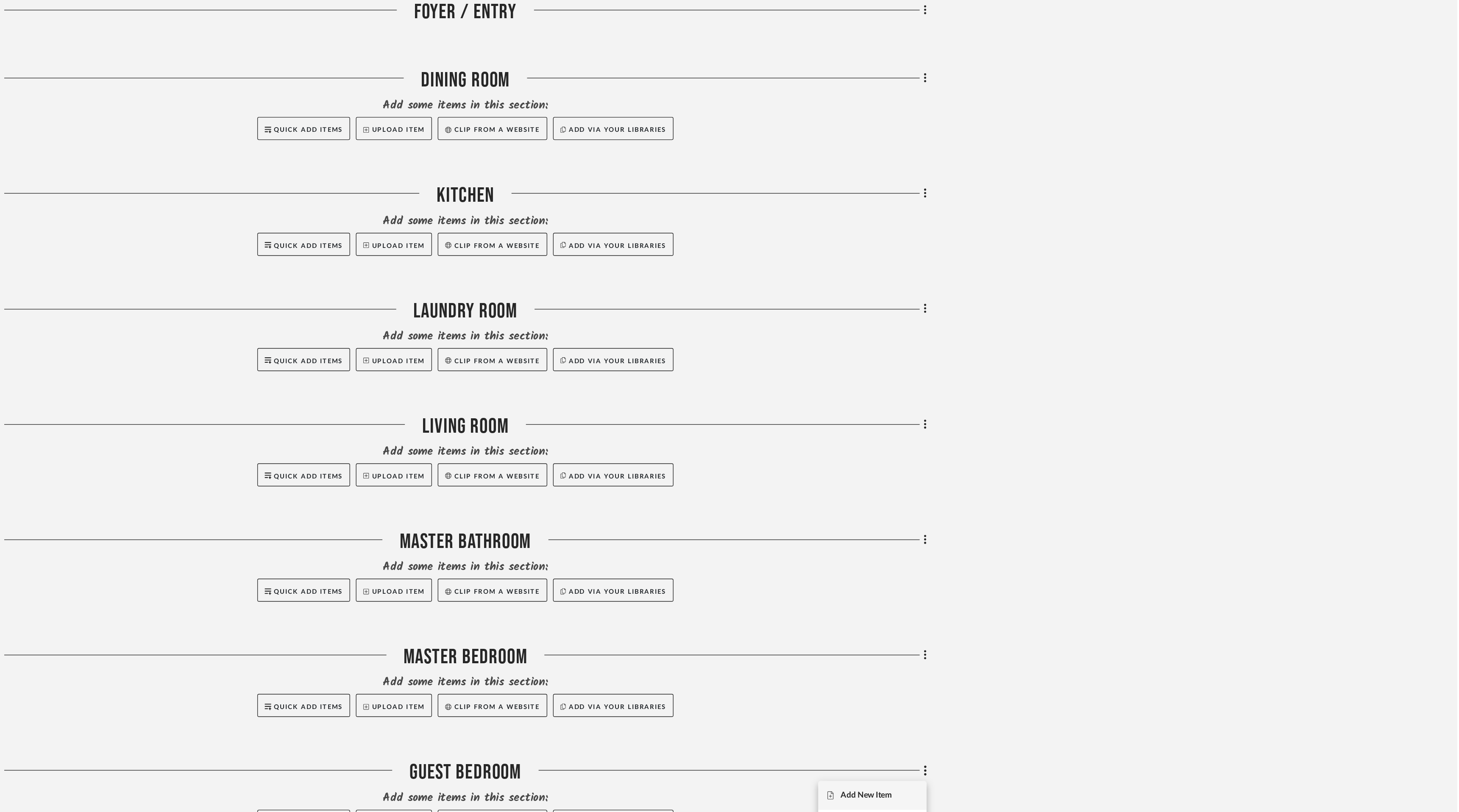
click at [1067, 224] on div at bounding box center [730, 406] width 1459 height 812
click at [1067, 226] on icon at bounding box center [1068, 227] width 3 height 9
click at [1056, 377] on button "Move Room Down" at bounding box center [1029, 373] width 80 height 21
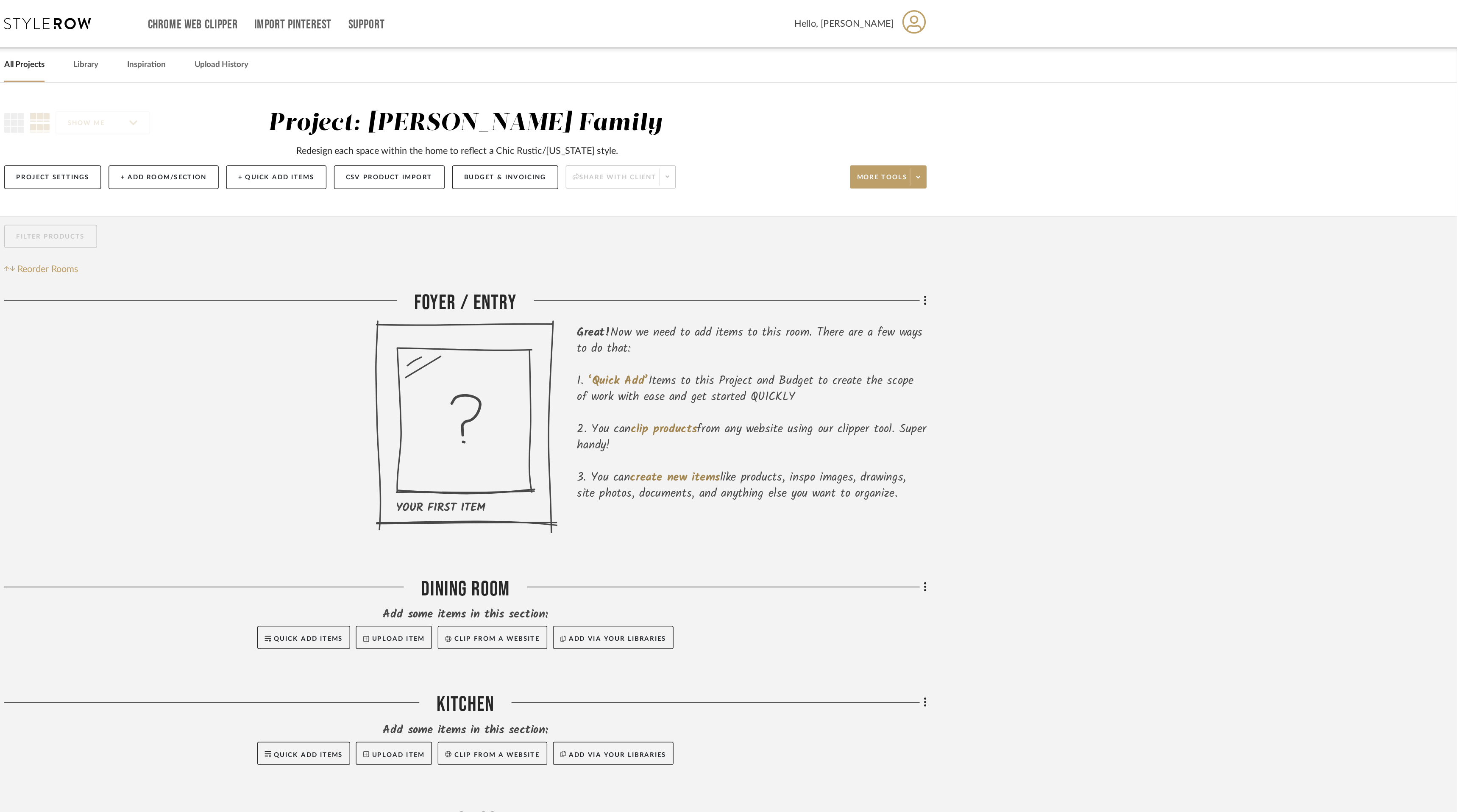
scroll to position [0, 0]
